Goal: Task Accomplishment & Management: Manage account settings

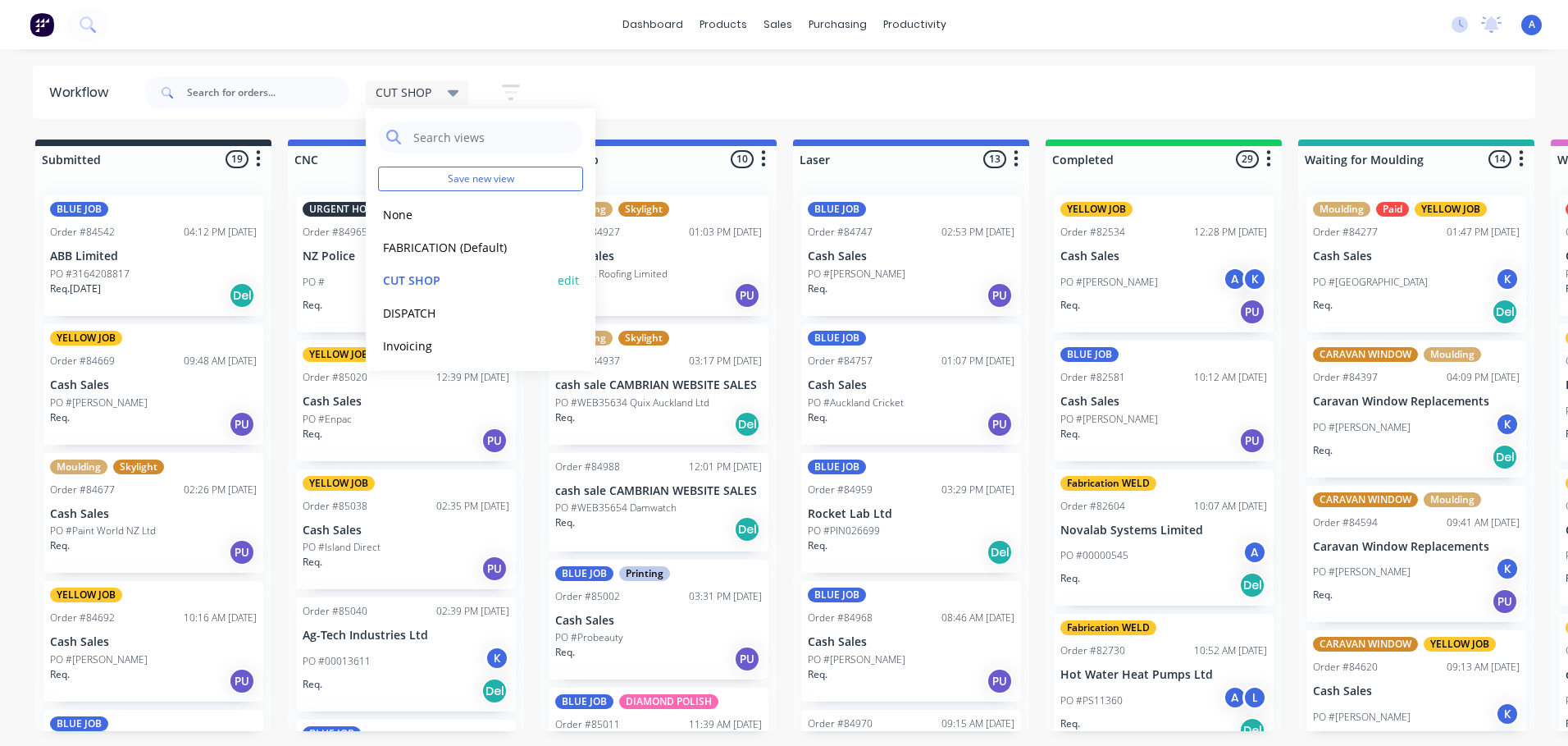
click at [504, 288] on button "CUT SHOP" at bounding box center [465, 281] width 175 height 19
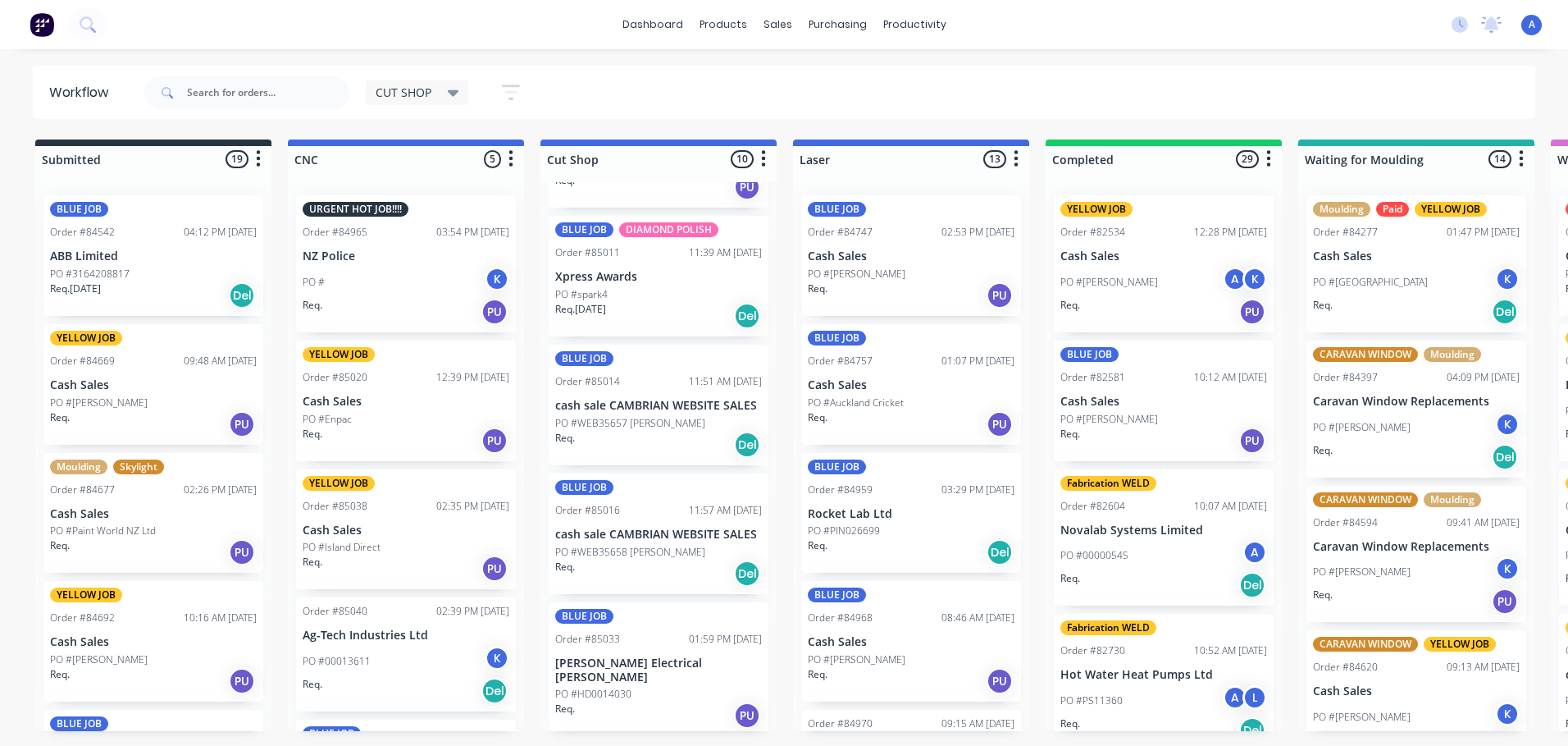
scroll to position [497, 0]
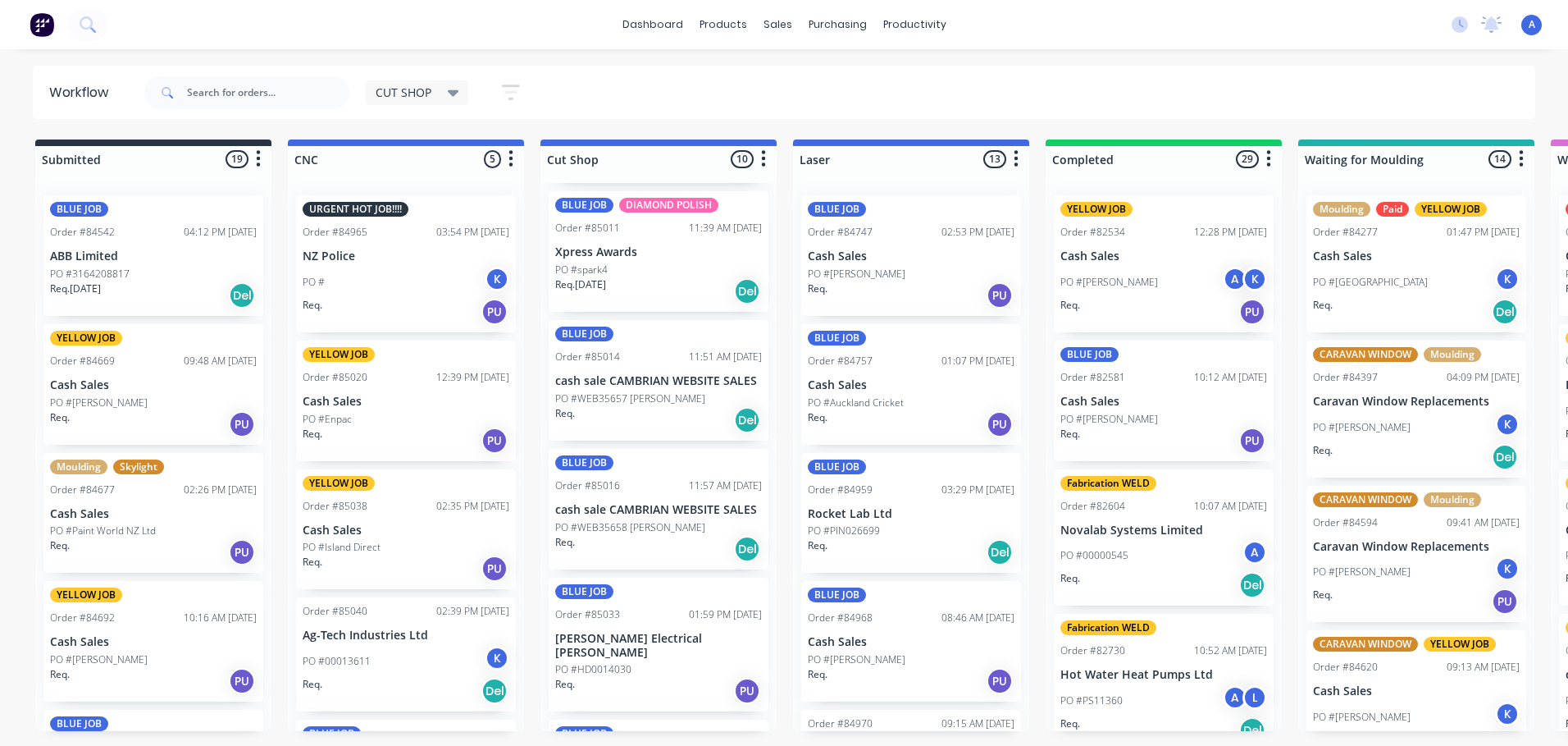
click at [673, 662] on div "PO #HD0014030" at bounding box center [658, 669] width 206 height 15
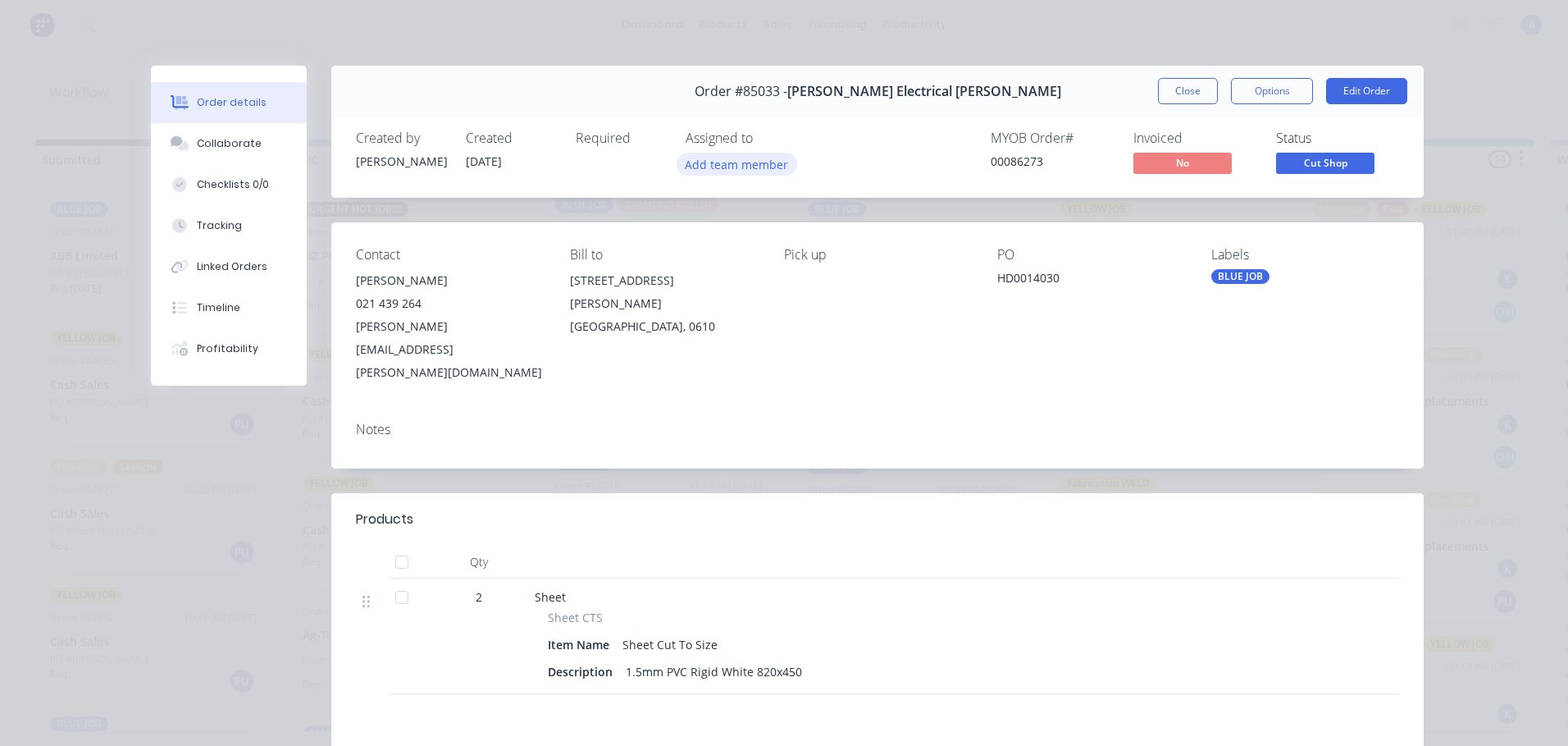
click at [762, 158] on button "Add team member" at bounding box center [737, 163] width 120 height 22
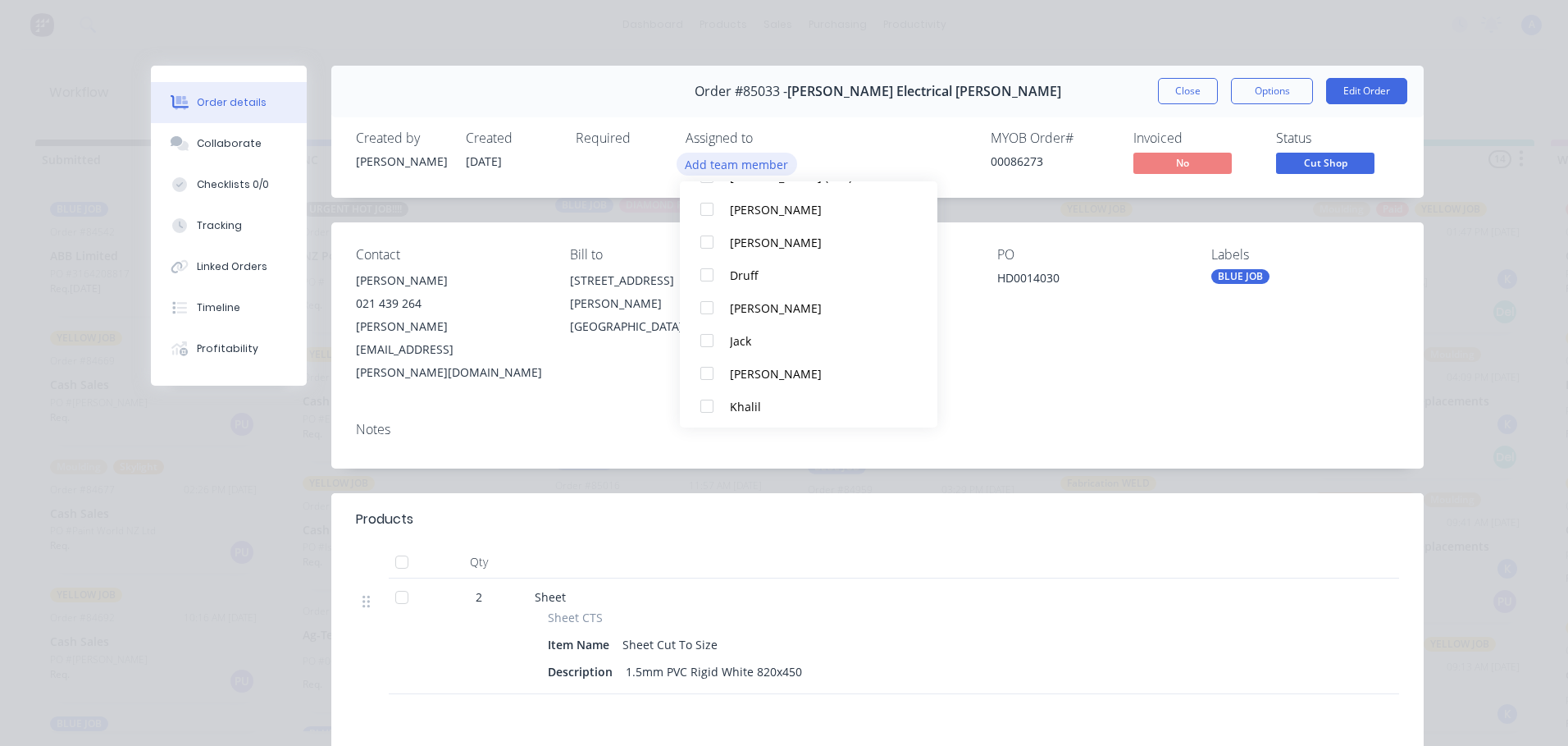
scroll to position [107, 0]
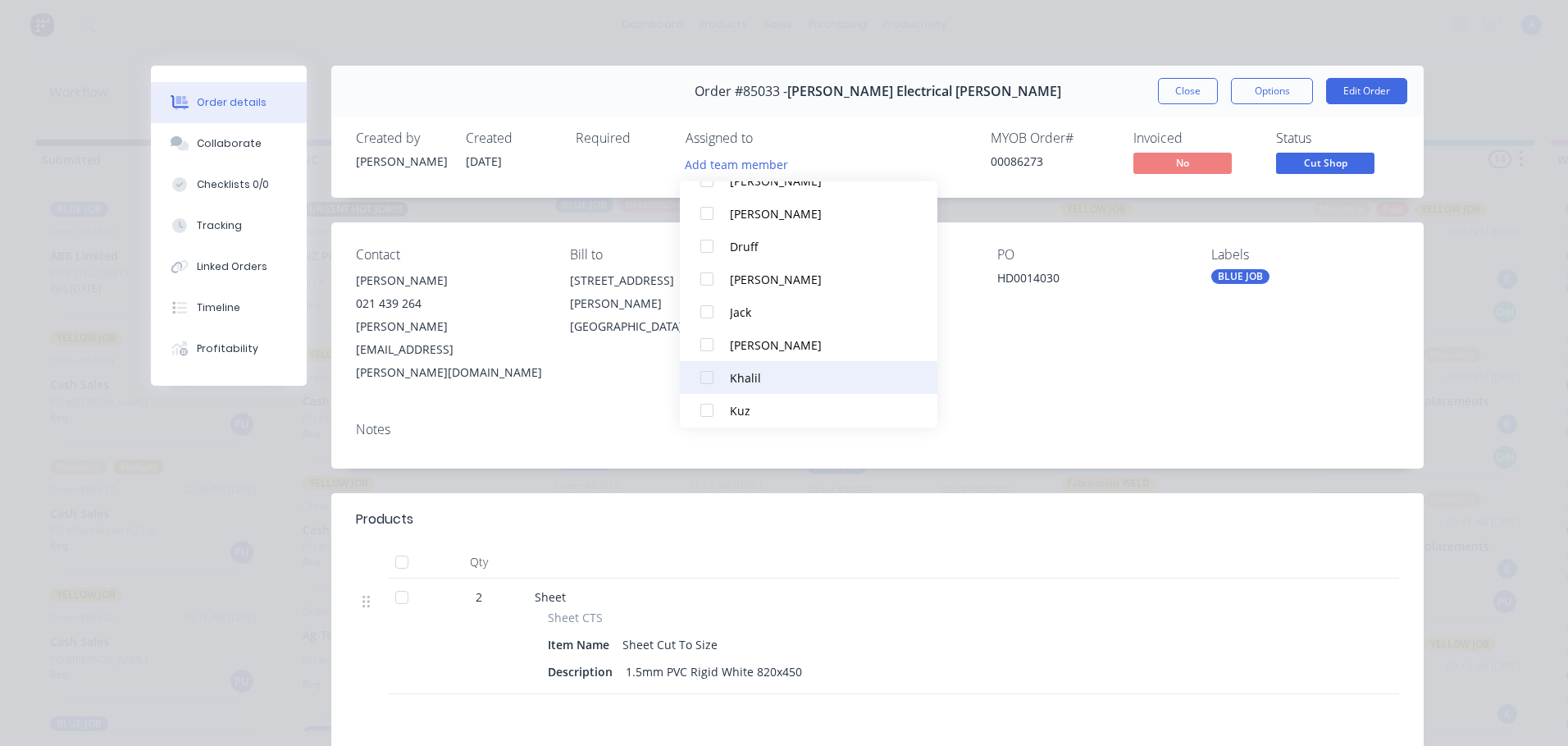
click at [760, 388] on button "Khalil" at bounding box center [809, 377] width 258 height 33
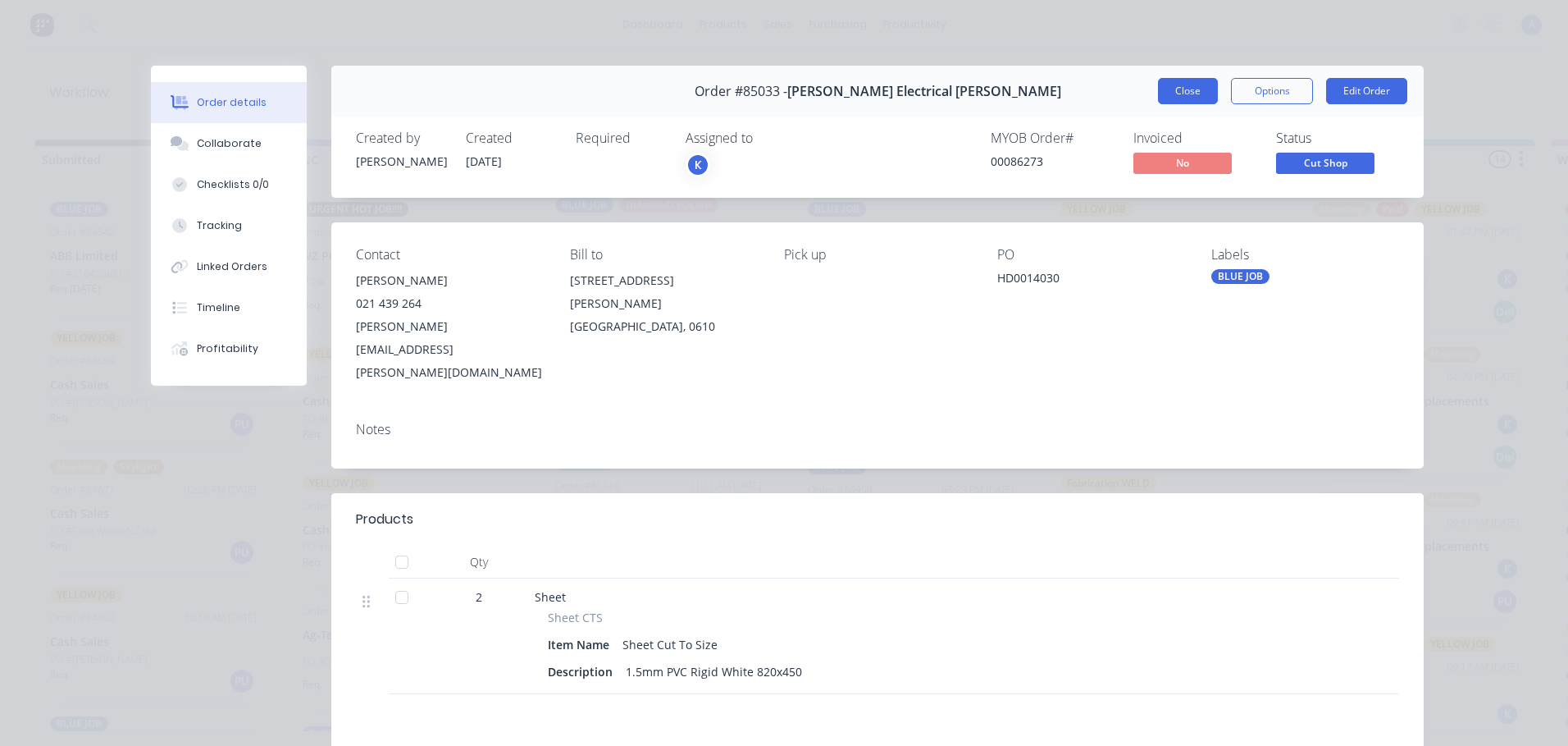
click at [1177, 98] on button "Close" at bounding box center [1187, 91] width 60 height 26
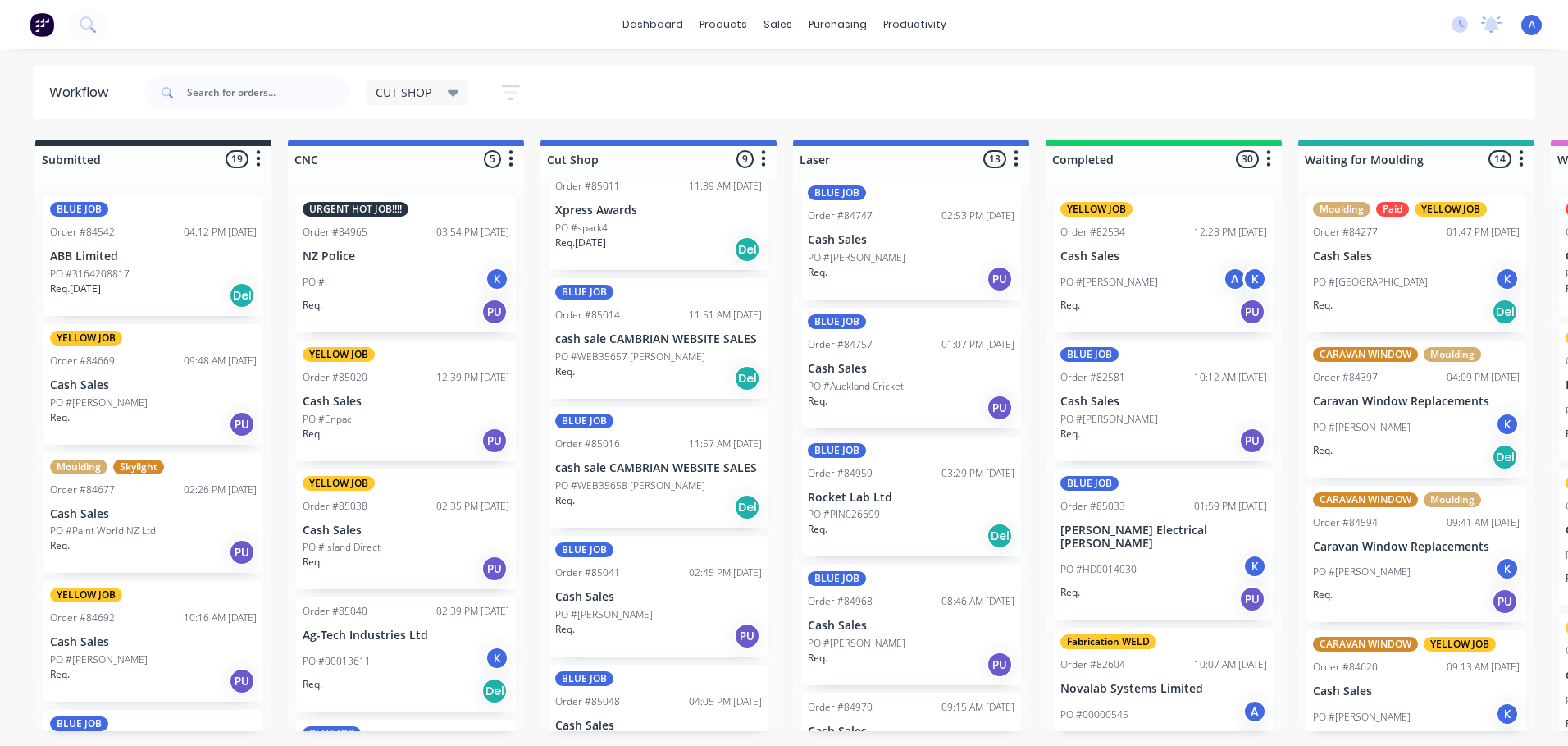
scroll to position [539, 0]
click at [672, 498] on div "Req. Del" at bounding box center [658, 506] width 206 height 28
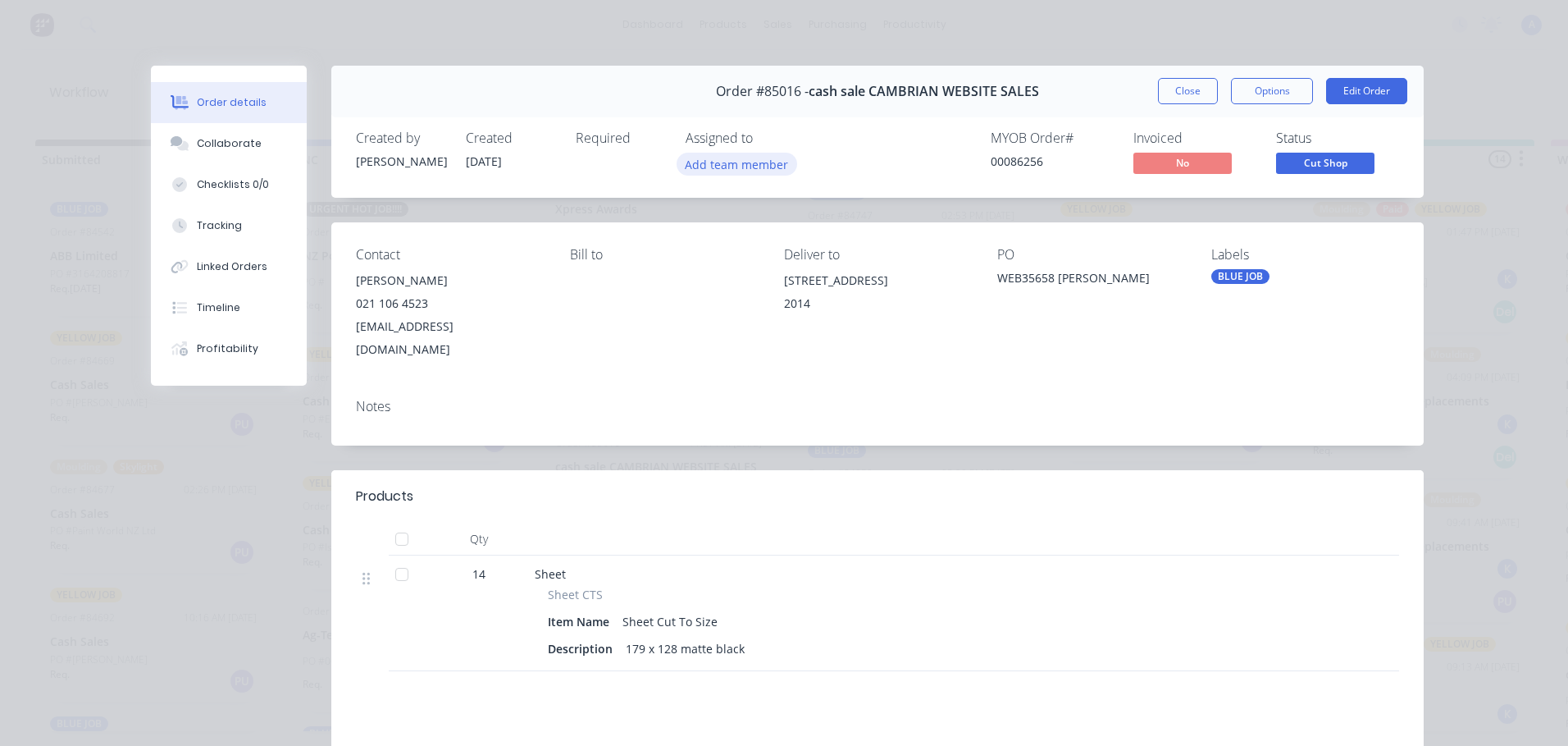
click at [751, 166] on button "Add team member" at bounding box center [737, 163] width 120 height 22
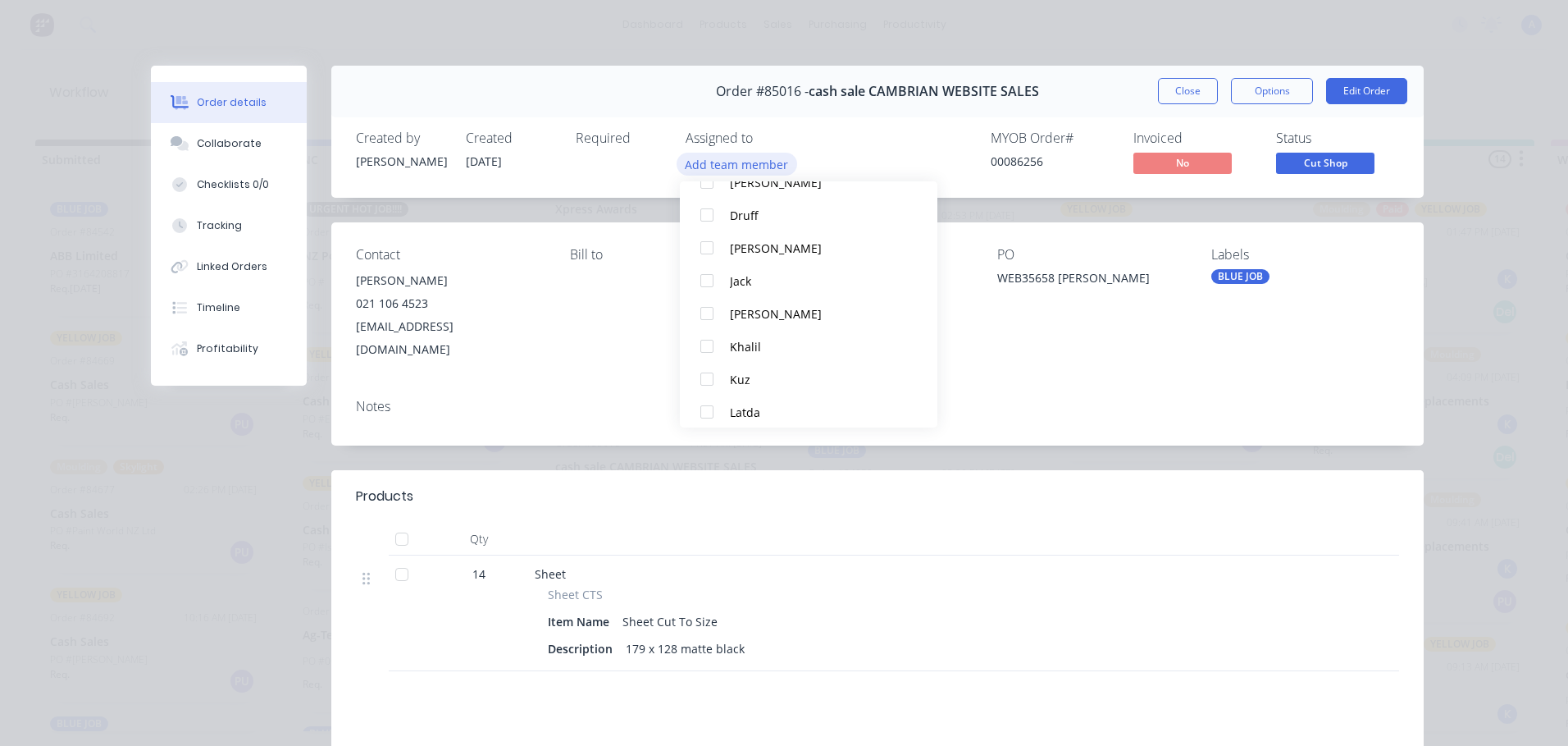
scroll to position [140, 0]
click at [774, 376] on div "Kuz" at bounding box center [816, 378] width 173 height 17
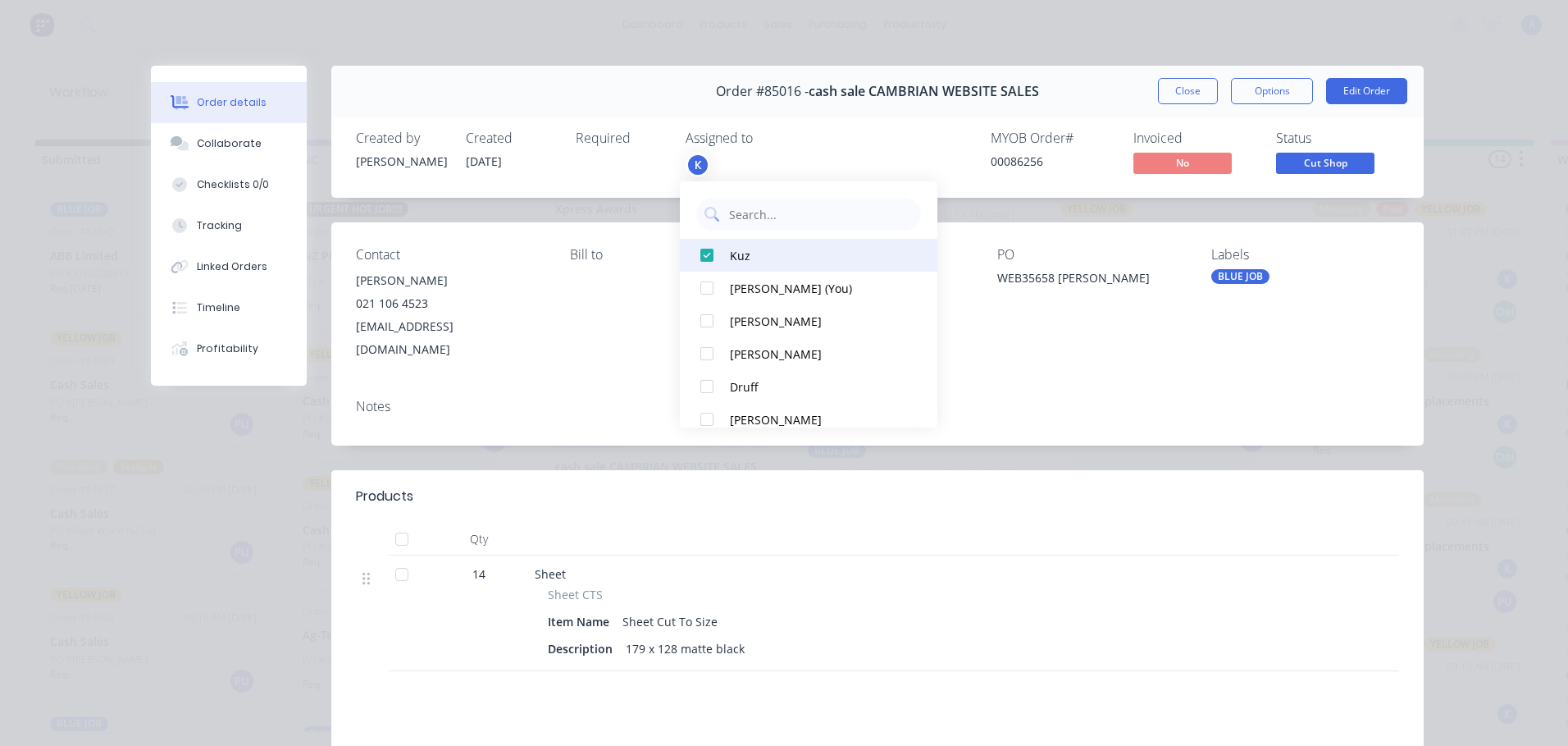
click at [815, 255] on div "Kuz" at bounding box center [816, 255] width 173 height 17
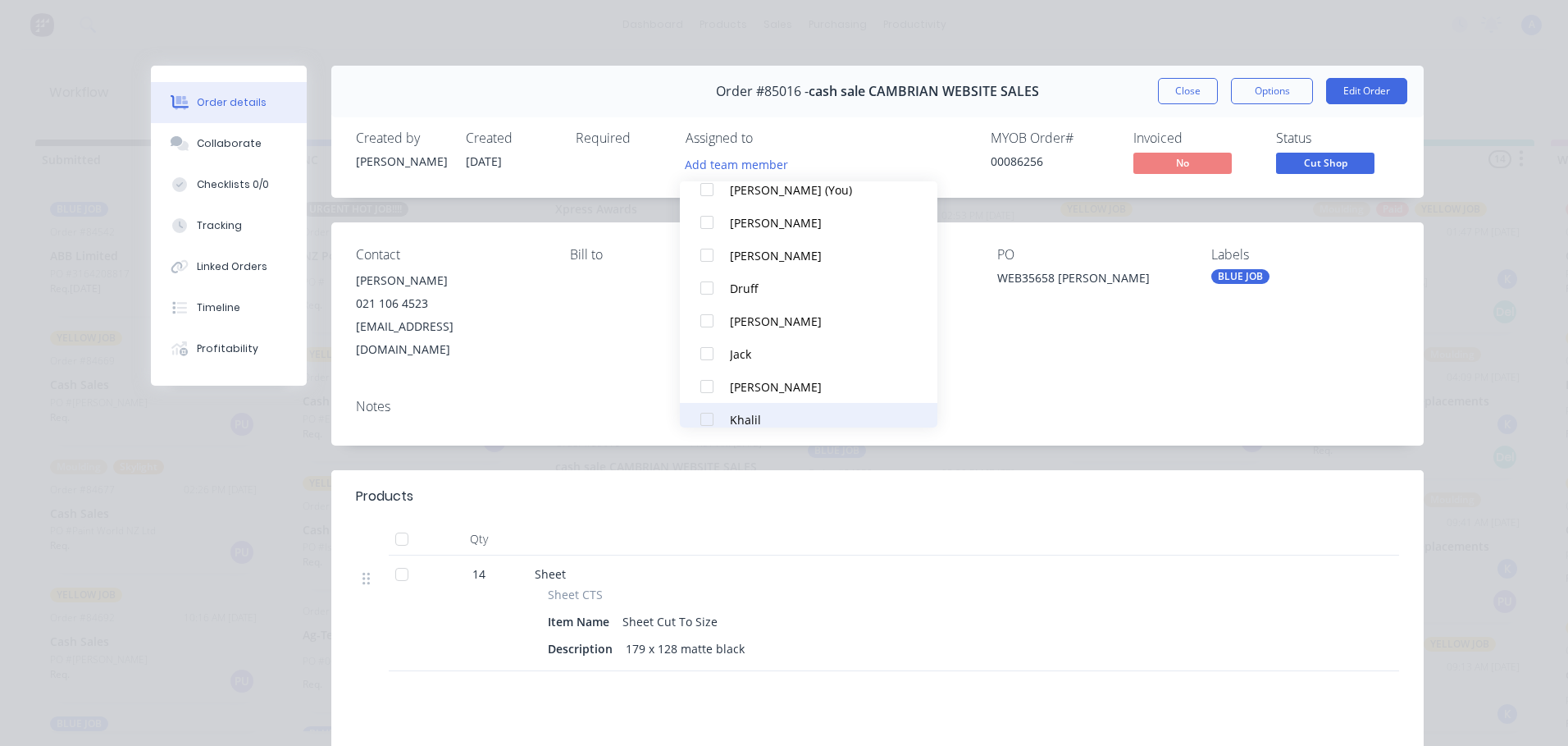
click at [782, 421] on div "Khalil" at bounding box center [816, 420] width 173 height 17
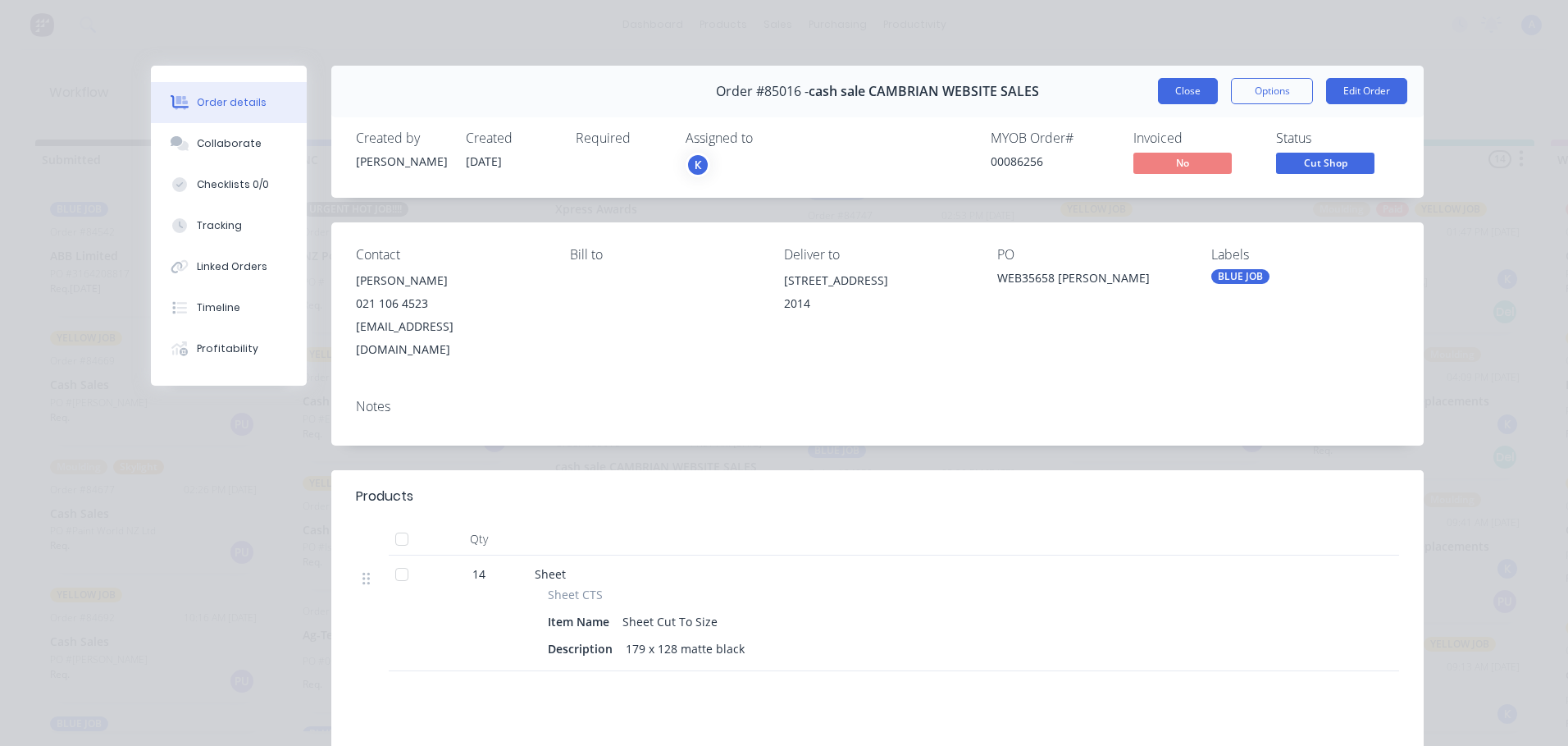
click at [1189, 99] on button "Close" at bounding box center [1187, 91] width 60 height 26
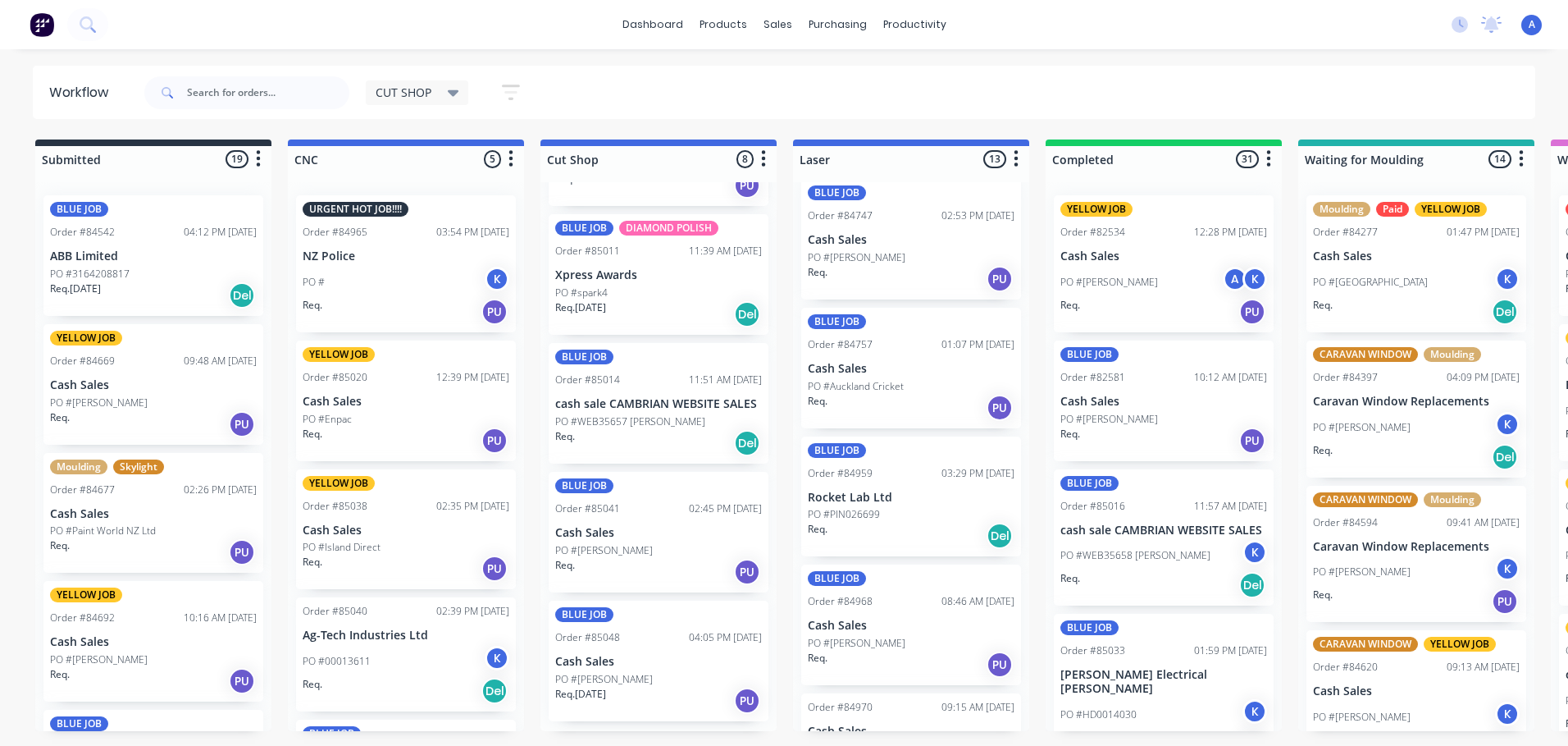
scroll to position [465, 0]
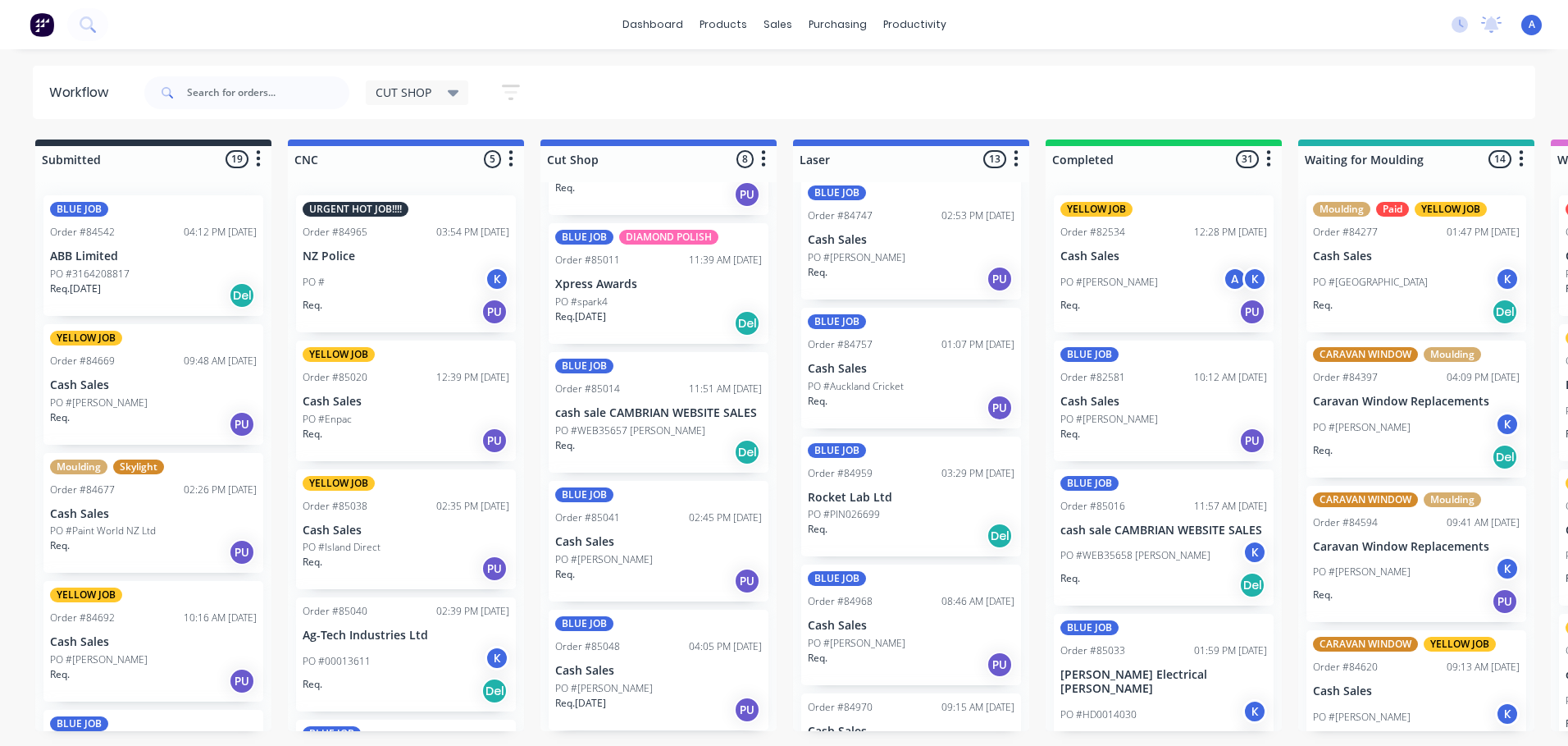
click at [454, 92] on icon at bounding box center [453, 94] width 11 height 7
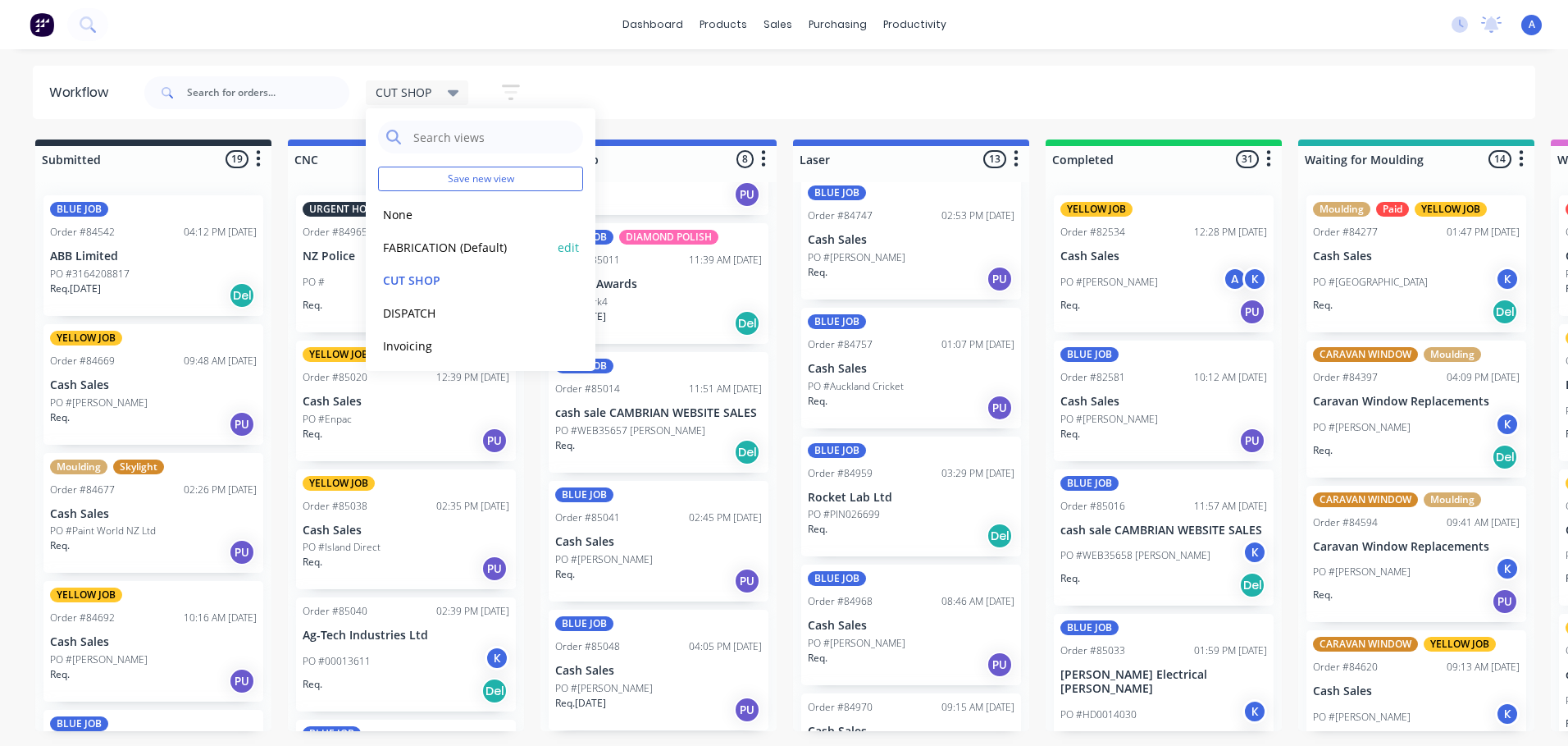
click at [504, 248] on button "FABRICATION (Default)" at bounding box center [465, 248] width 175 height 19
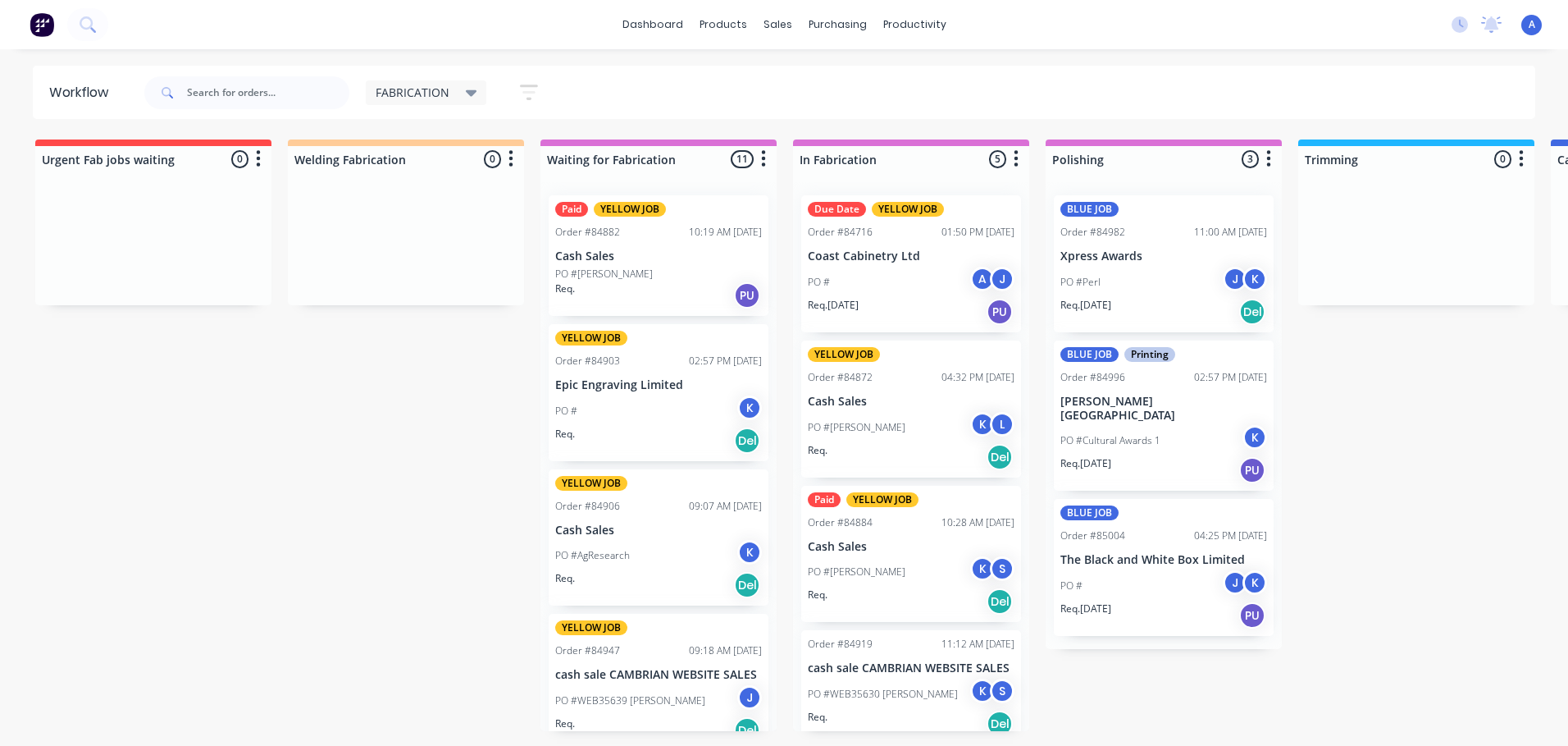
click at [743, 403] on div "K" at bounding box center [749, 408] width 24 height 24
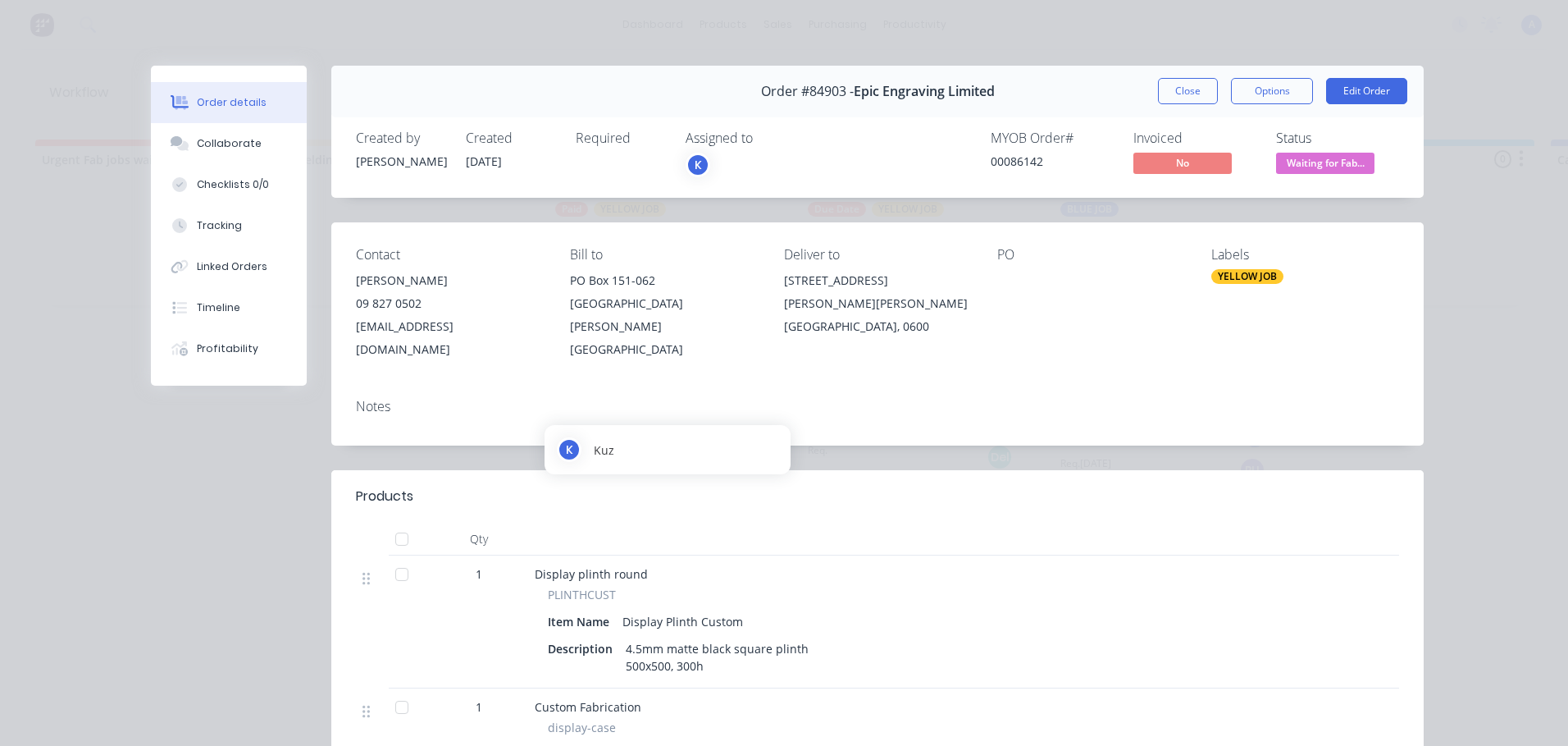
click at [698, 166] on div "K" at bounding box center [698, 165] width 24 height 24
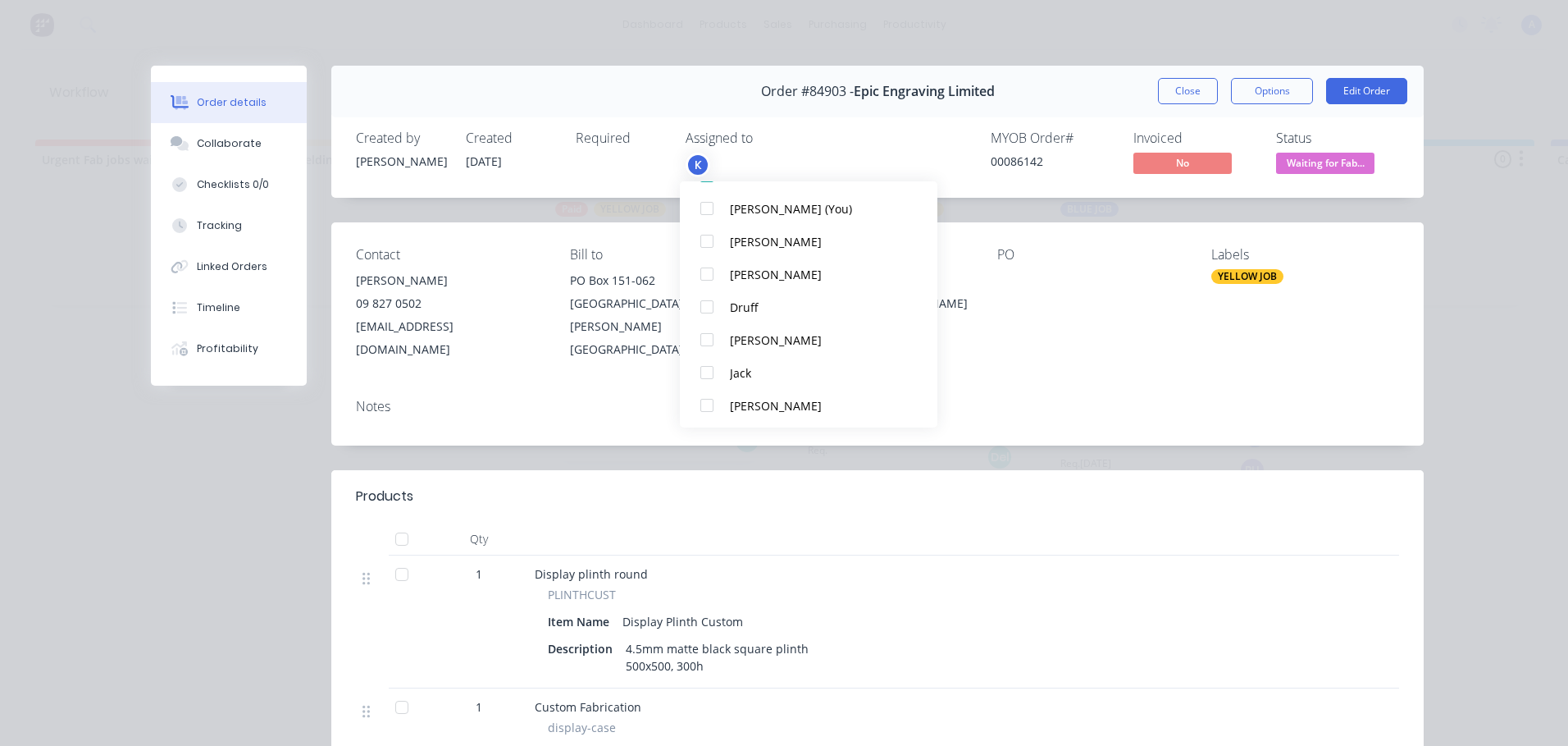
scroll to position [279, 0]
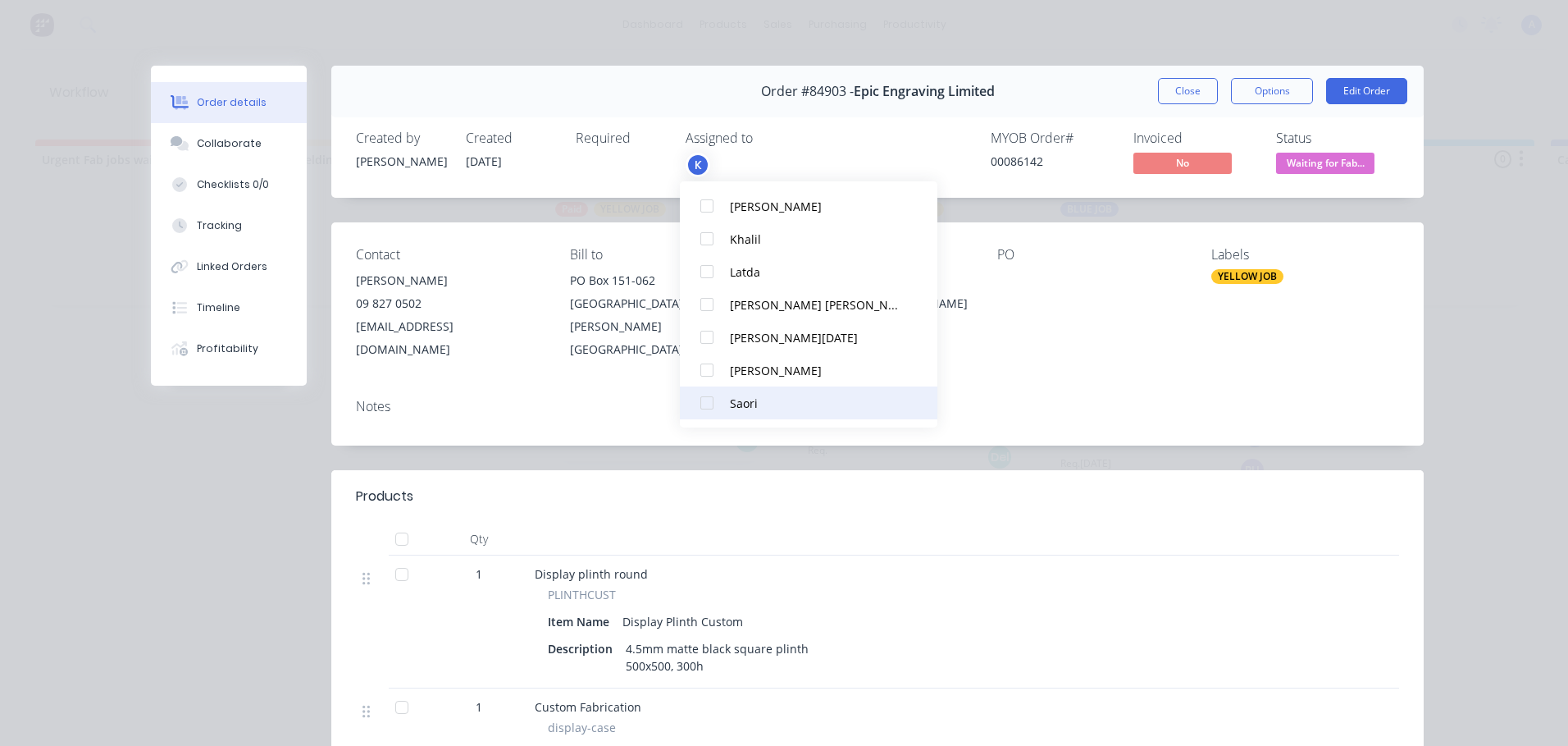
click at [716, 411] on div at bounding box center [707, 403] width 33 height 33
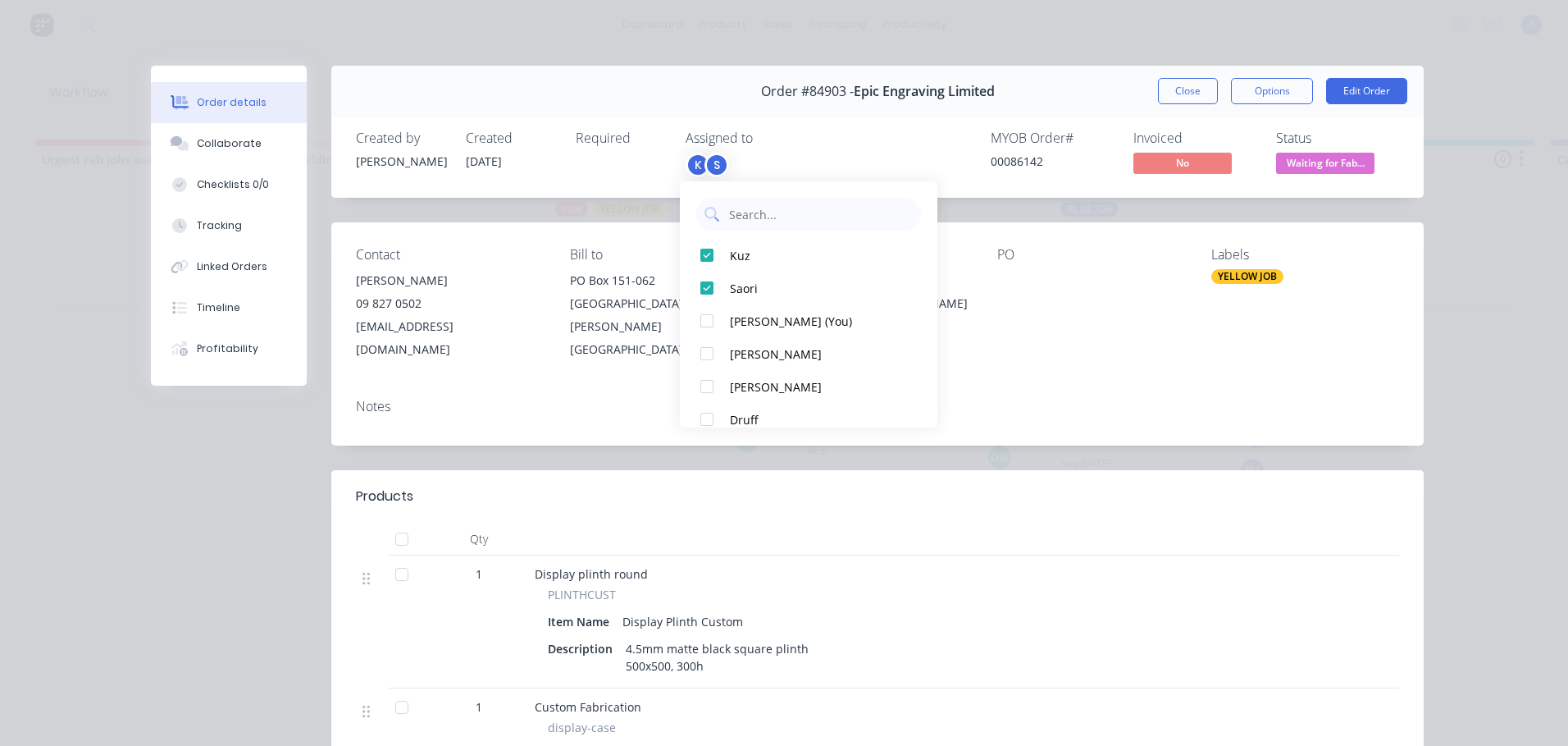
click at [1335, 166] on span "Waiting for Fab..." at bounding box center [1325, 163] width 98 height 21
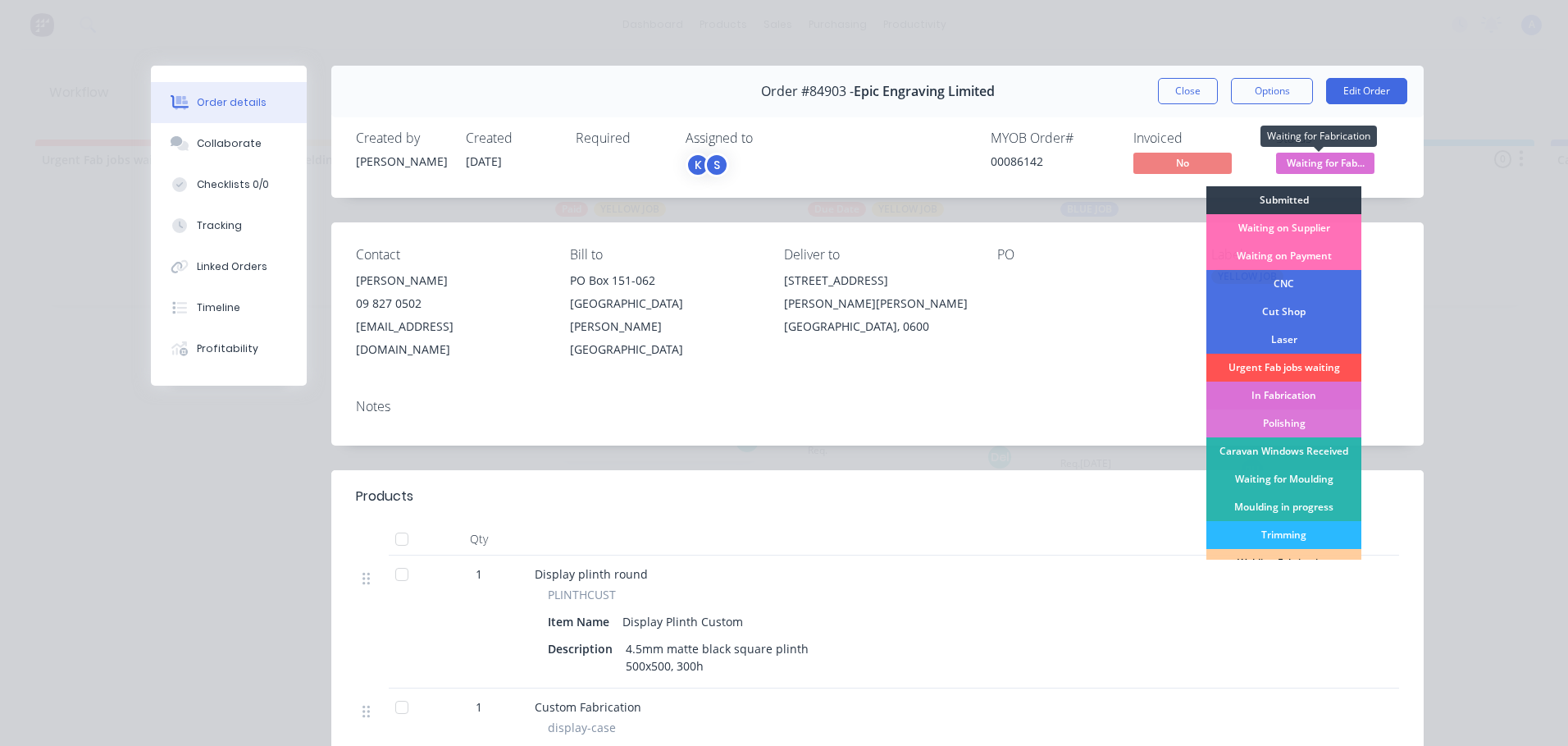
click at [1305, 396] on div "In Fabrication" at bounding box center [1284, 396] width 155 height 28
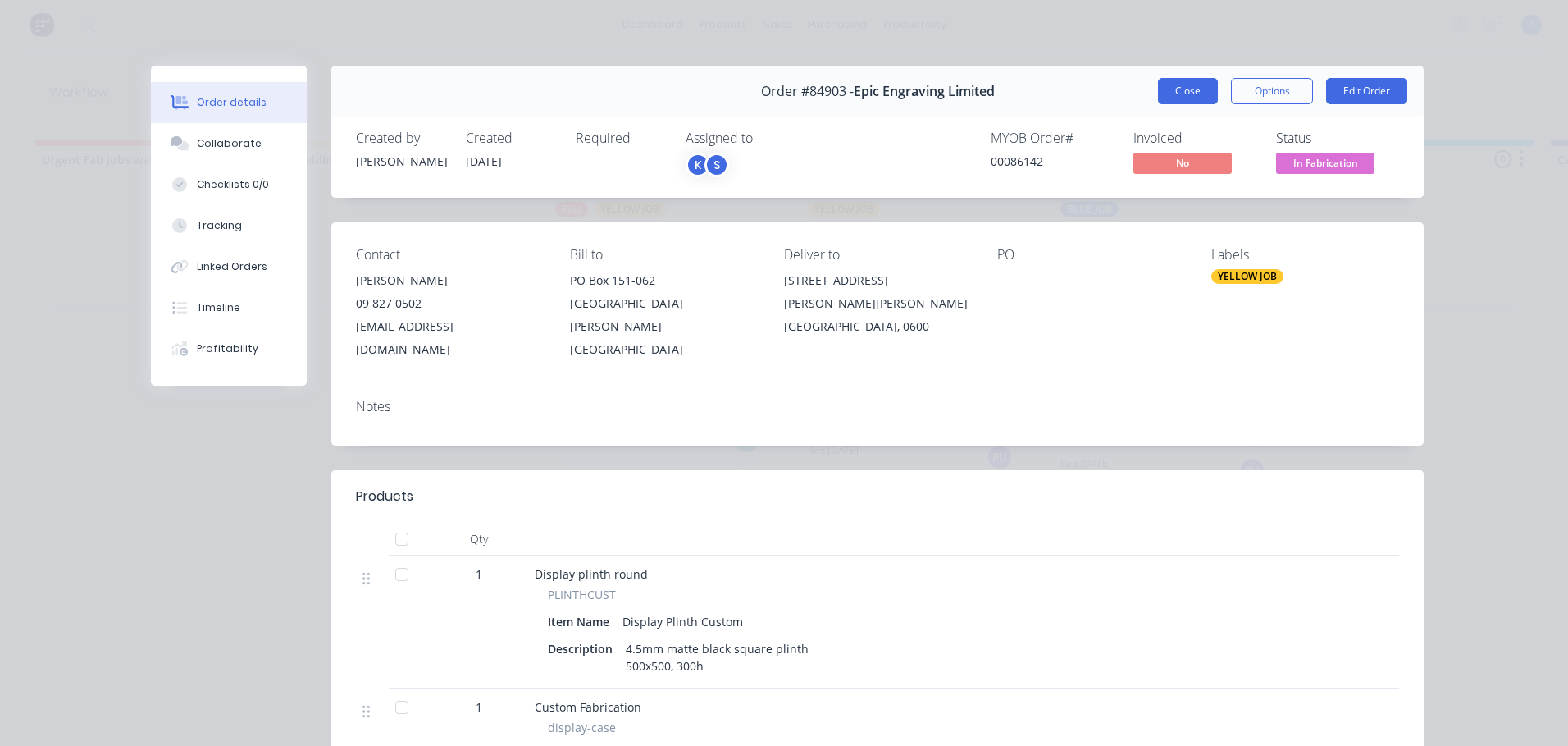
click at [1179, 92] on button "Close" at bounding box center [1187, 91] width 60 height 26
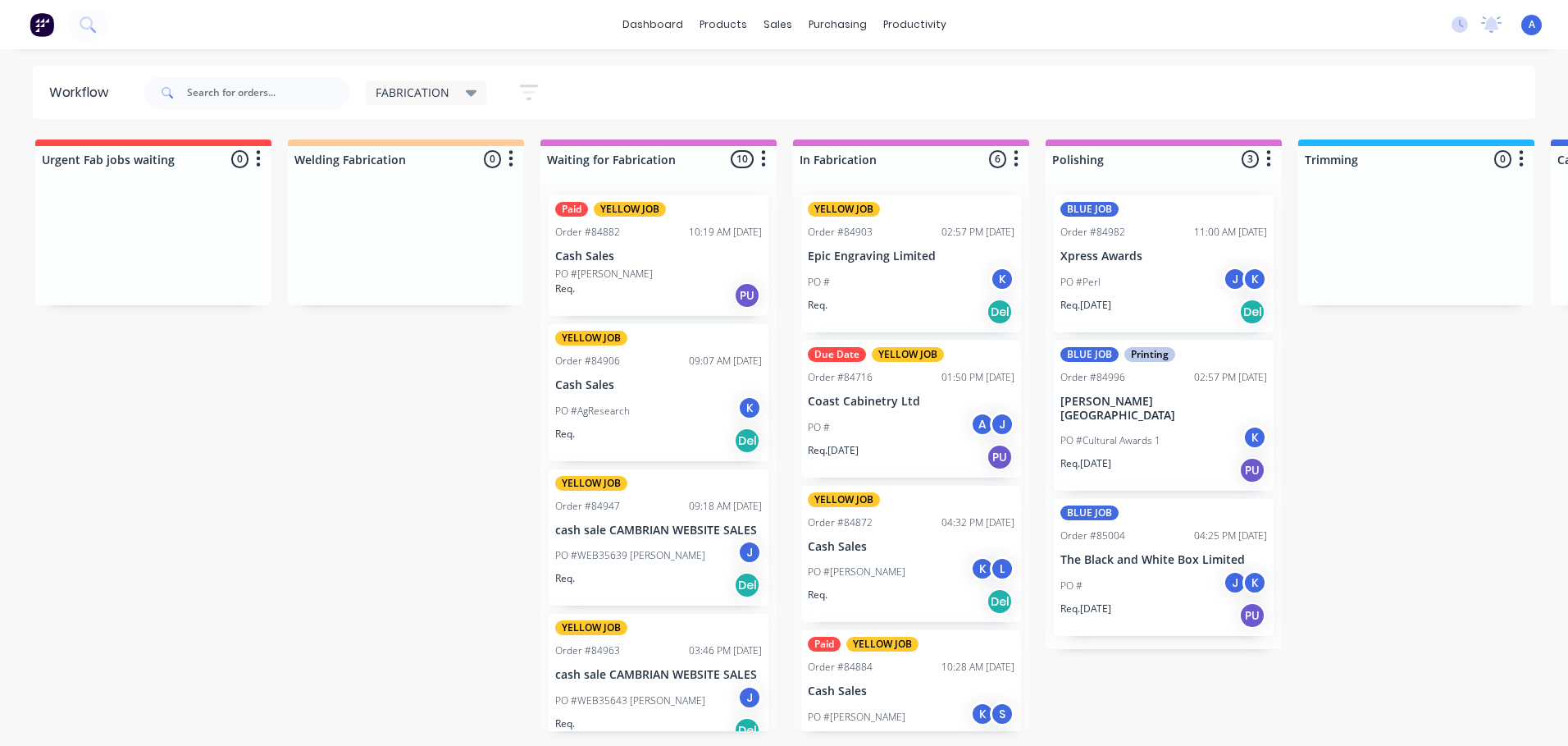
click at [442, 103] on div "FABRICATION" at bounding box center [426, 92] width 121 height 24
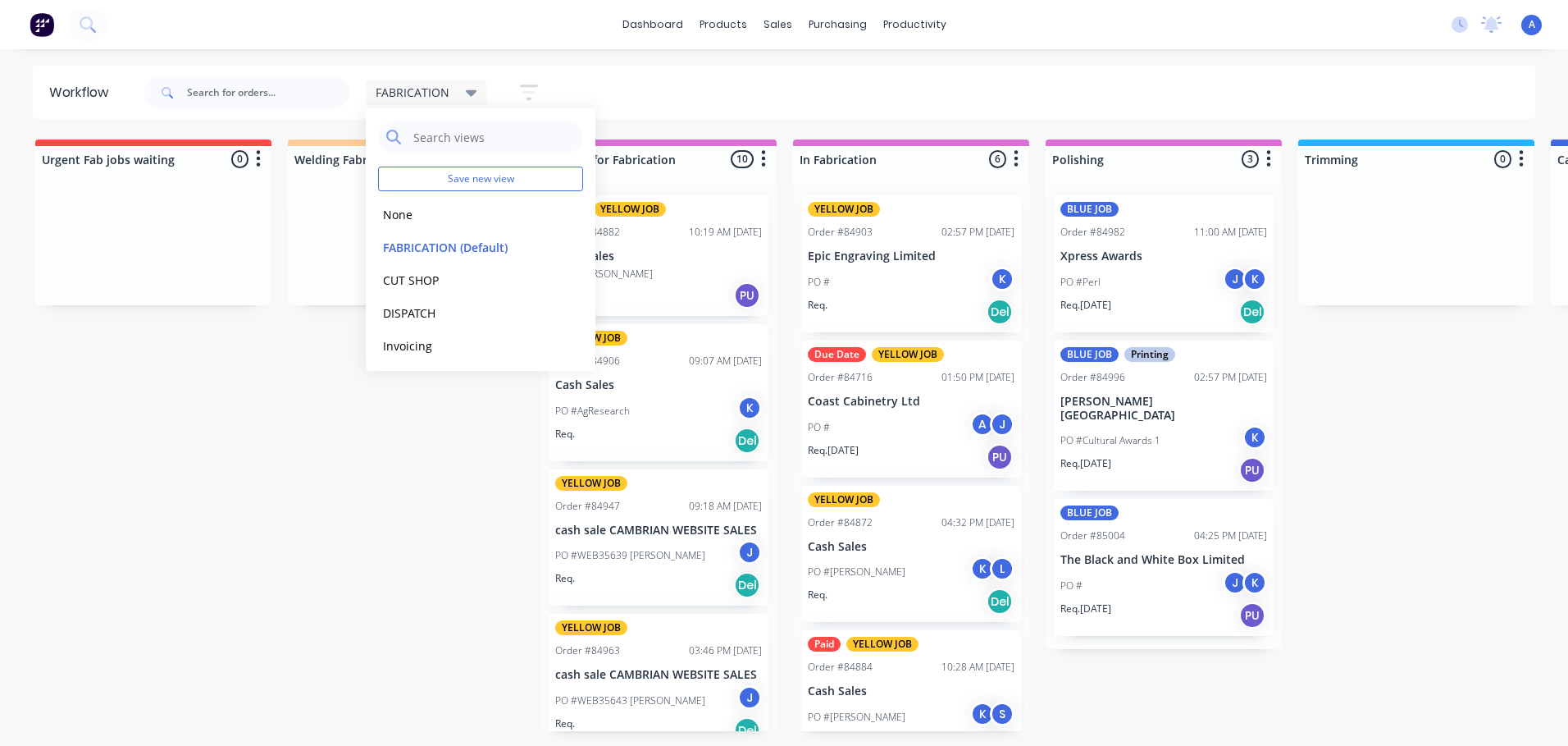
click at [460, 98] on div "FABRICATION" at bounding box center [426, 92] width 102 height 15
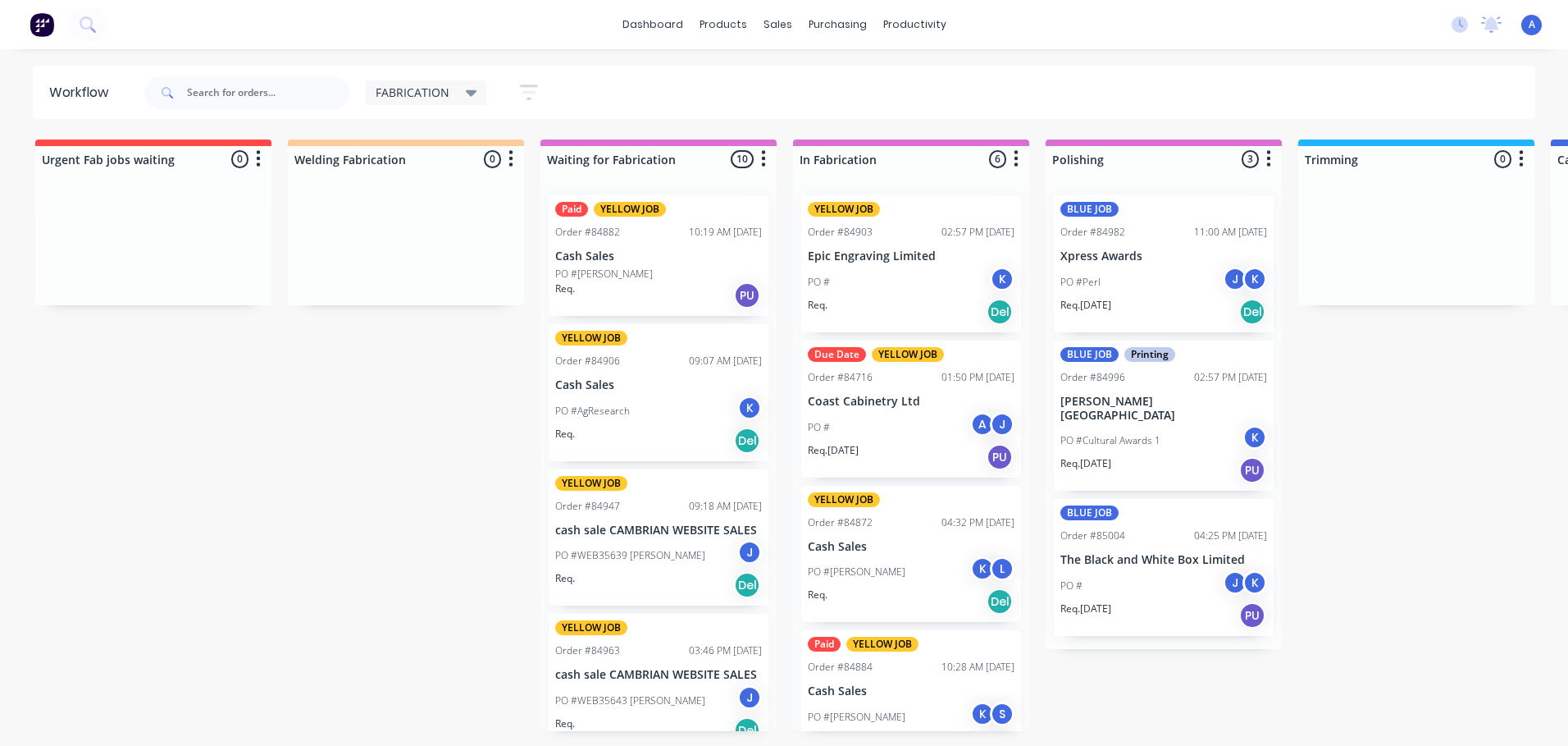
click at [458, 99] on div "FABRICATION" at bounding box center [426, 92] width 102 height 15
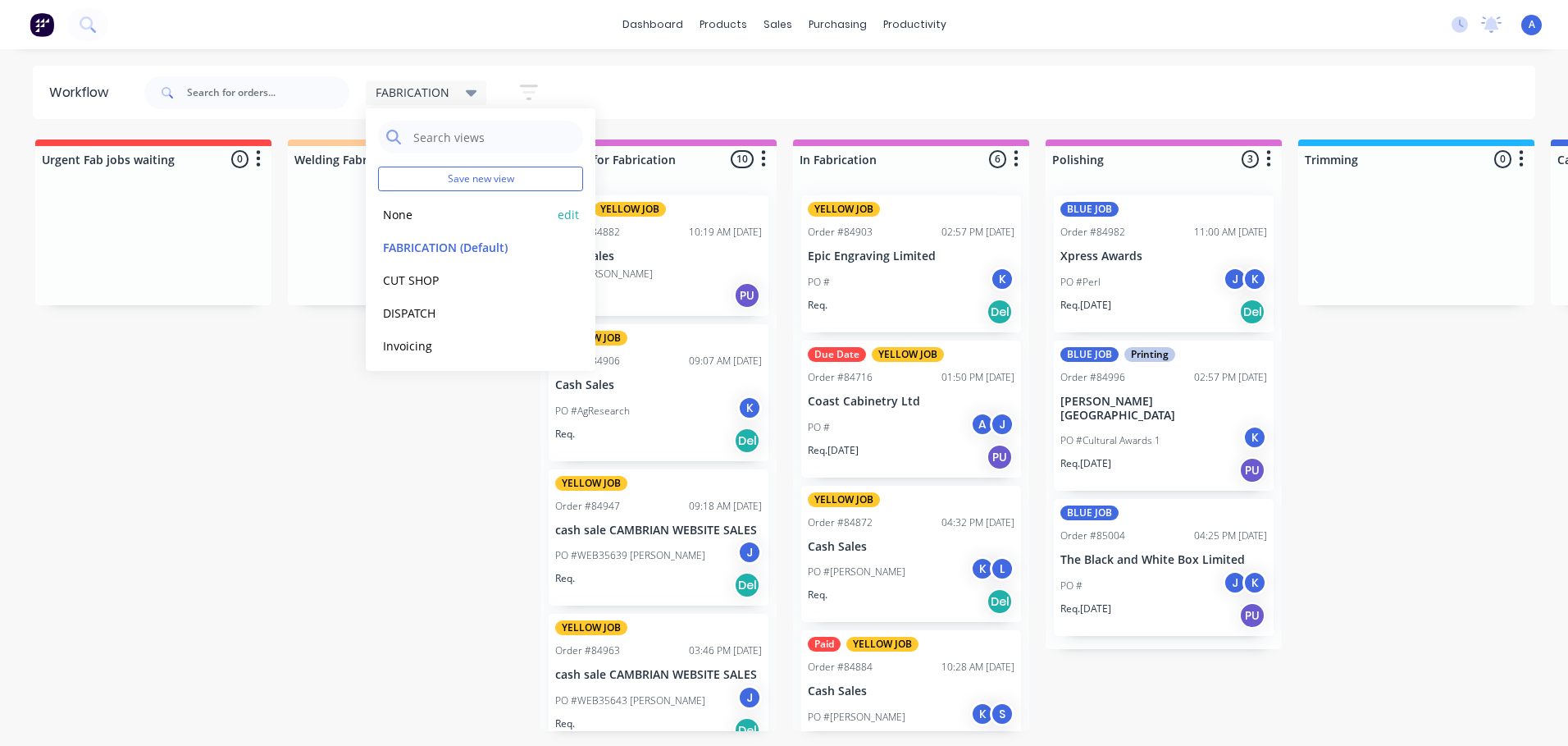
click at [445, 218] on button "None" at bounding box center [465, 214] width 175 height 19
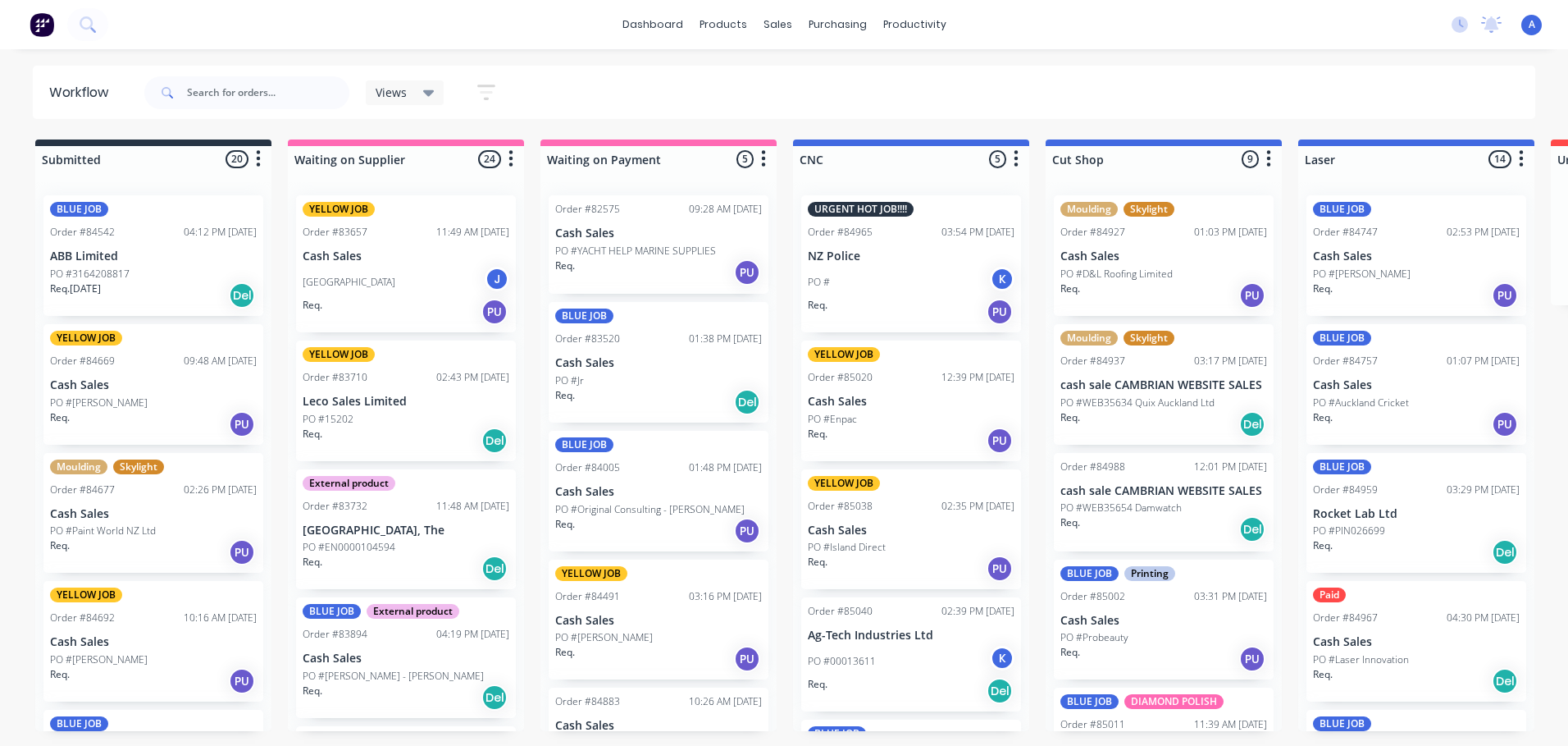
click at [410, 85] on div "Views" at bounding box center [405, 92] width 59 height 15
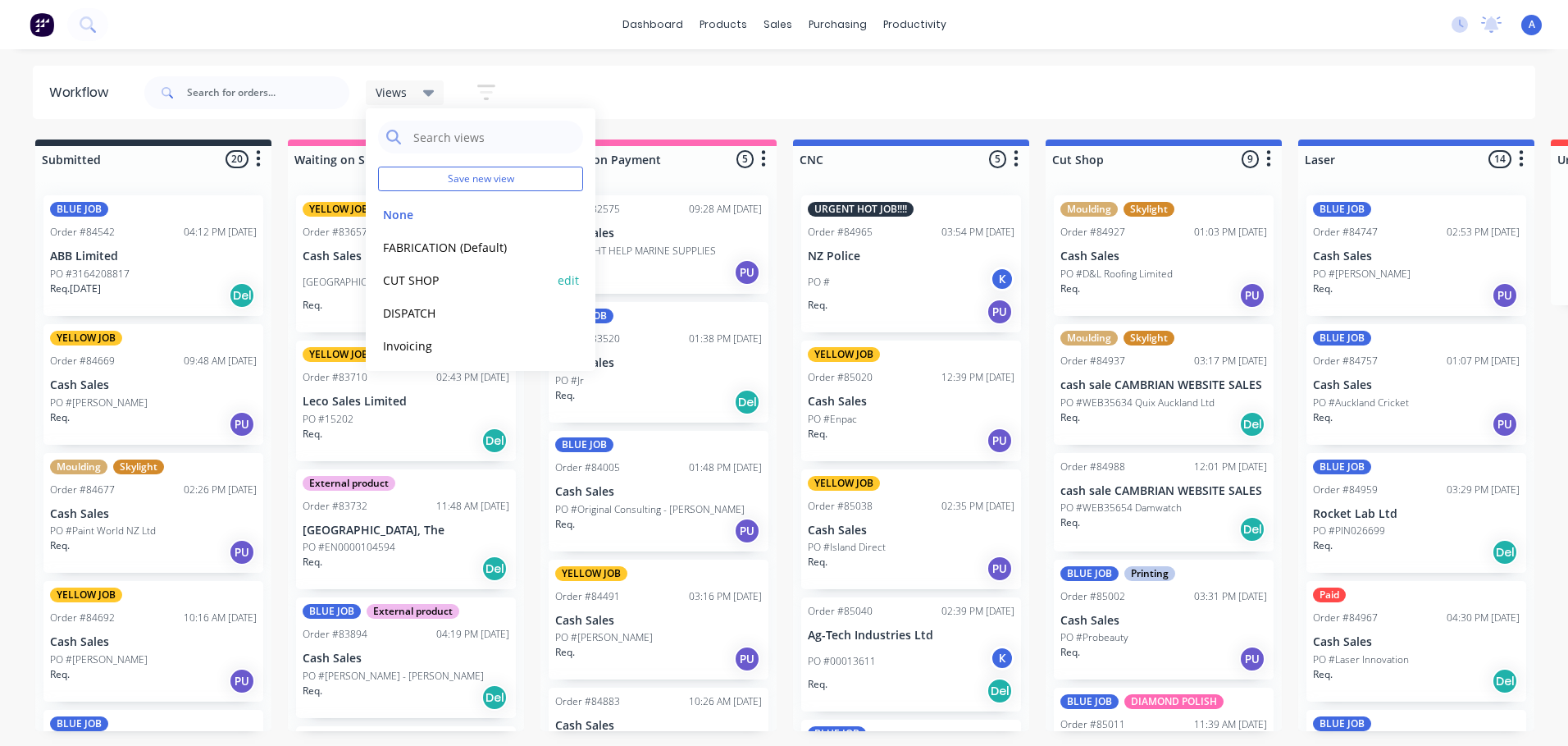
click at [422, 277] on button "CUT SHOP" at bounding box center [465, 281] width 175 height 19
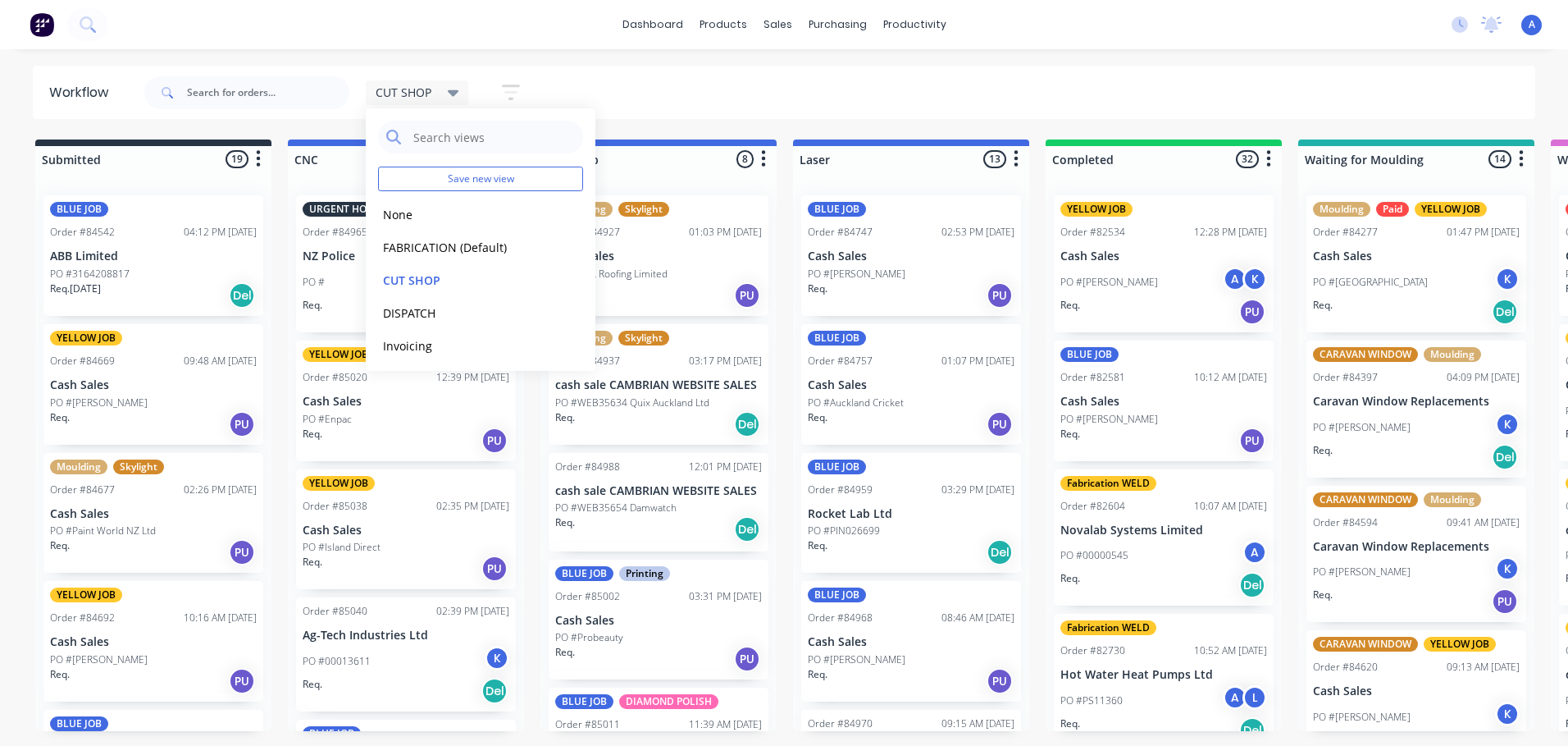
click at [818, 102] on div "CUT SHOP Save new view None edit FABRICATION (Default) edit CUT SHOP edit DISPA…" at bounding box center [839, 92] width 1396 height 49
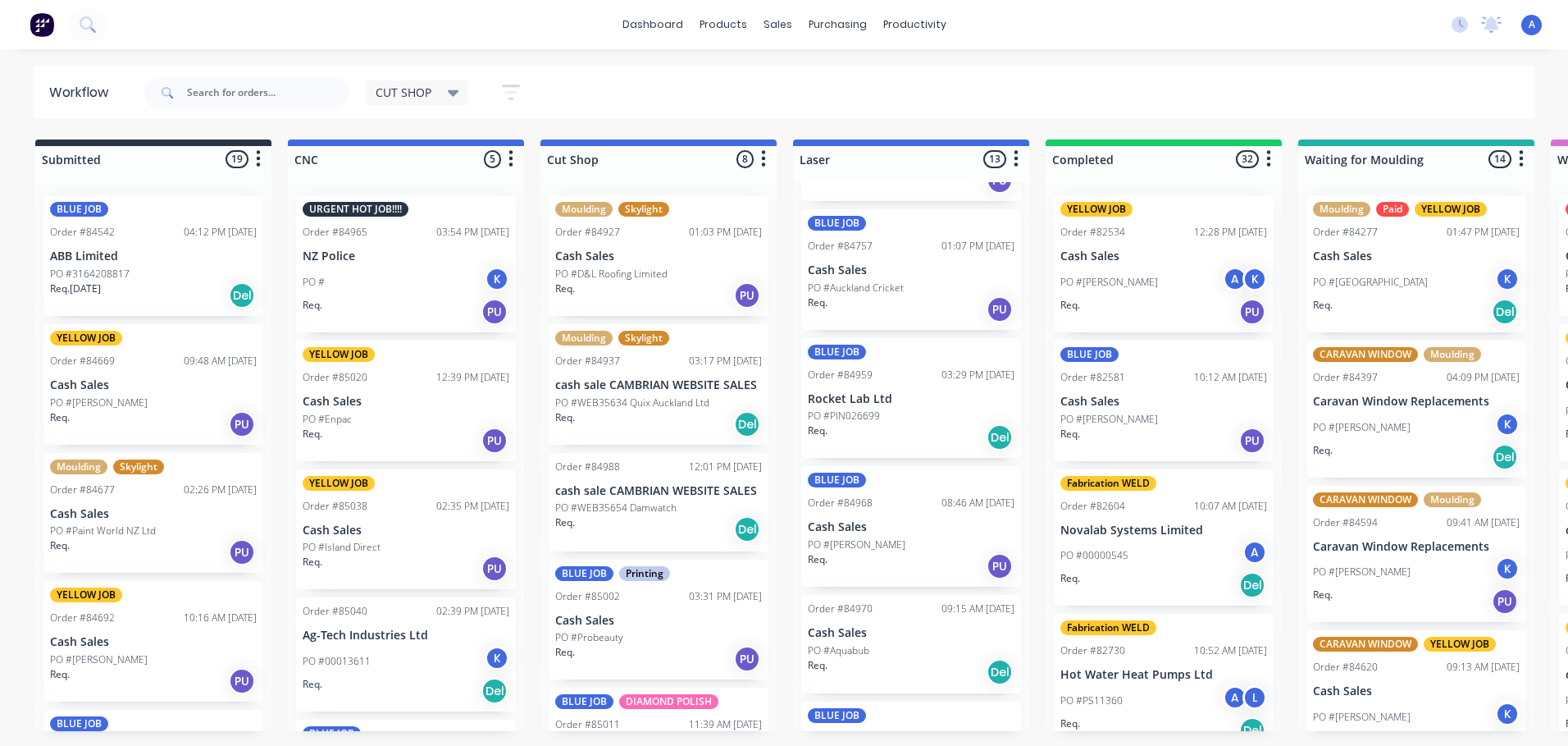
scroll to position [119, 0]
click at [933, 637] on div "Order #84970 09:15 AM [DATE] Cash Sales PO #Aquabub Req. Del" at bounding box center [911, 641] width 220 height 98
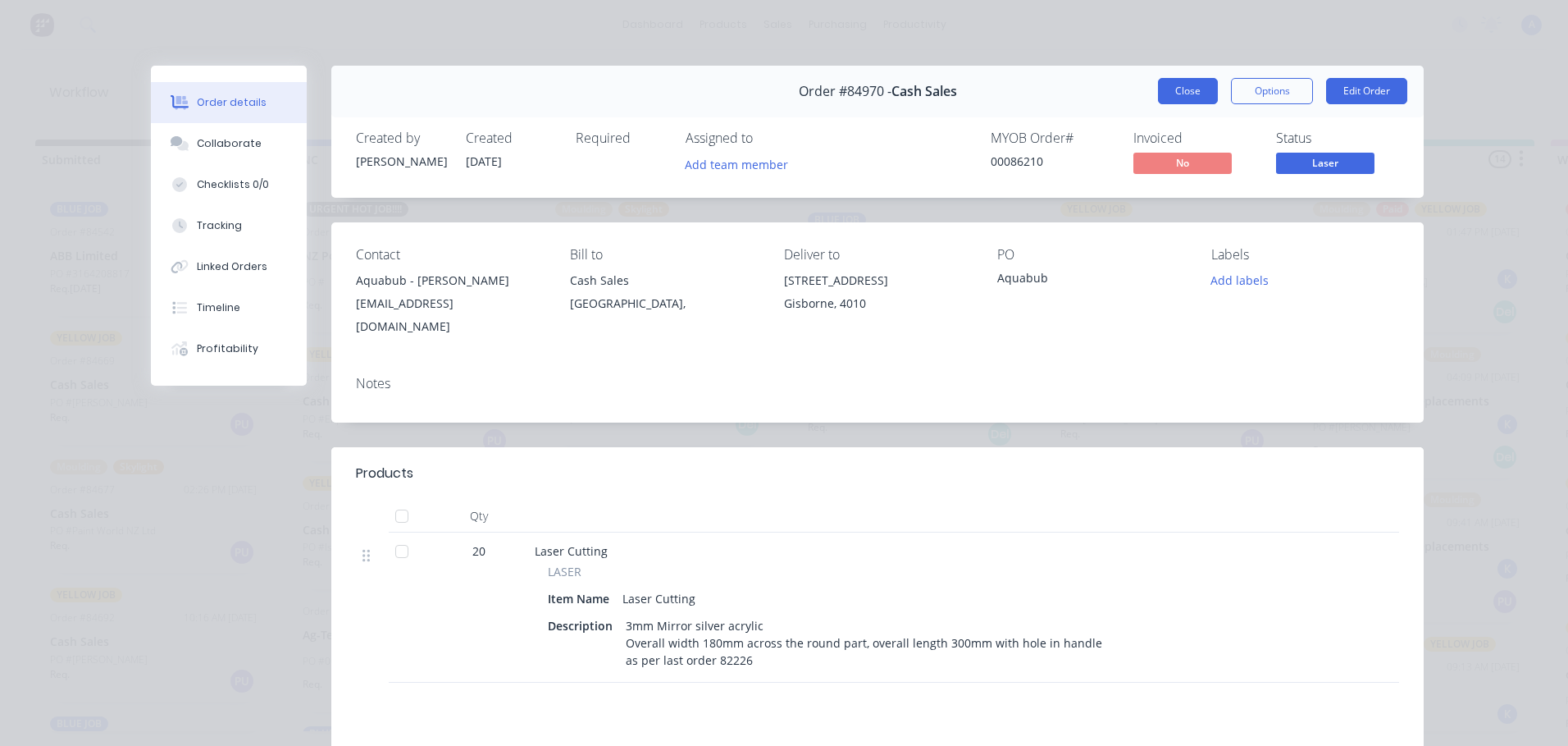
click at [1194, 97] on button "Close" at bounding box center [1187, 91] width 60 height 26
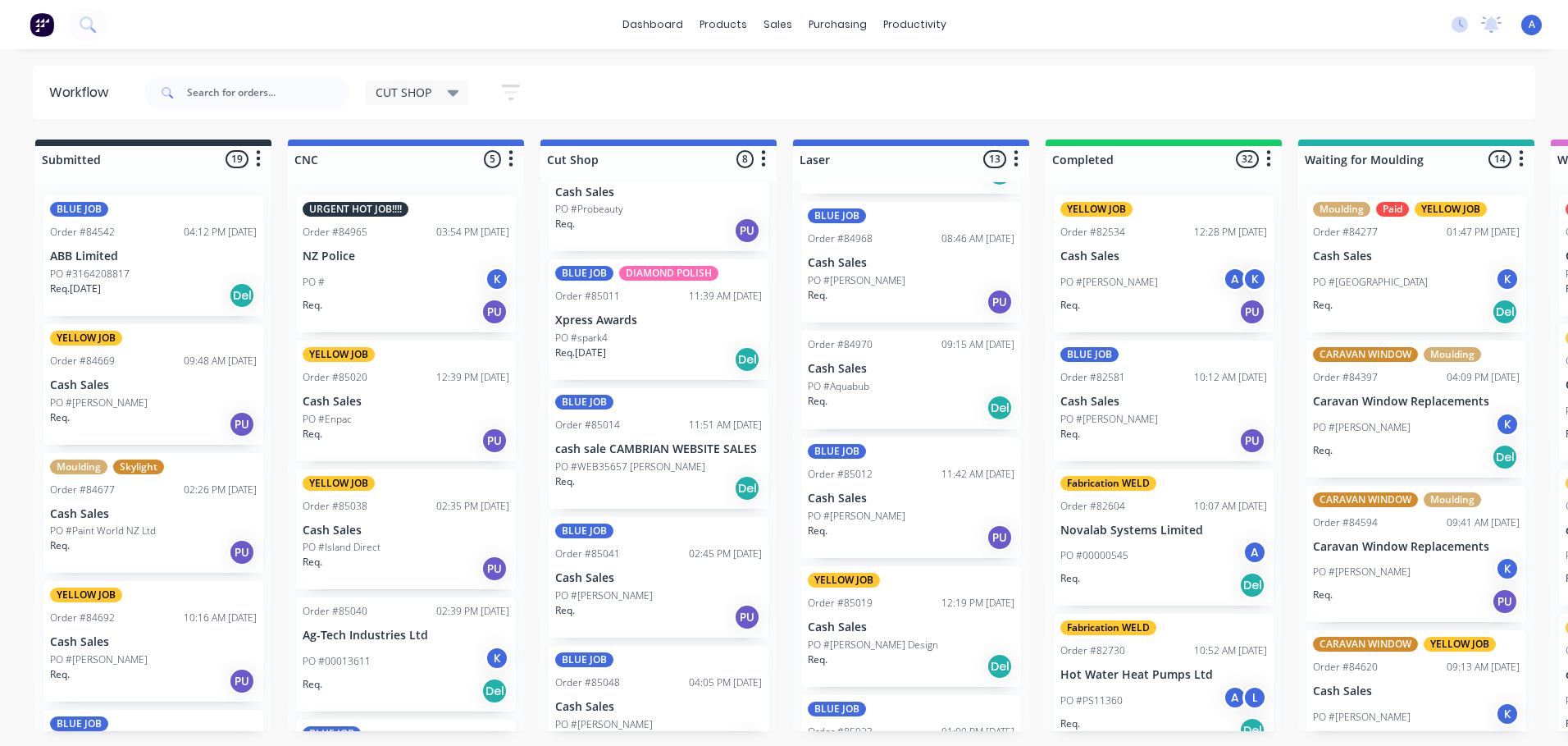
scroll to position [465, 0]
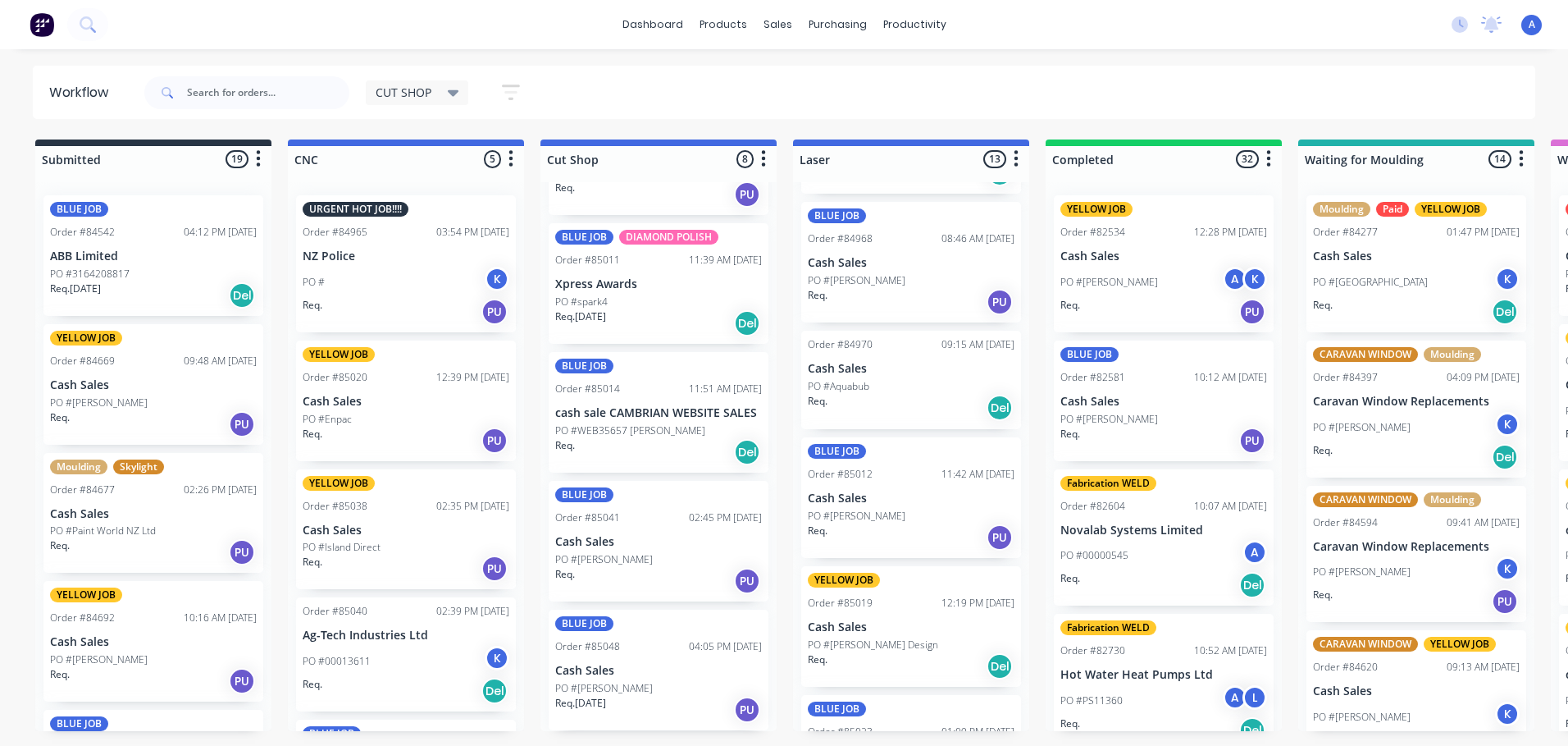
click at [661, 682] on div "PO #[PERSON_NAME]" at bounding box center [658, 688] width 206 height 15
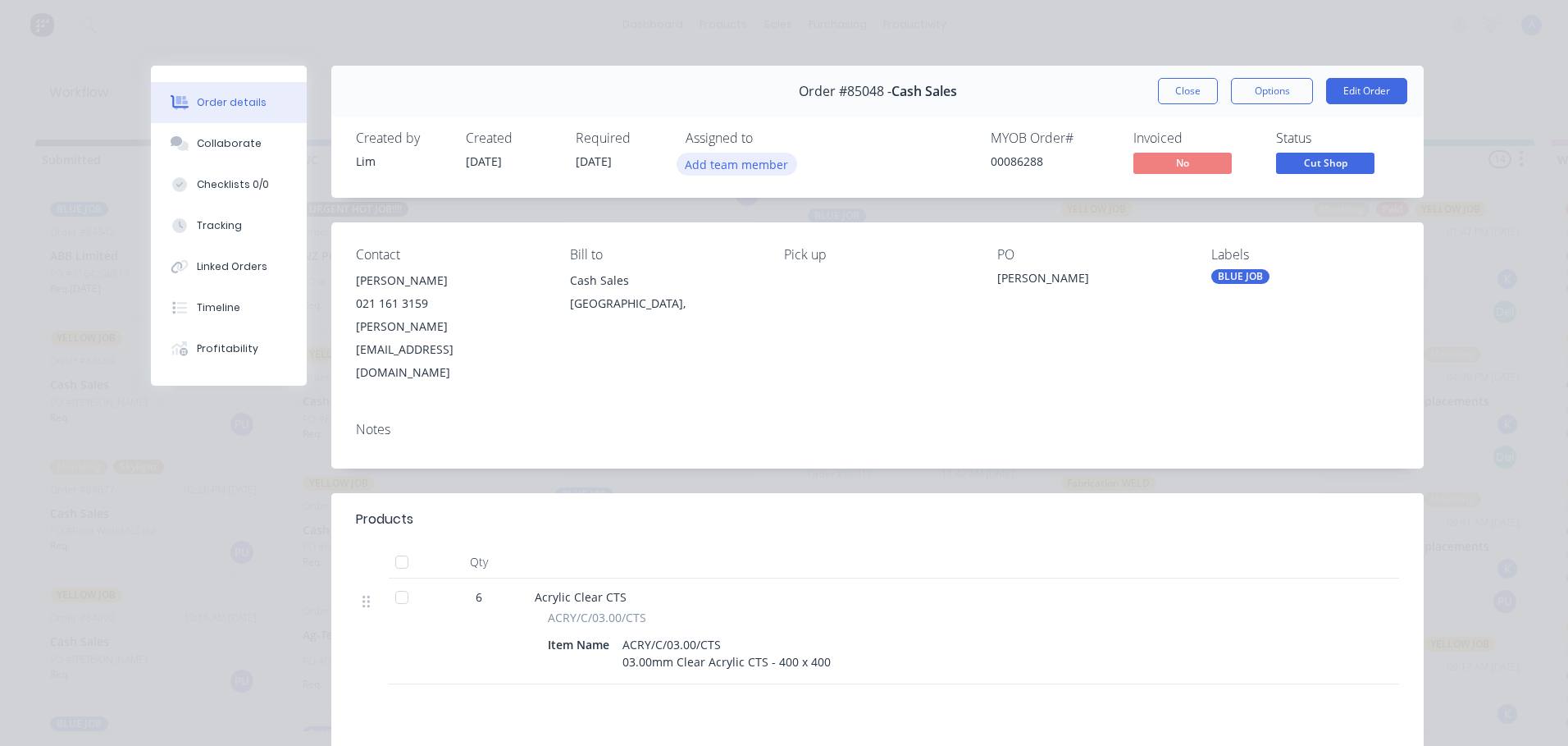
click at [760, 172] on button "Add team member" at bounding box center [737, 163] width 120 height 22
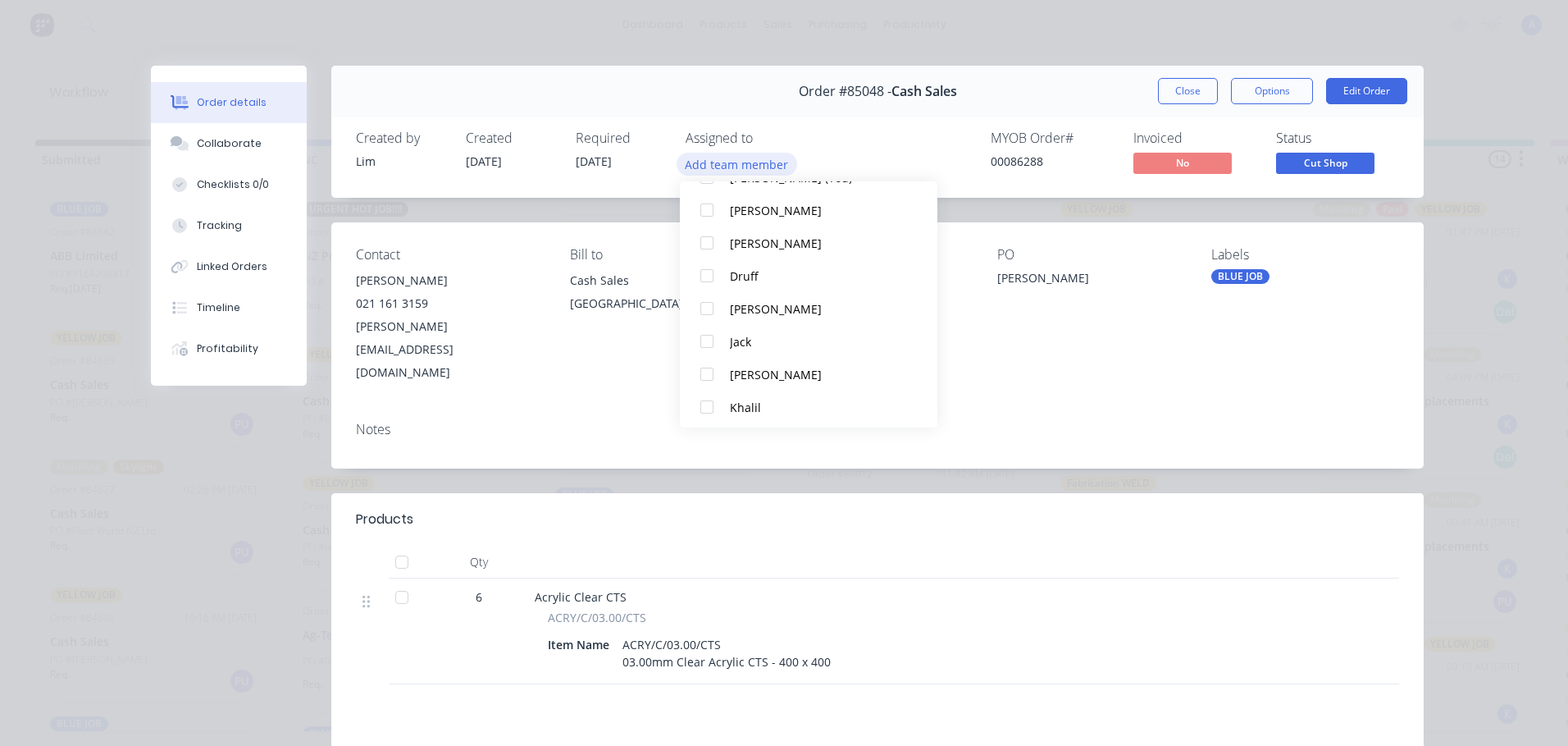
scroll to position [91, 0]
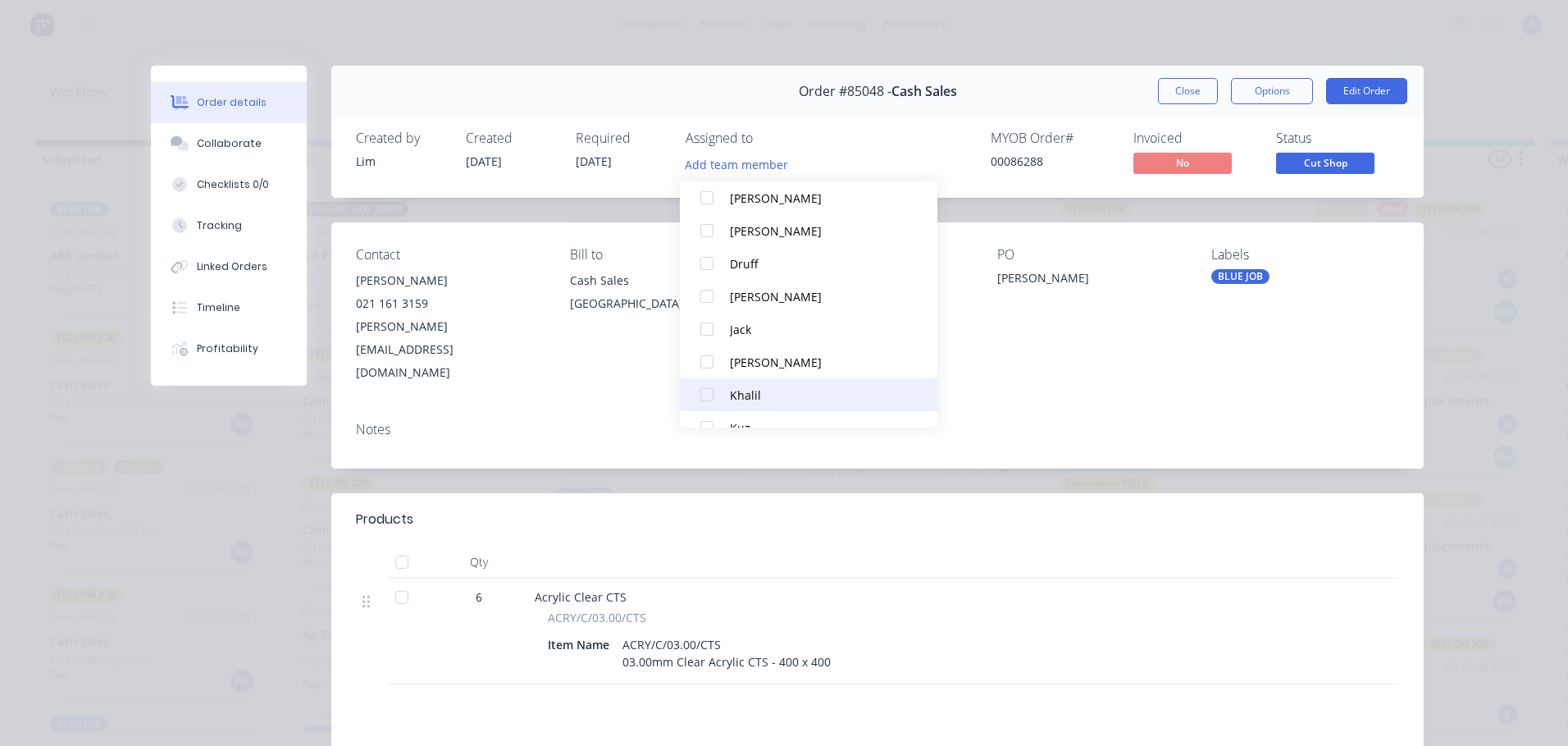
click at [776, 400] on div "Khalil" at bounding box center [816, 395] width 173 height 17
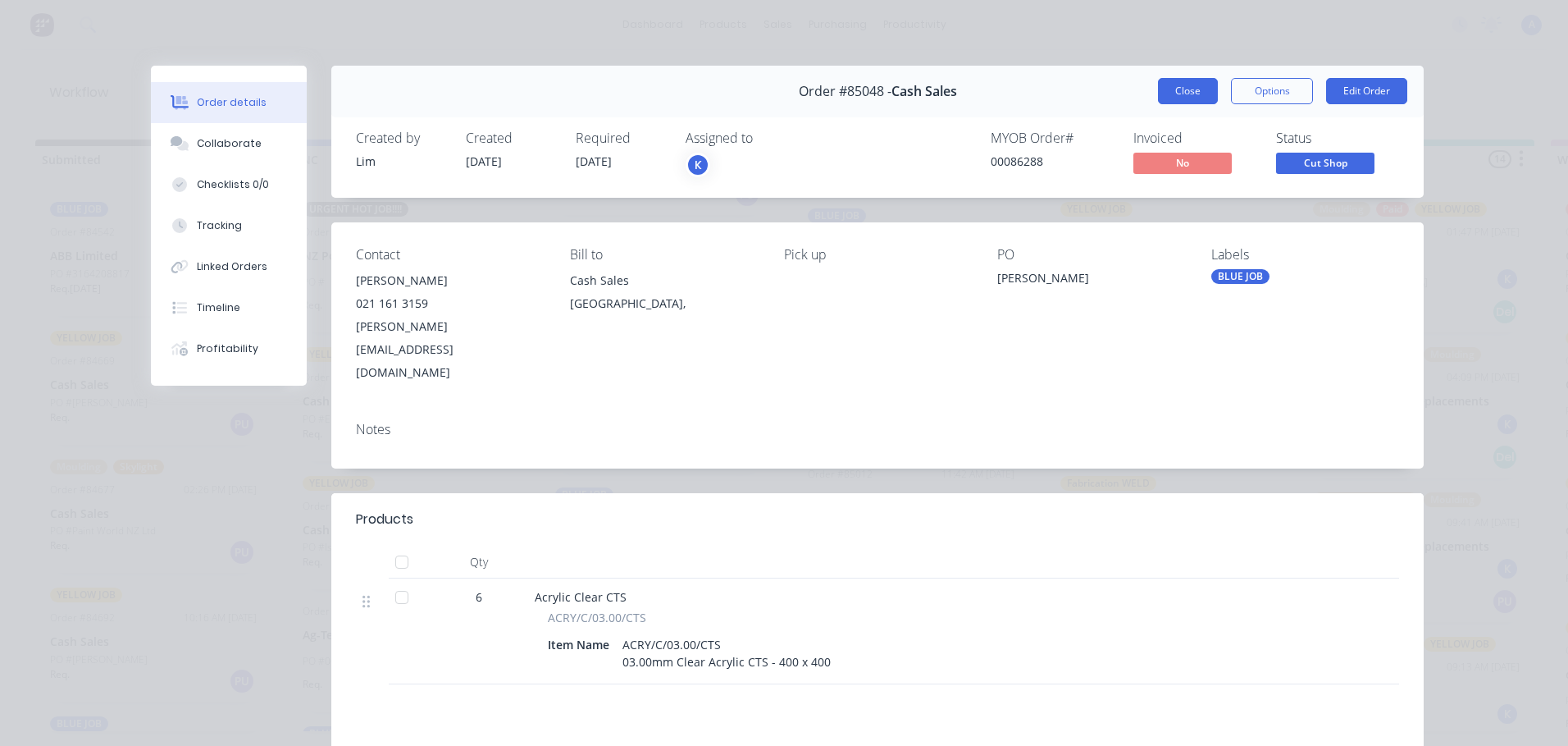
click at [1196, 98] on button "Close" at bounding box center [1187, 91] width 60 height 26
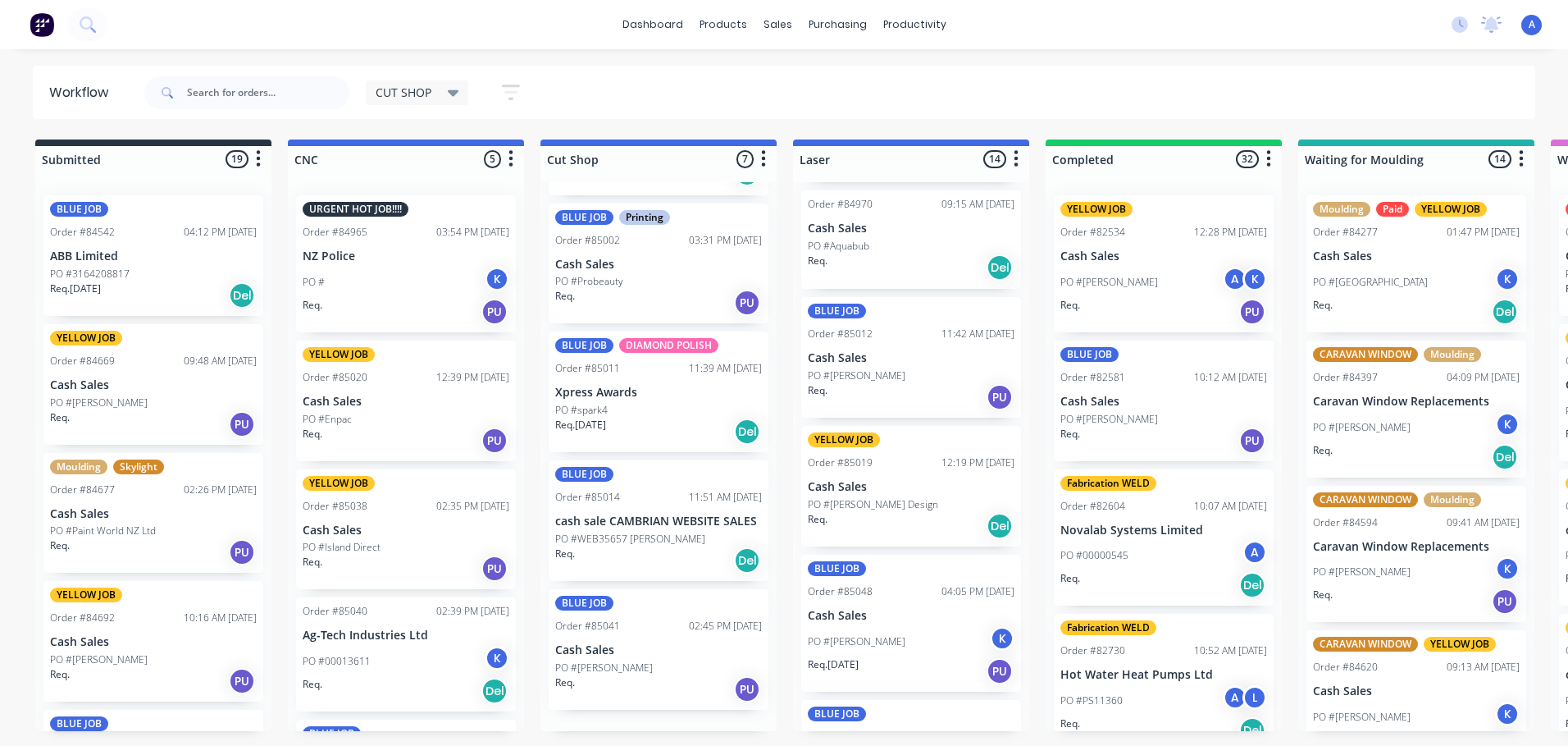
scroll to position [336, 0]
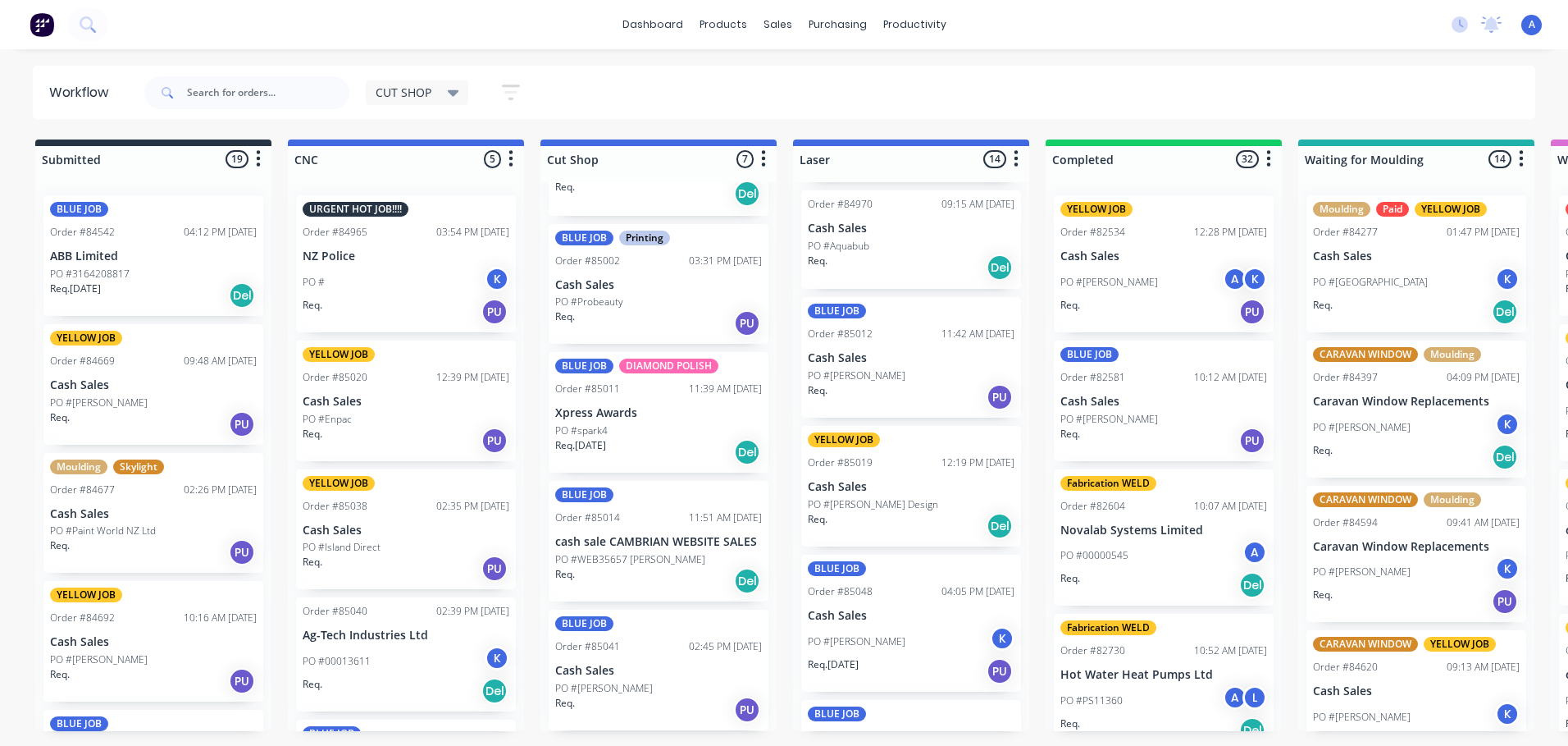
click at [385, 94] on span "CUT SHOP" at bounding box center [403, 92] width 56 height 17
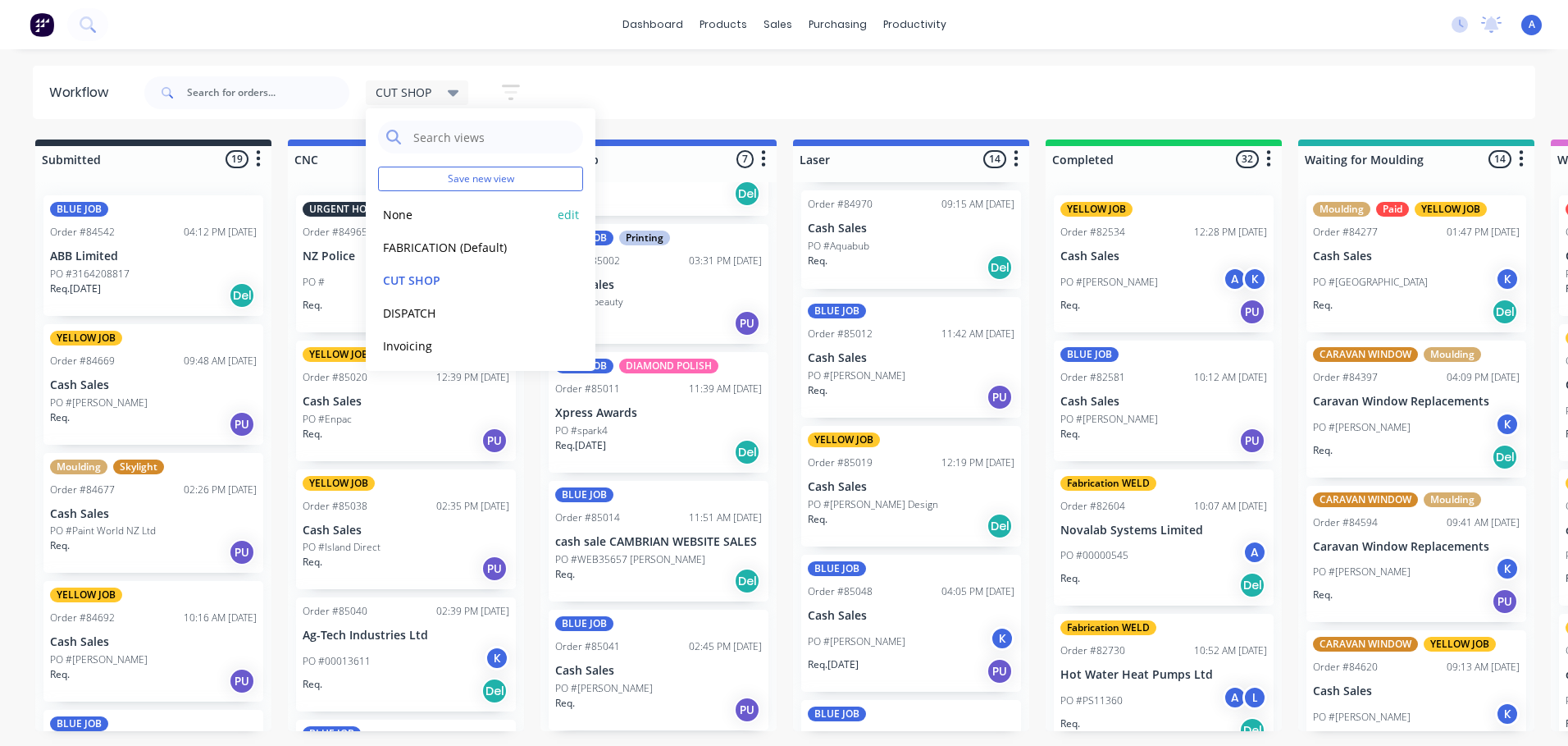
click at [450, 221] on button "None" at bounding box center [465, 214] width 175 height 19
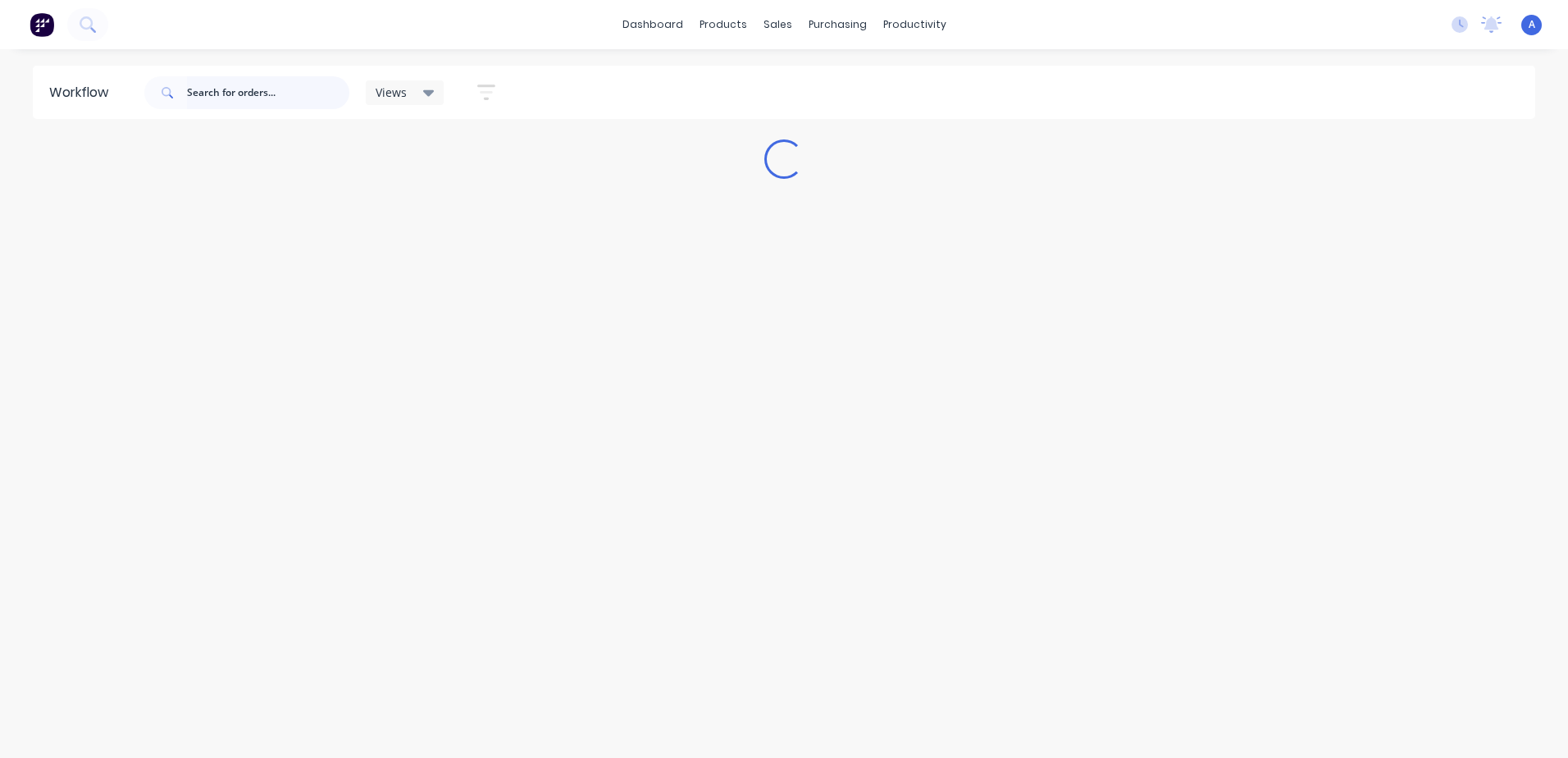
click at [223, 98] on input "text" at bounding box center [268, 93] width 162 height 33
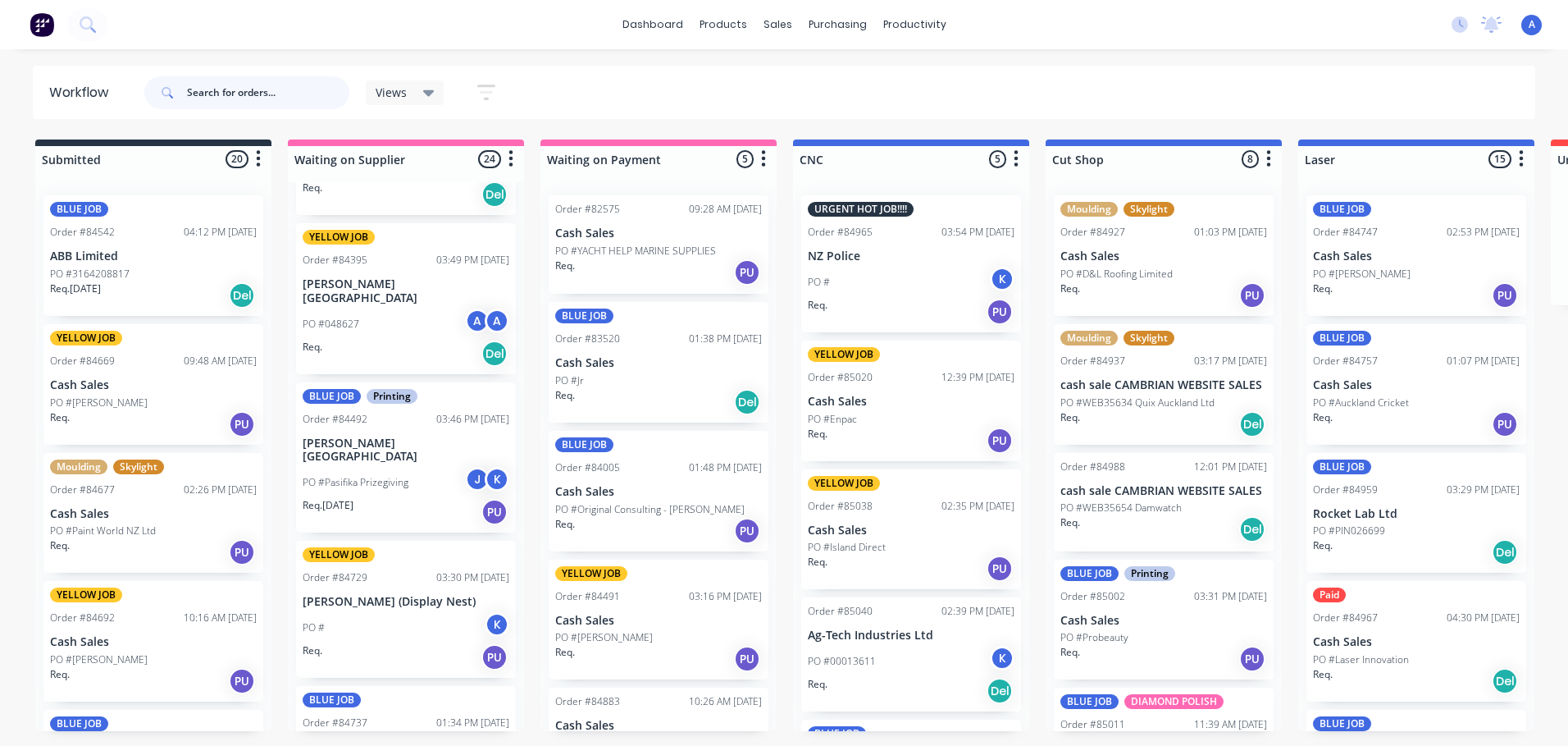
scroll to position [637, 0]
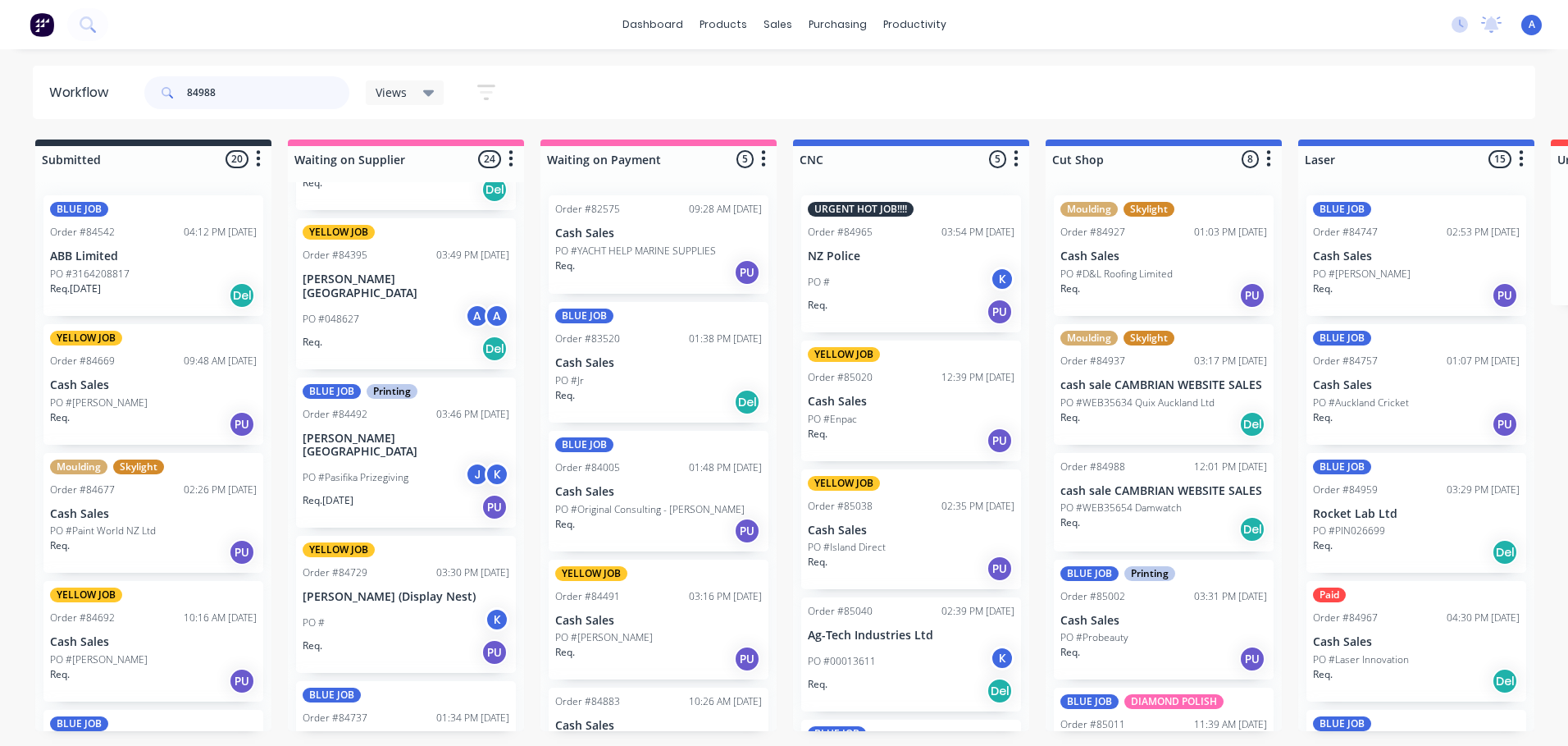
type input "84988"
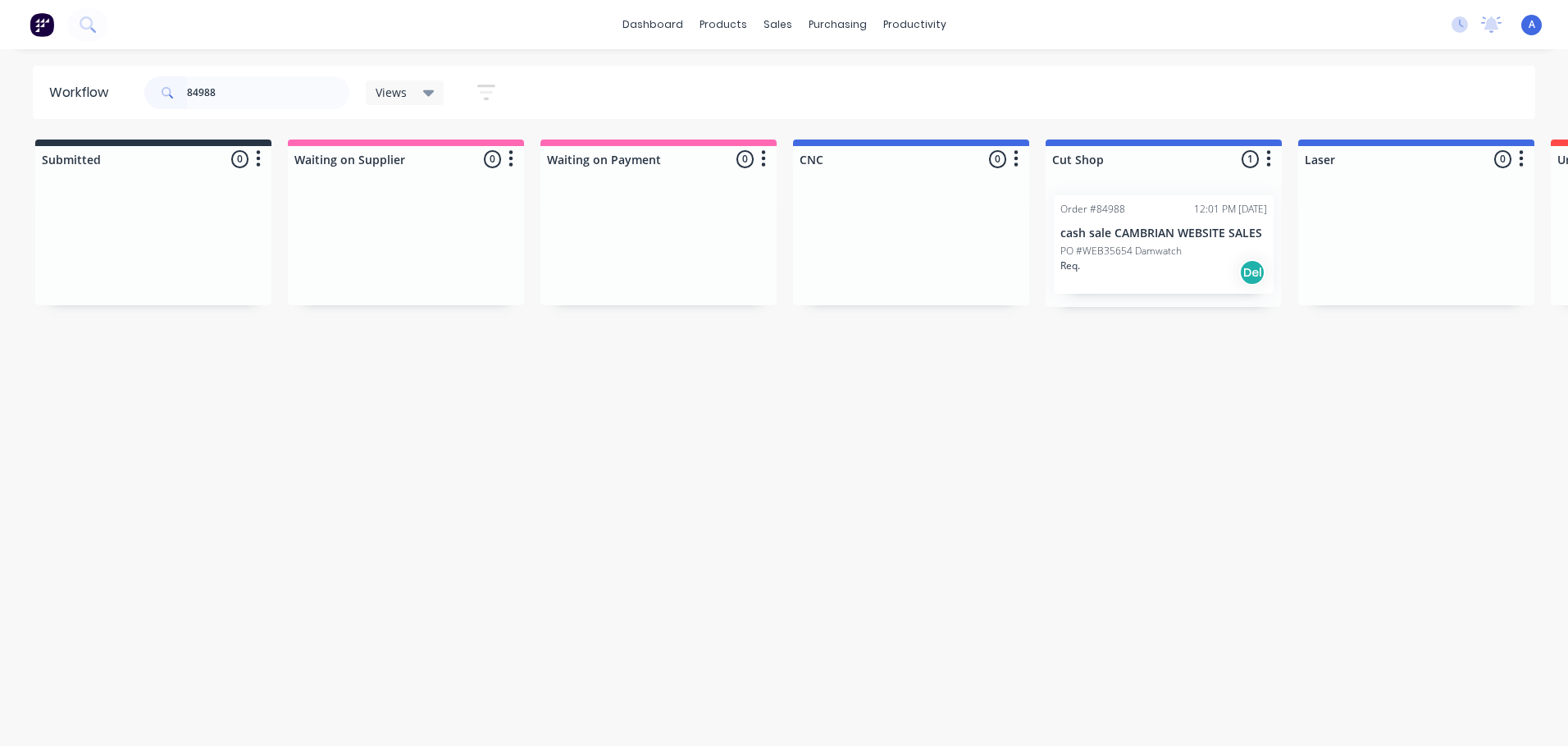
click at [1172, 251] on p "PO #WEB35654 Damwatch" at bounding box center [1120, 251] width 121 height 15
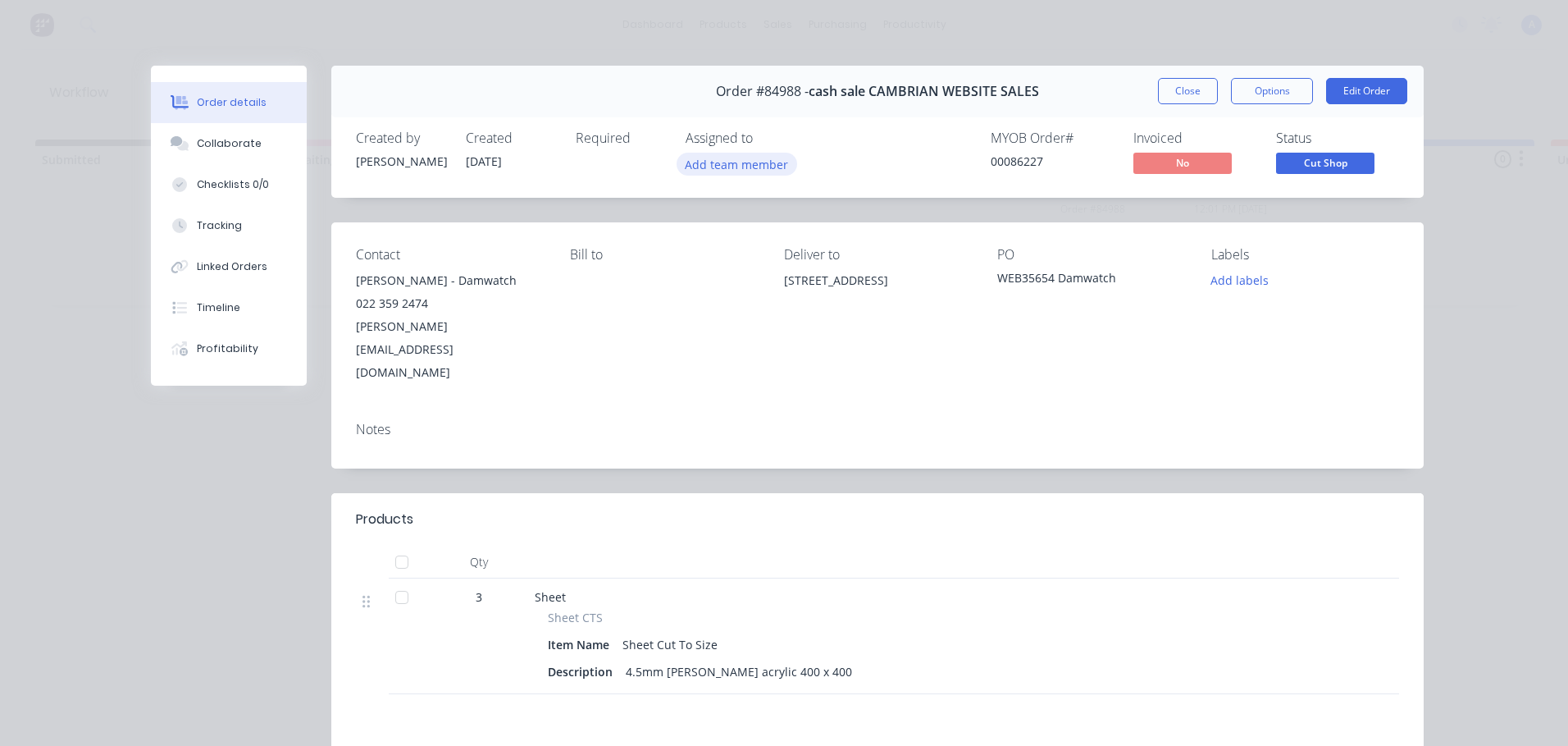
click at [756, 170] on button "Add team member" at bounding box center [737, 163] width 120 height 22
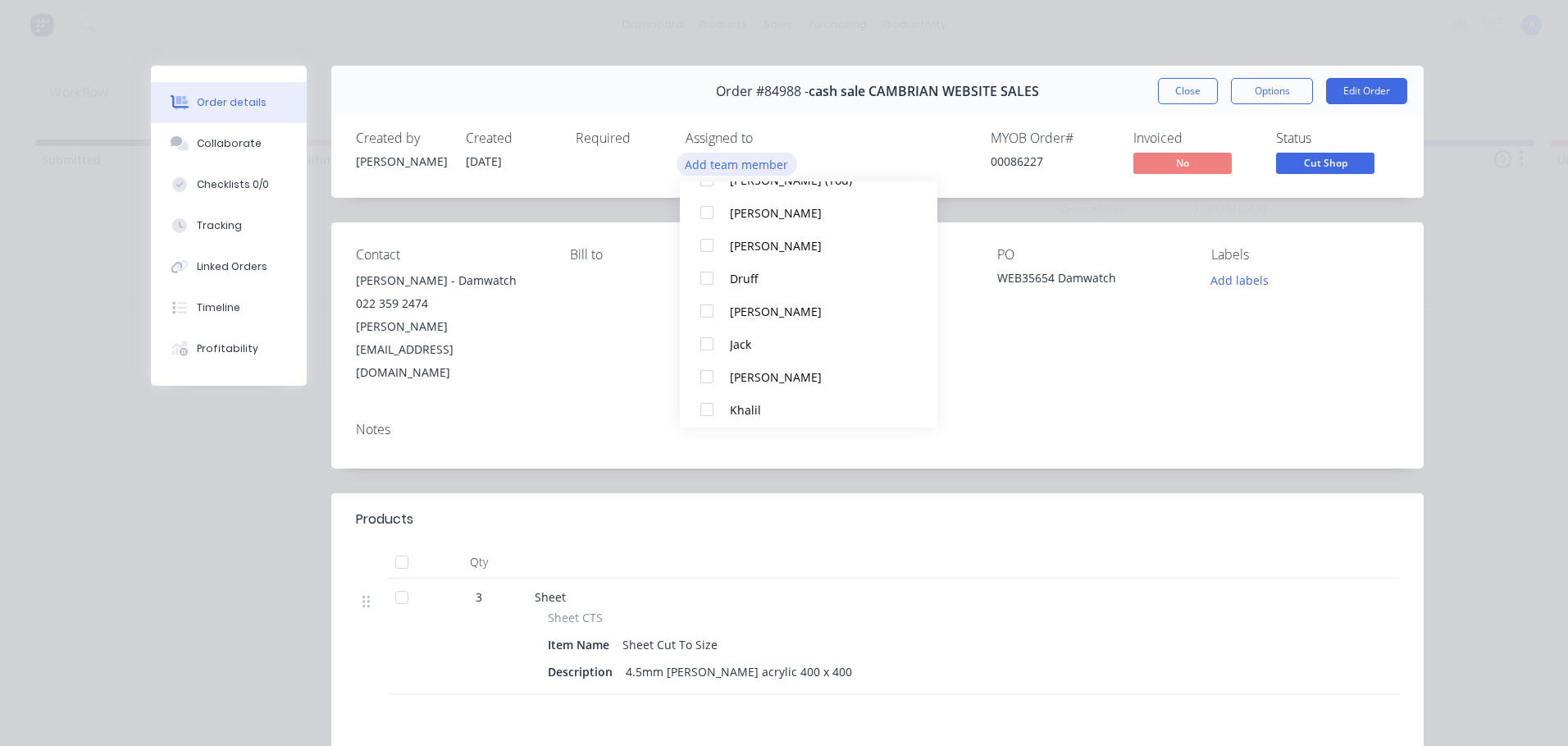
scroll to position [78, 0]
click at [772, 415] on div "Khalil" at bounding box center [816, 408] width 173 height 17
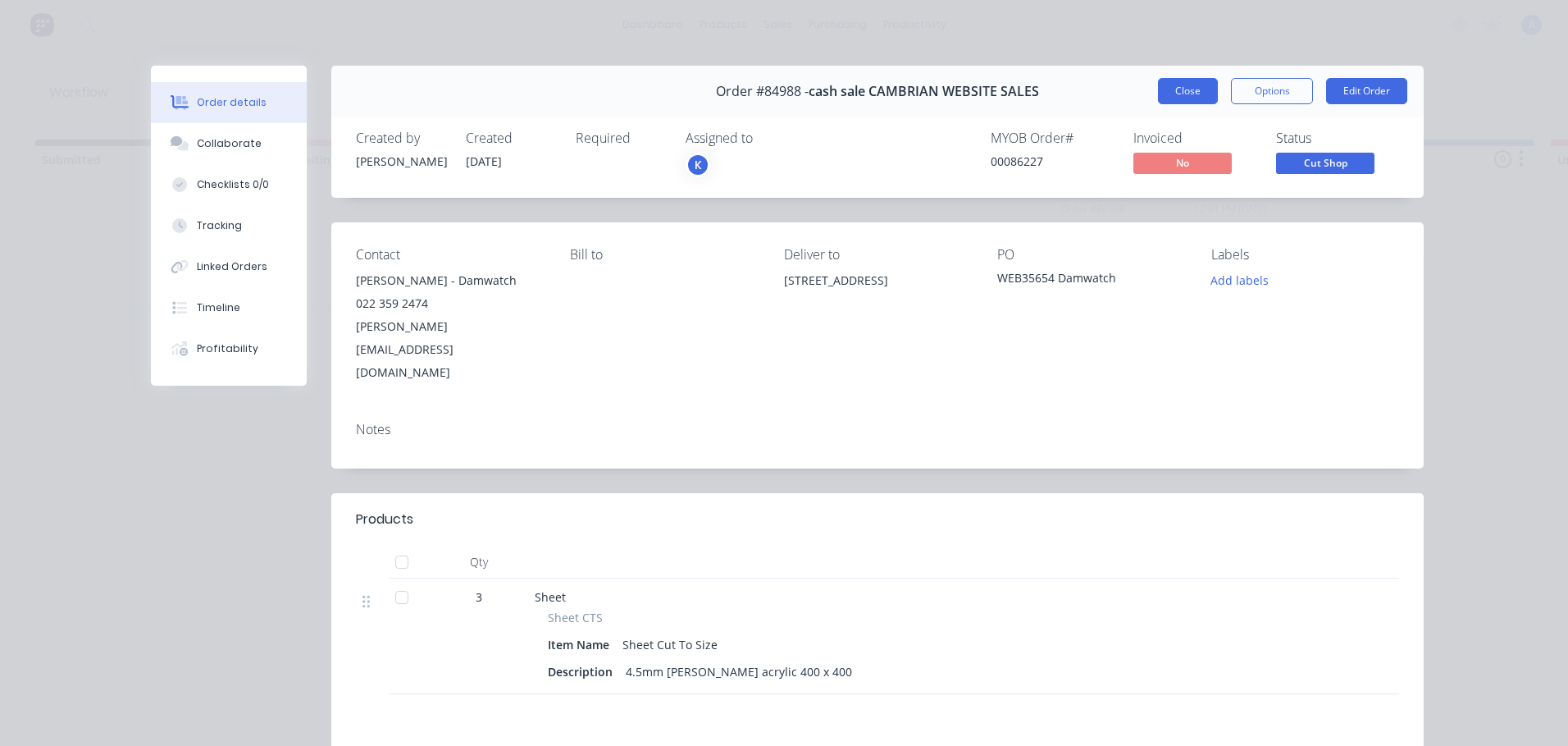
click at [1189, 95] on button "Close" at bounding box center [1187, 91] width 60 height 26
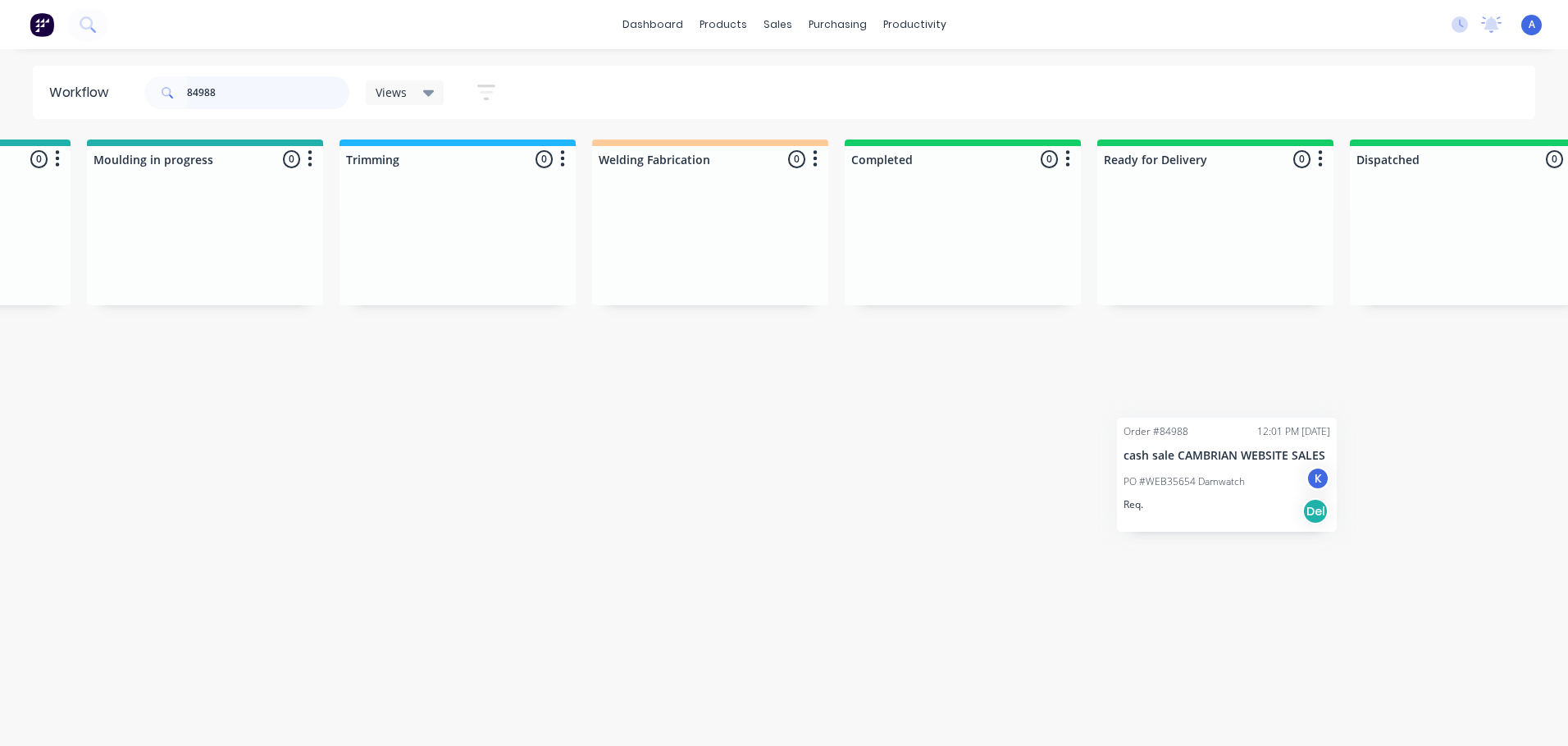
scroll to position [0, 2984]
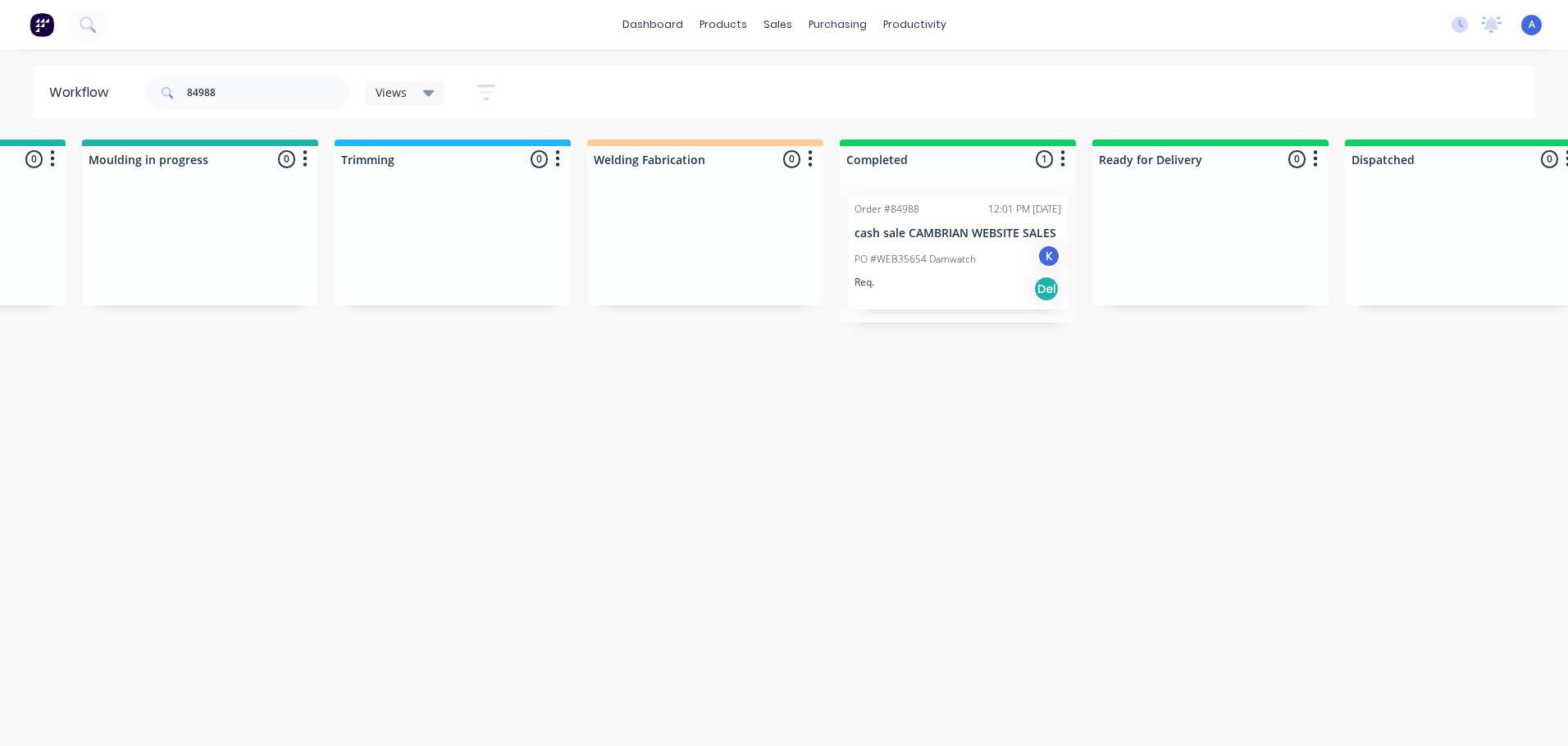
click at [405, 92] on span "Views" at bounding box center [391, 92] width 31 height 17
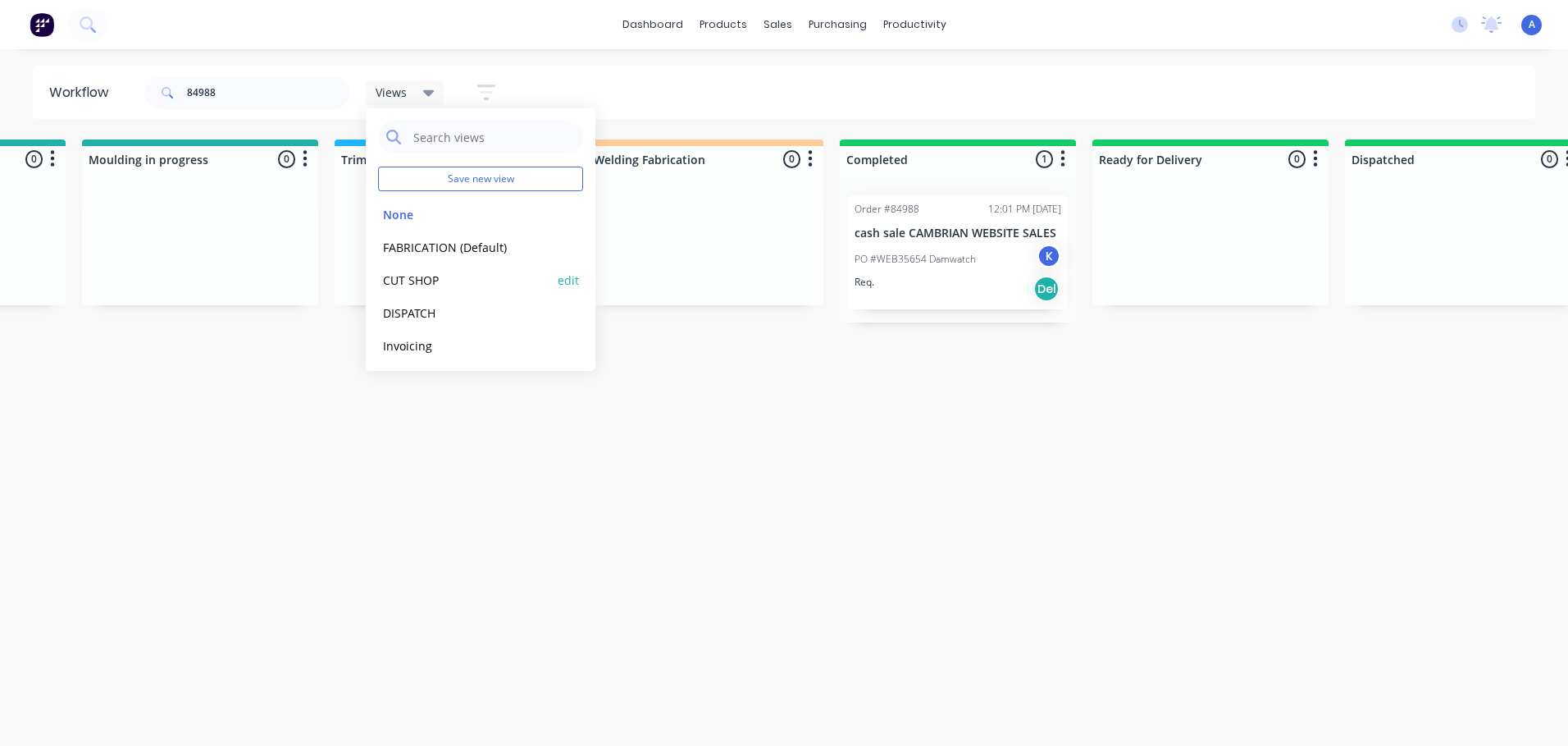
click at [454, 276] on button "CUT SHOP" at bounding box center [465, 281] width 175 height 19
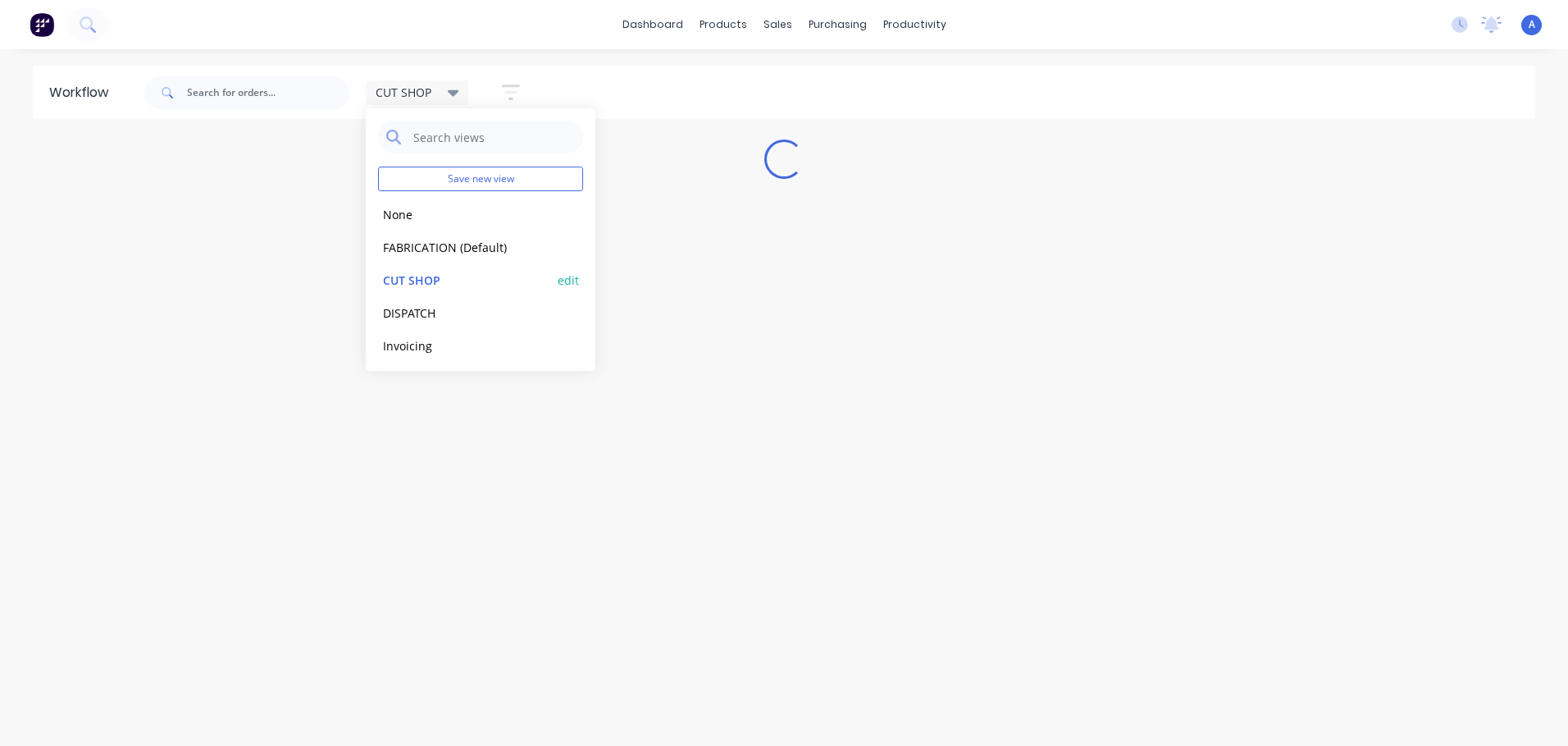
scroll to position [0, 0]
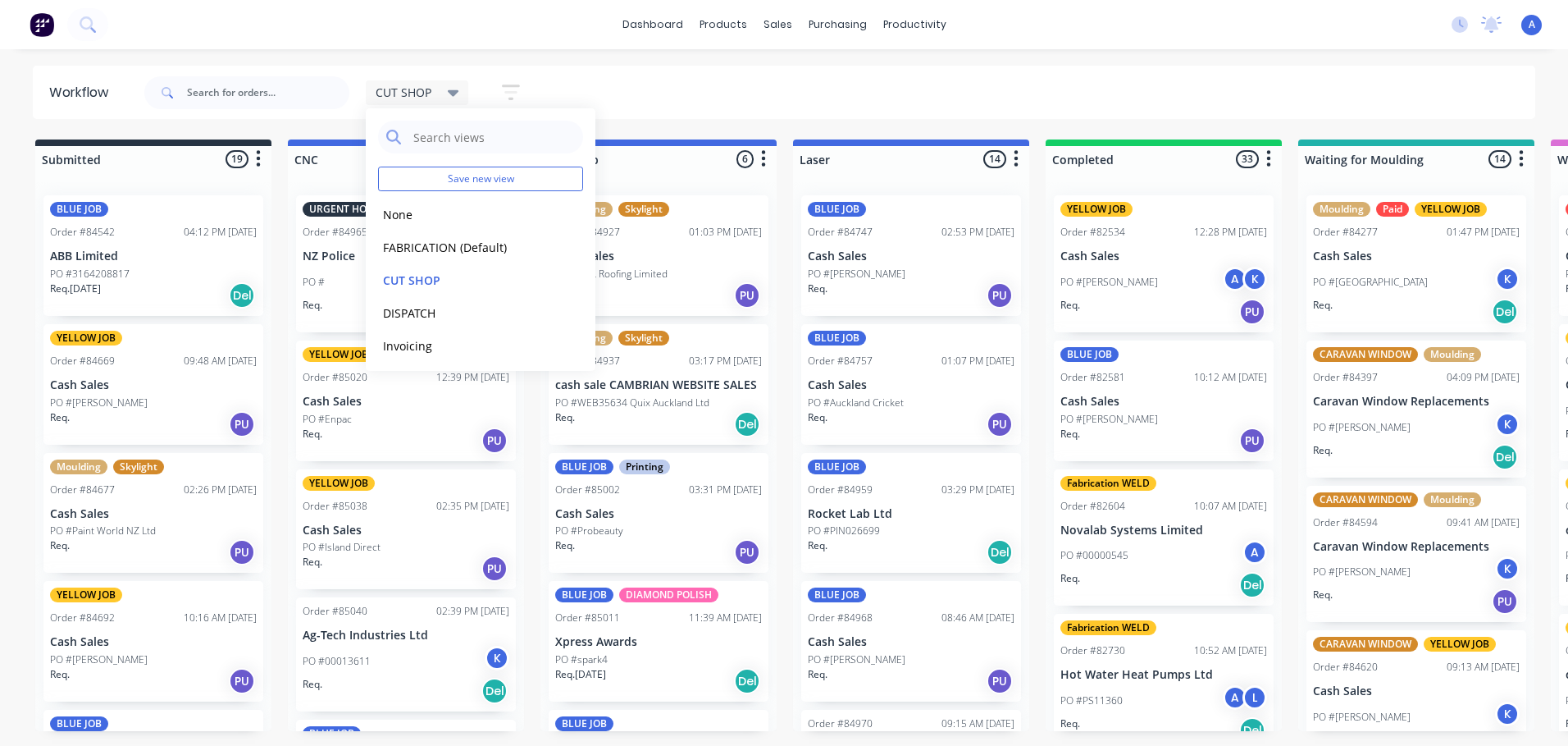
click at [454, 92] on icon at bounding box center [453, 94] width 11 height 7
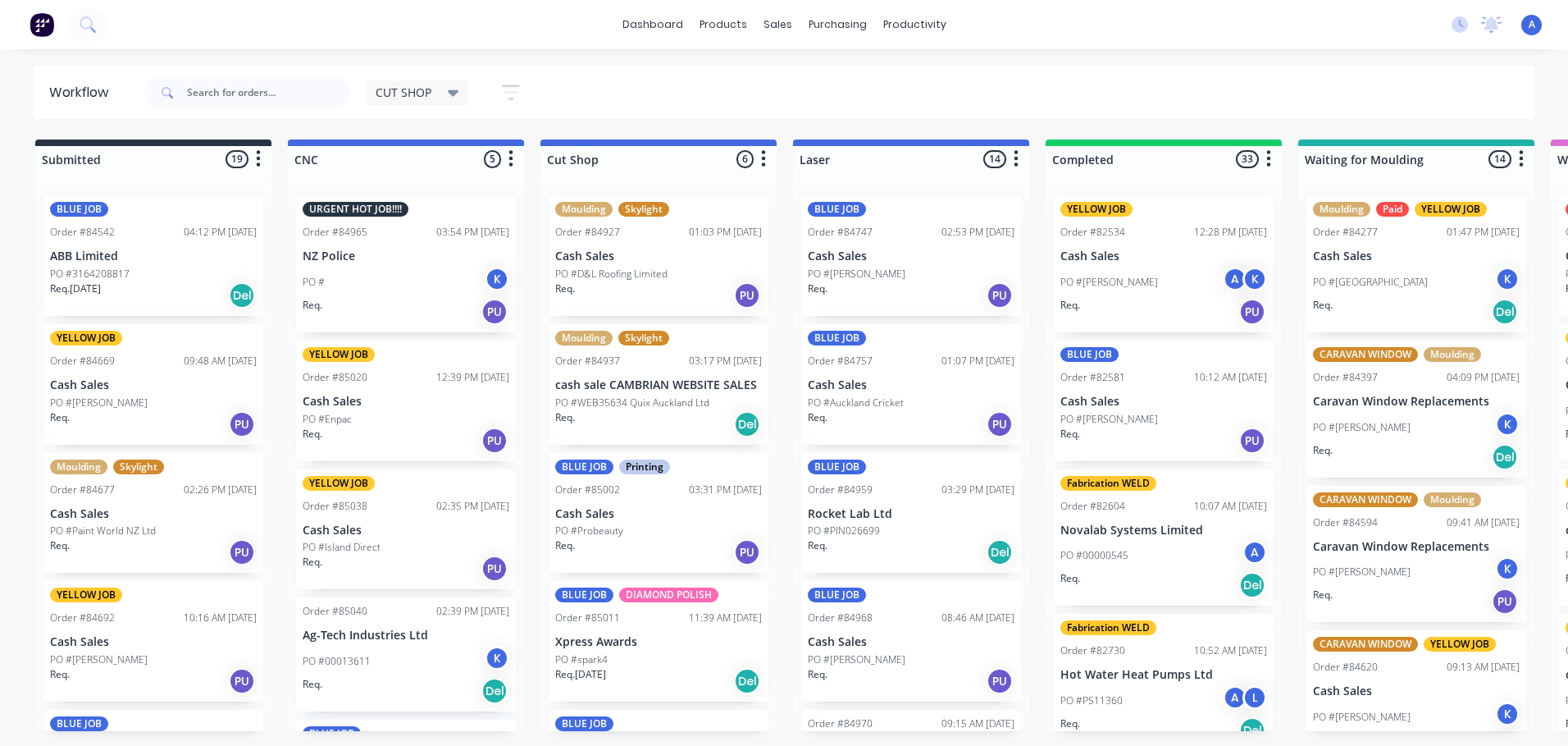
click at [448, 96] on icon at bounding box center [453, 92] width 11 height 18
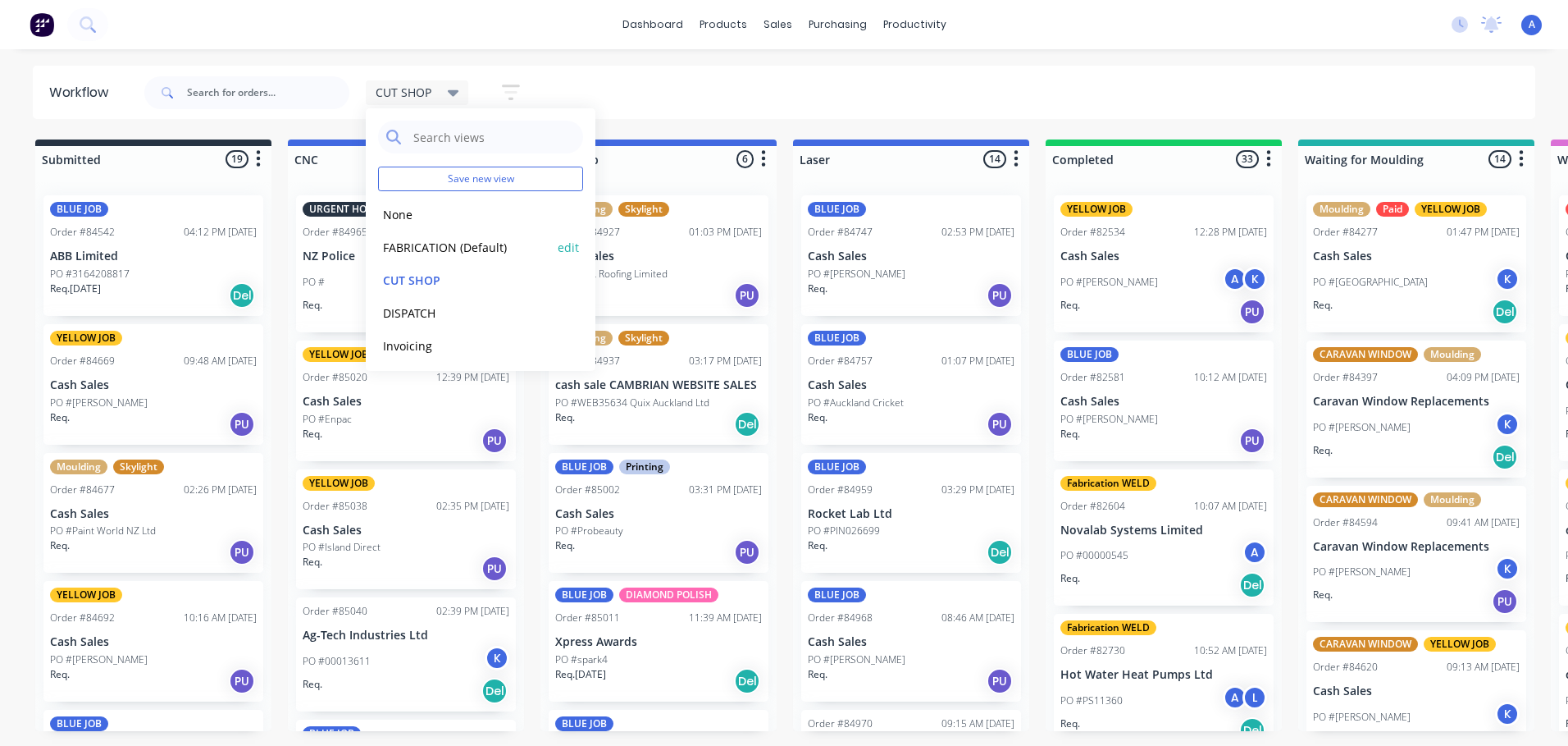
click at [469, 248] on button "FABRICATION (Default)" at bounding box center [465, 248] width 175 height 19
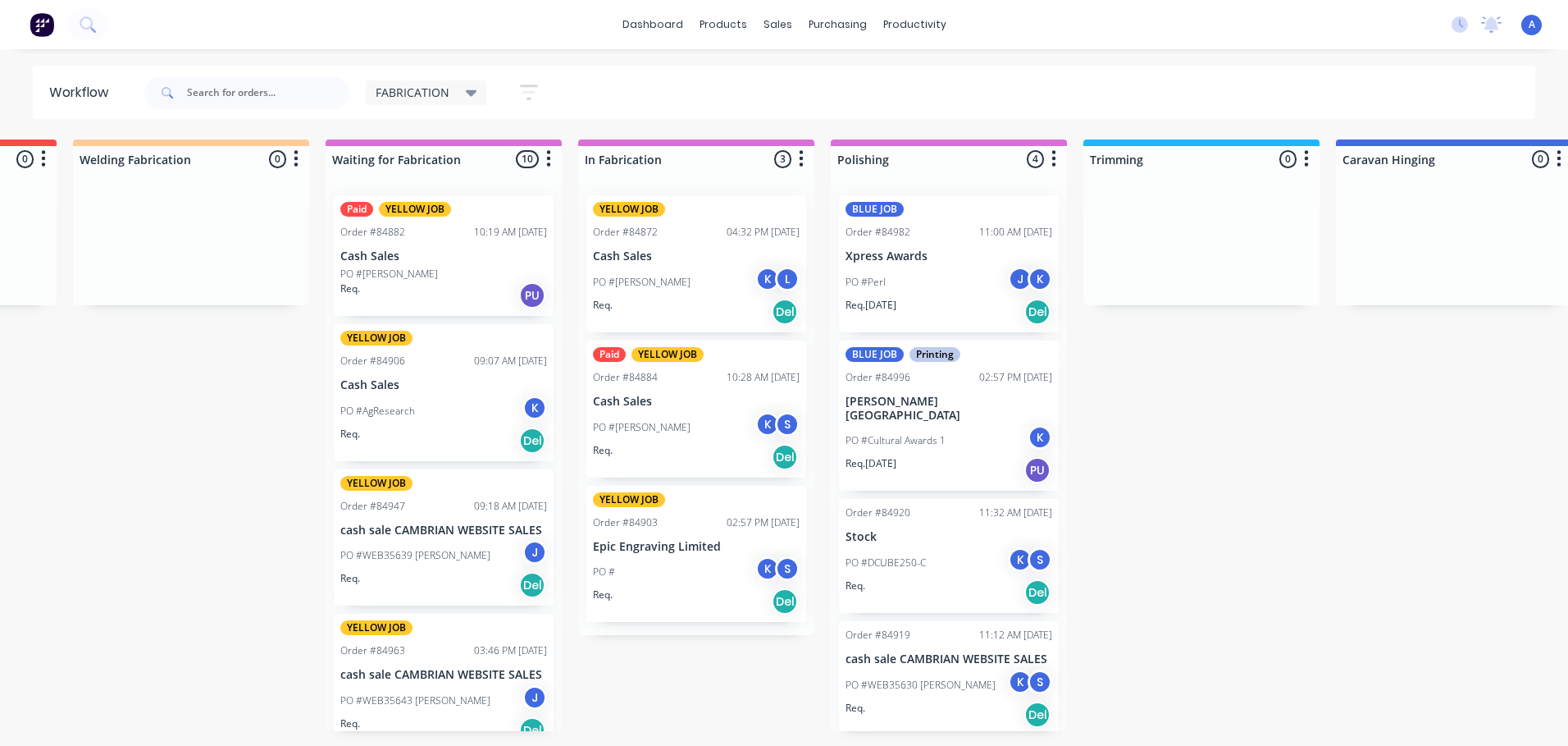
click at [723, 386] on div "Paid YELLOW JOB Order #84884 10:28 AM [DATE] Cash Sales PO #[PERSON_NAME] K S R…" at bounding box center [696, 409] width 220 height 137
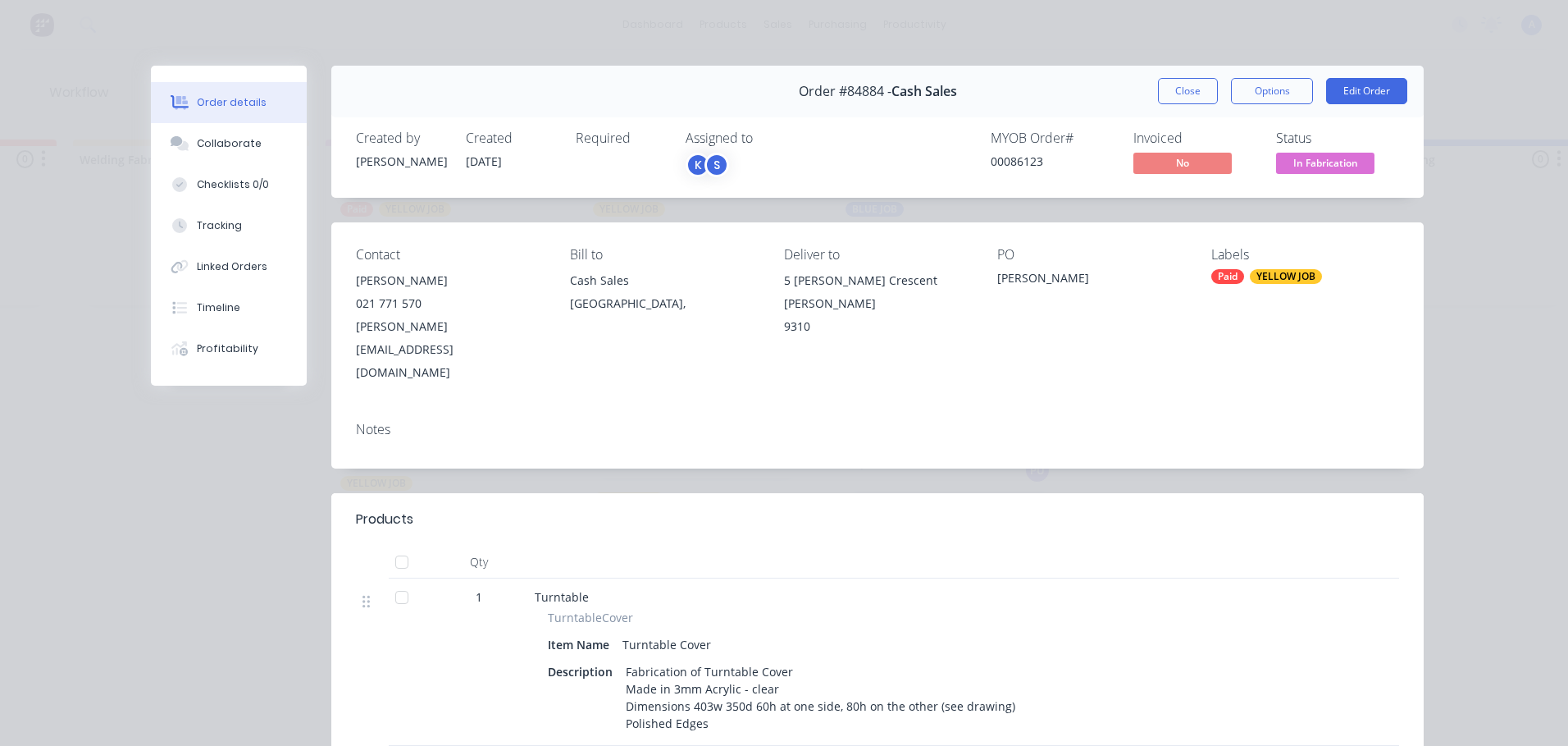
click at [1350, 162] on span "In Fabrication" at bounding box center [1325, 163] width 98 height 21
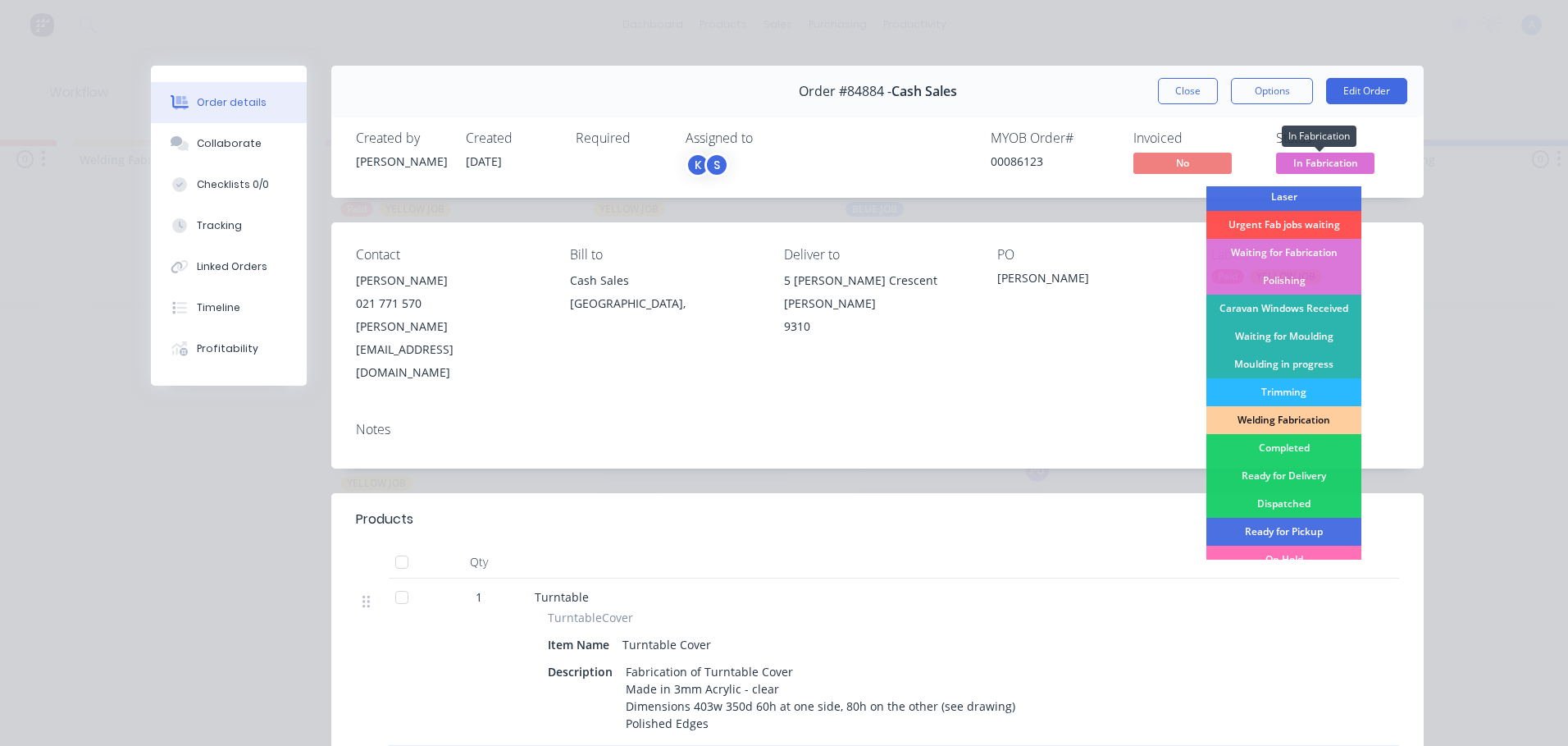
scroll to position [147, 0]
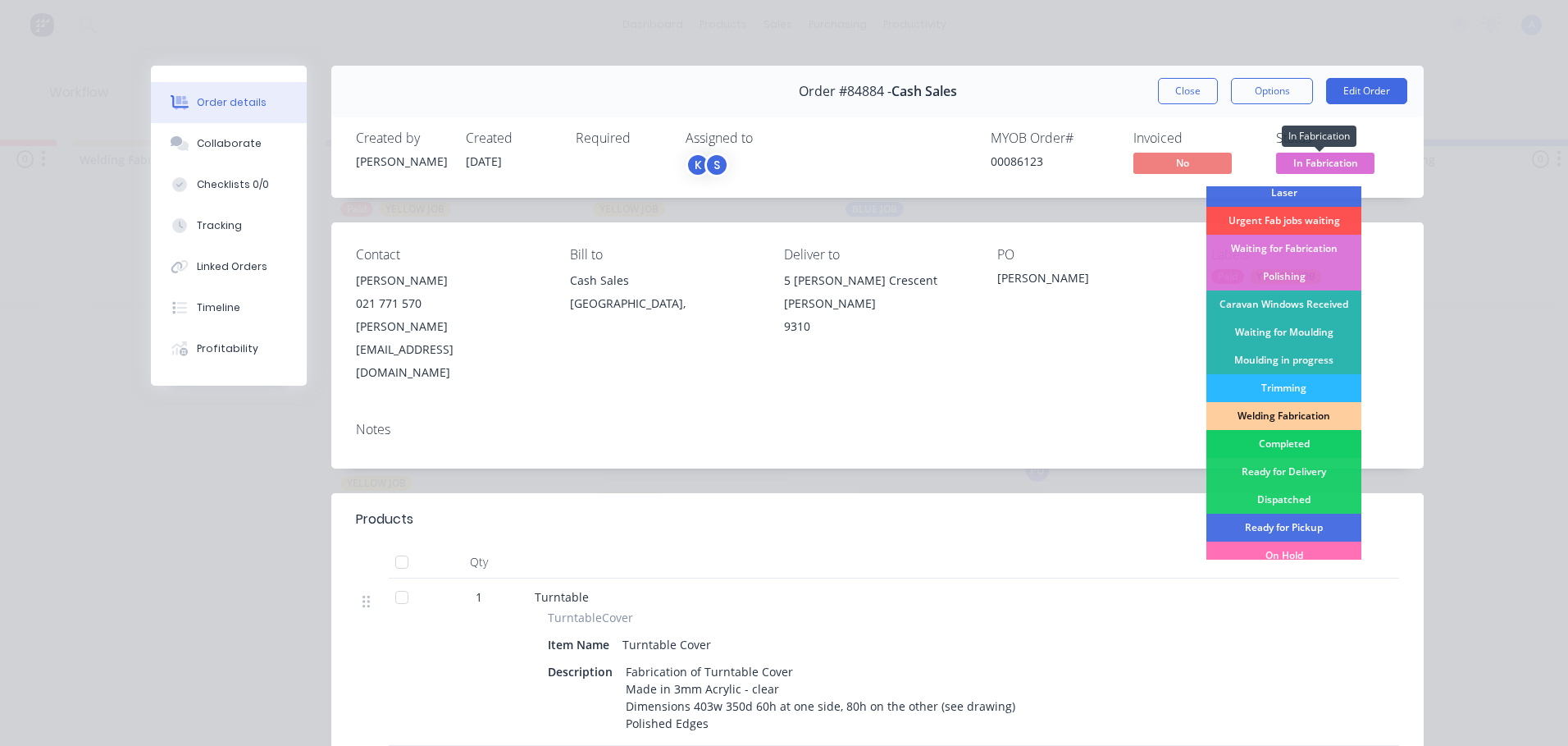
click at [1274, 450] on div "Completed" at bounding box center [1284, 444] width 155 height 28
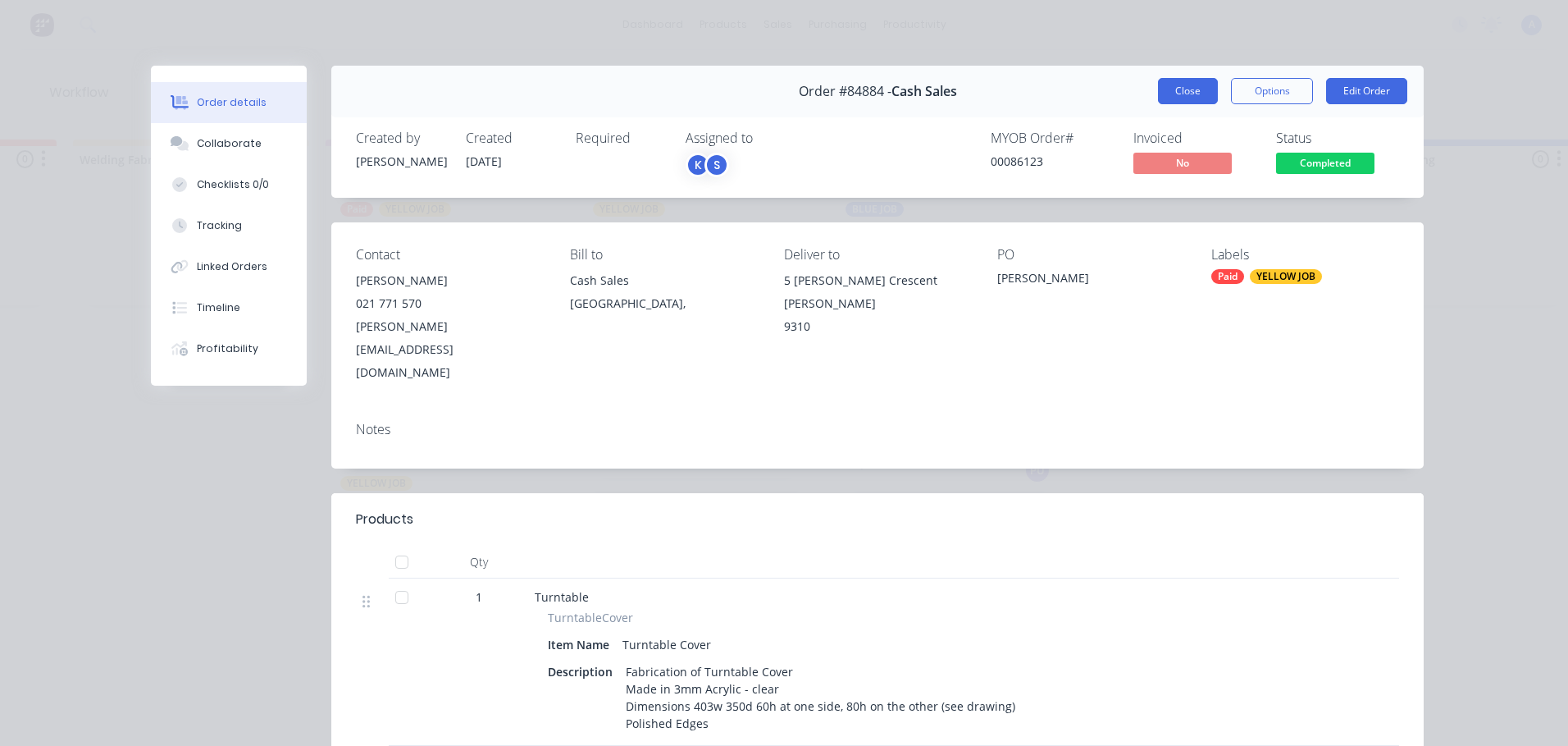
click at [1178, 90] on button "Close" at bounding box center [1187, 91] width 60 height 26
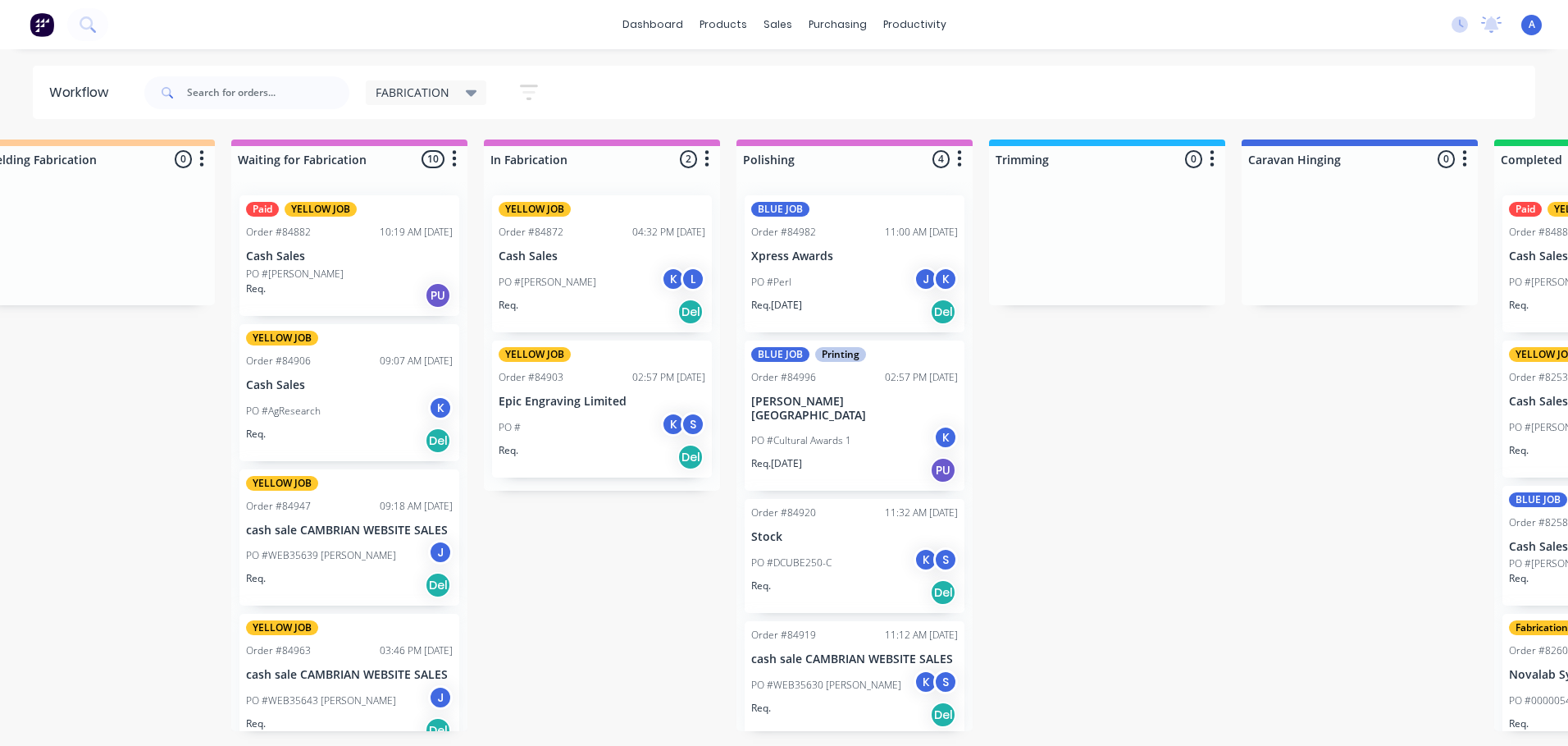
scroll to position [0, 274]
